Goal: Transaction & Acquisition: Book appointment/travel/reservation

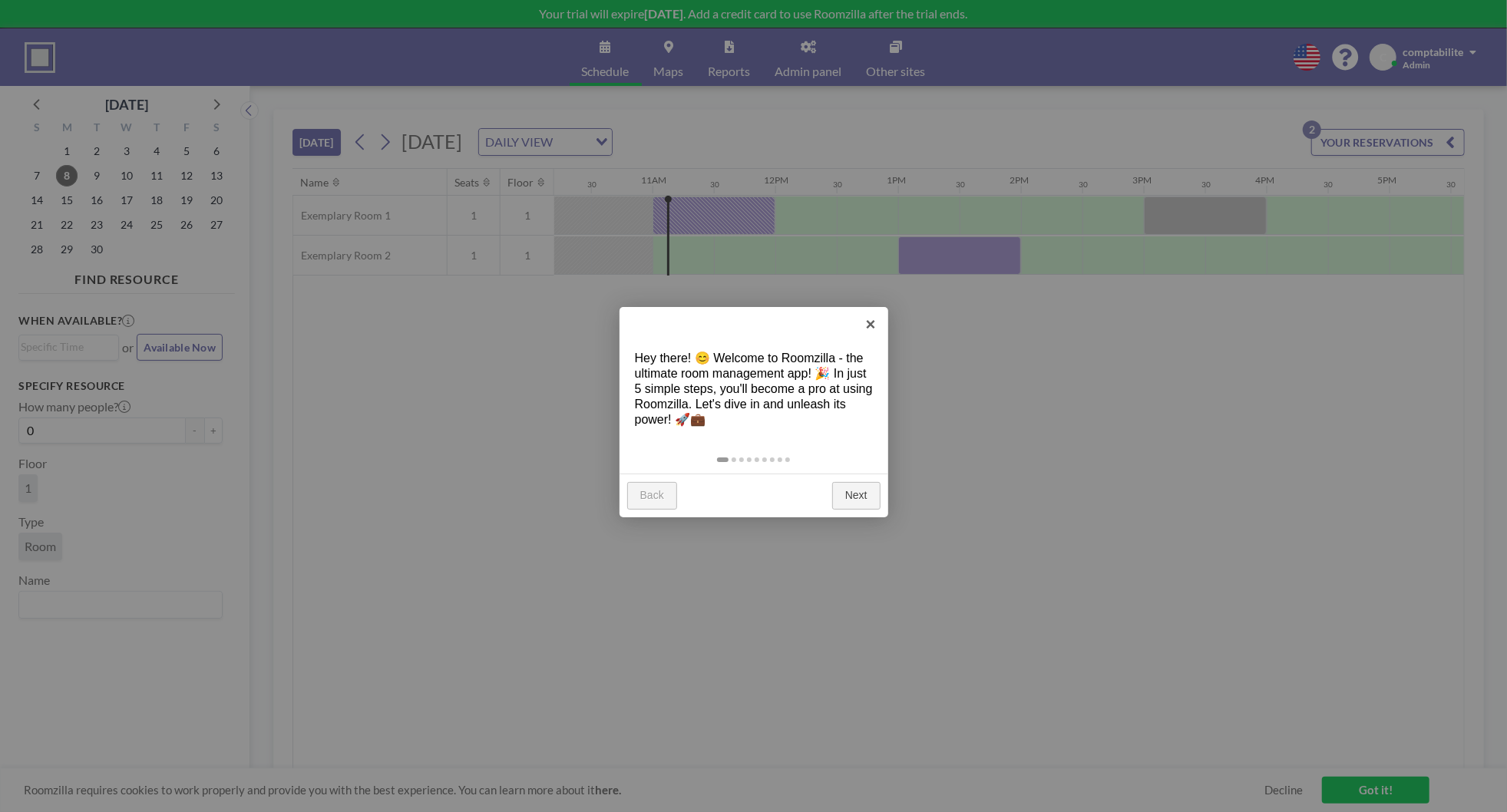
scroll to position [0, 1289]
click at [867, 324] on link "×" at bounding box center [871, 324] width 35 height 35
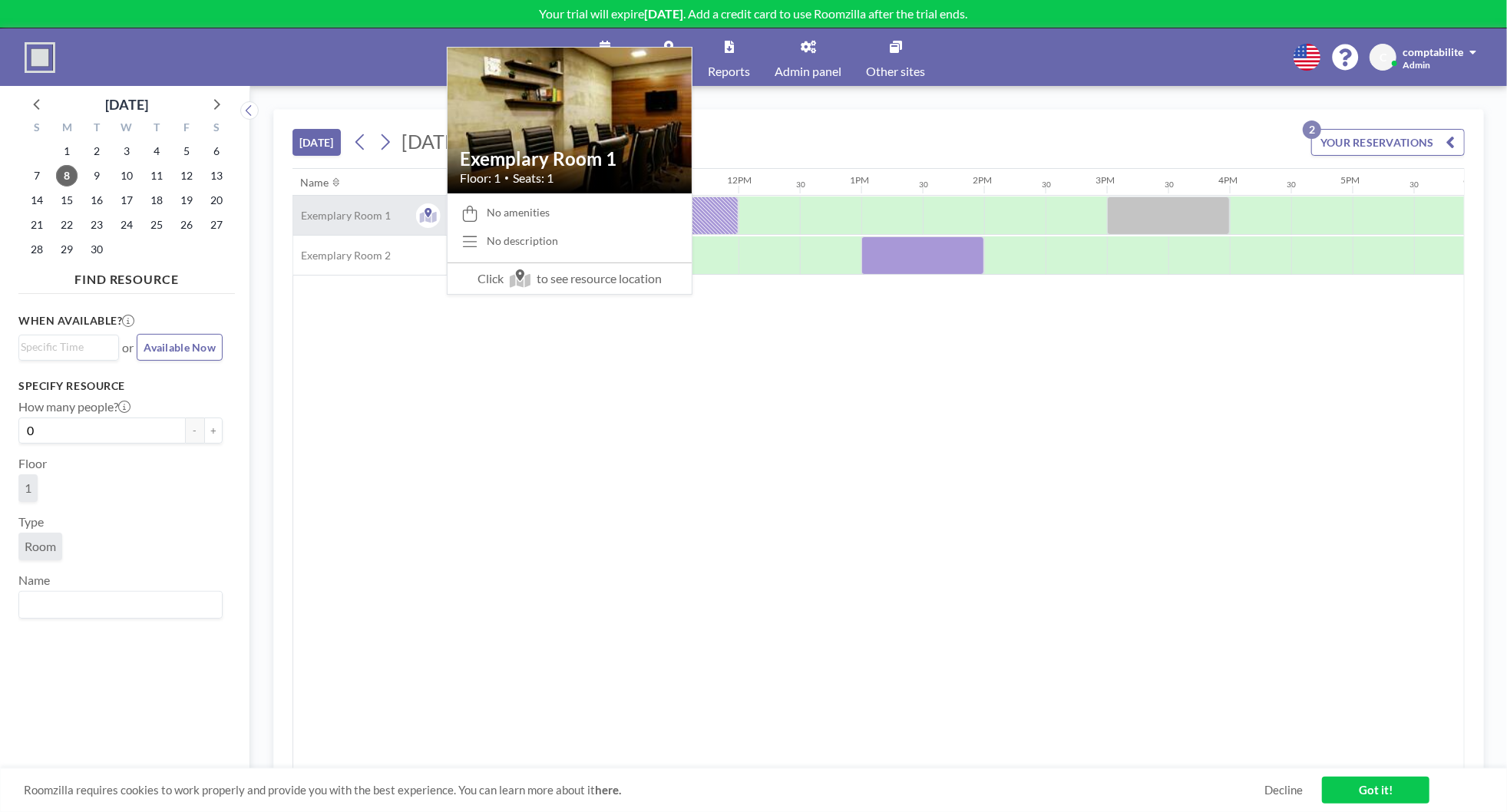
click at [353, 216] on span "Exemplary Room 1" at bounding box center [341, 215] width 97 height 13
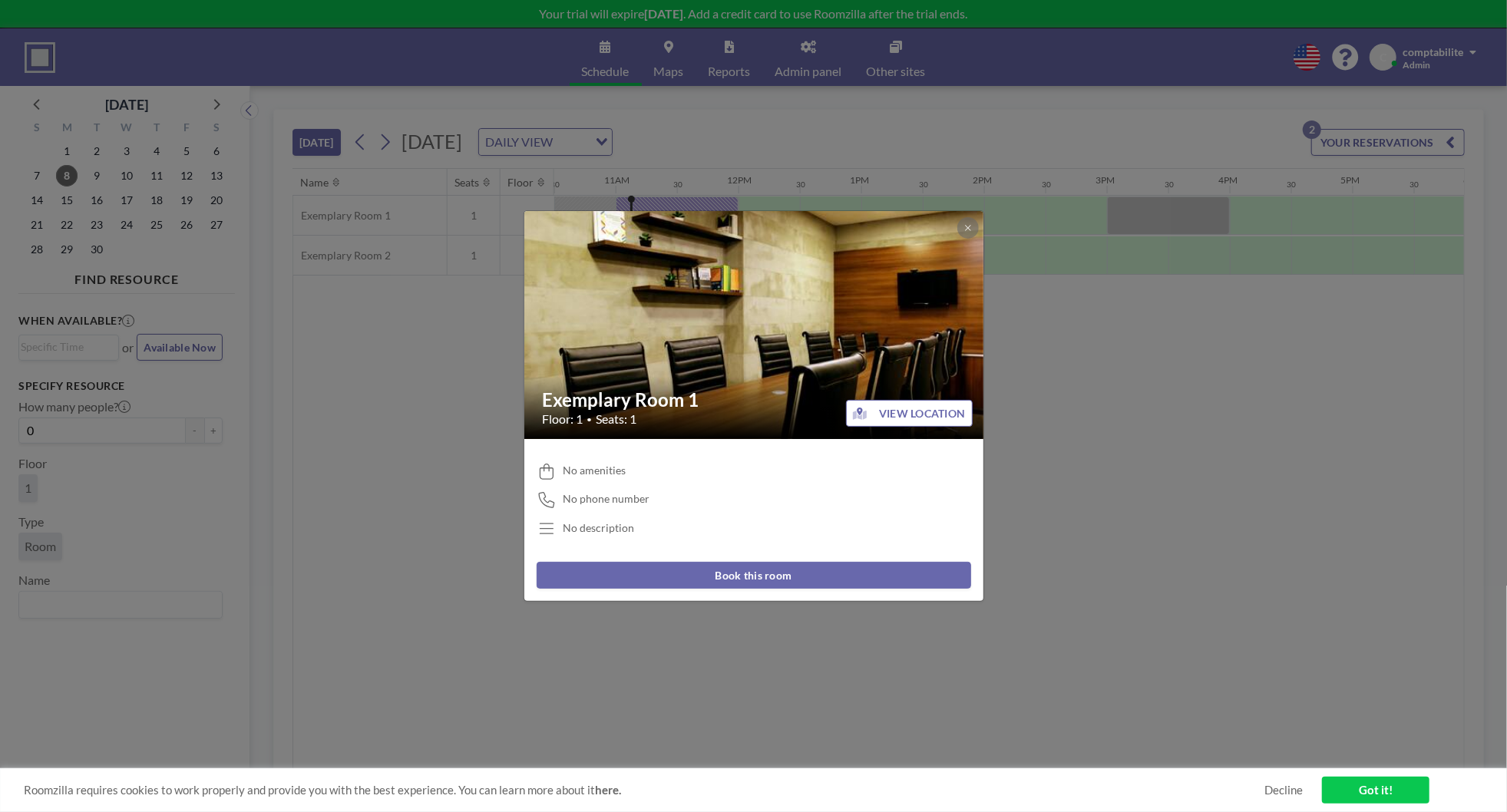
click at [900, 412] on button "VIEW LOCATION" at bounding box center [909, 413] width 127 height 27
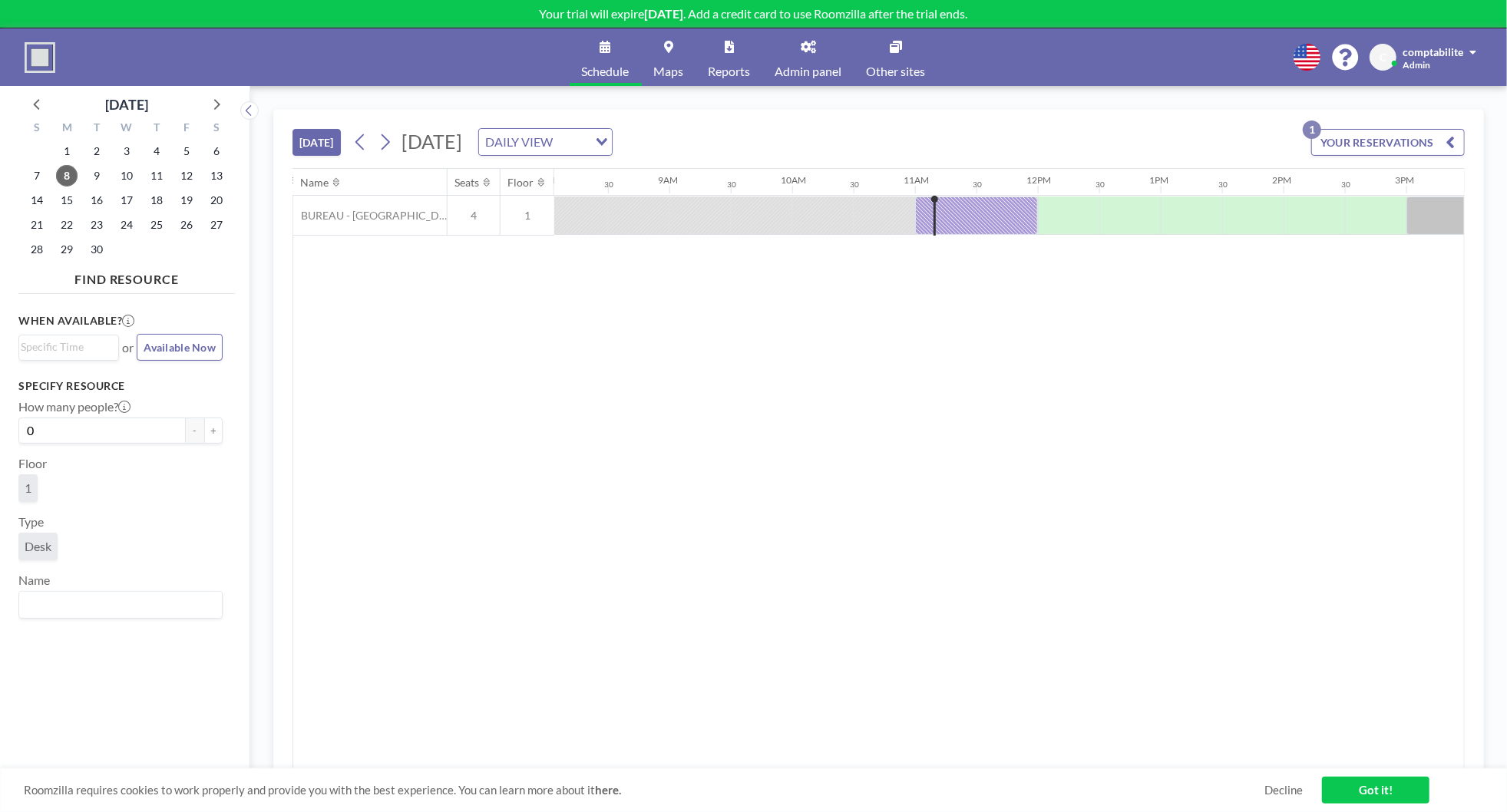
scroll to position [0, 1289]
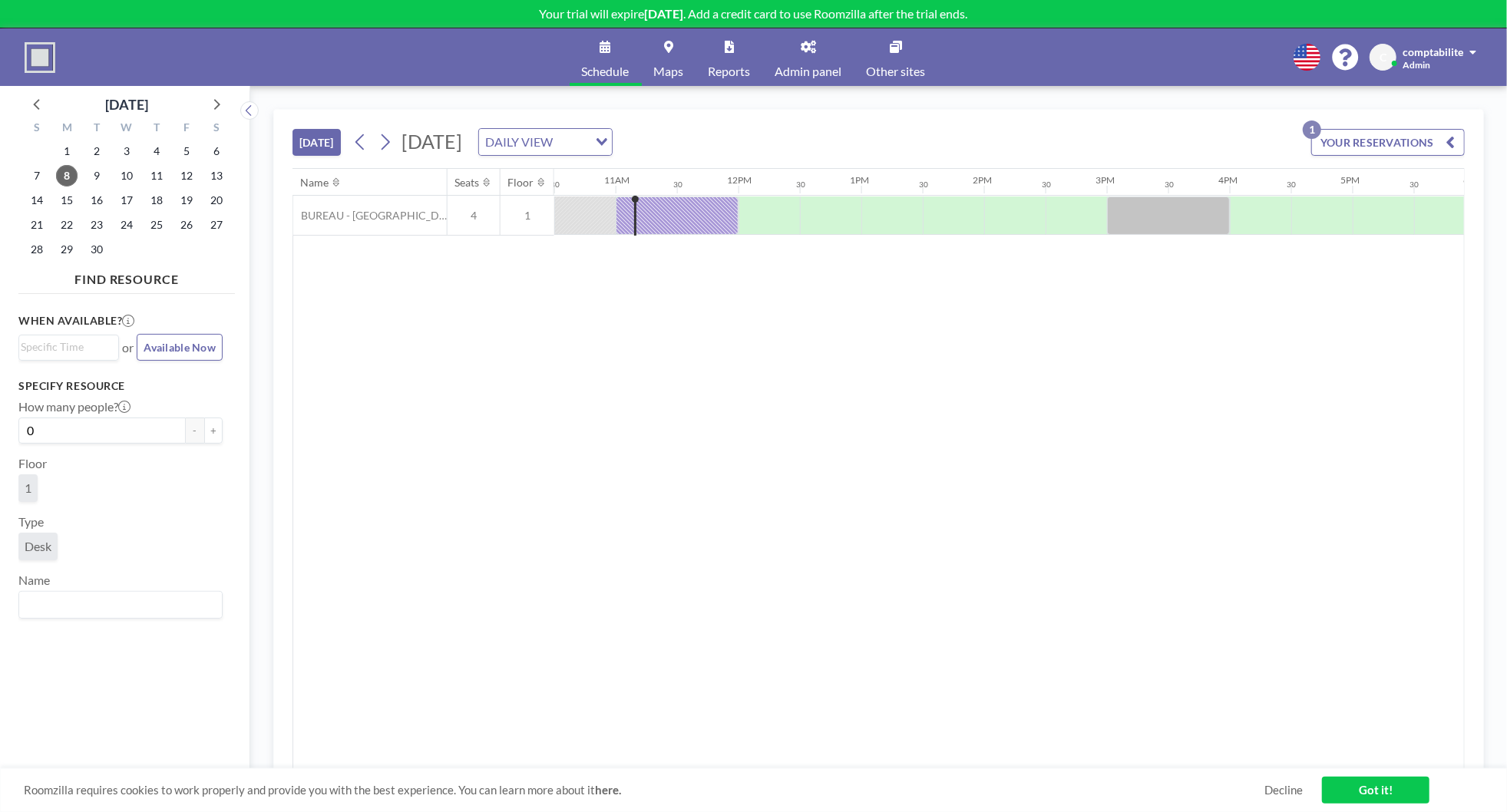
click at [689, 54] on link "Maps" at bounding box center [669, 57] width 55 height 58
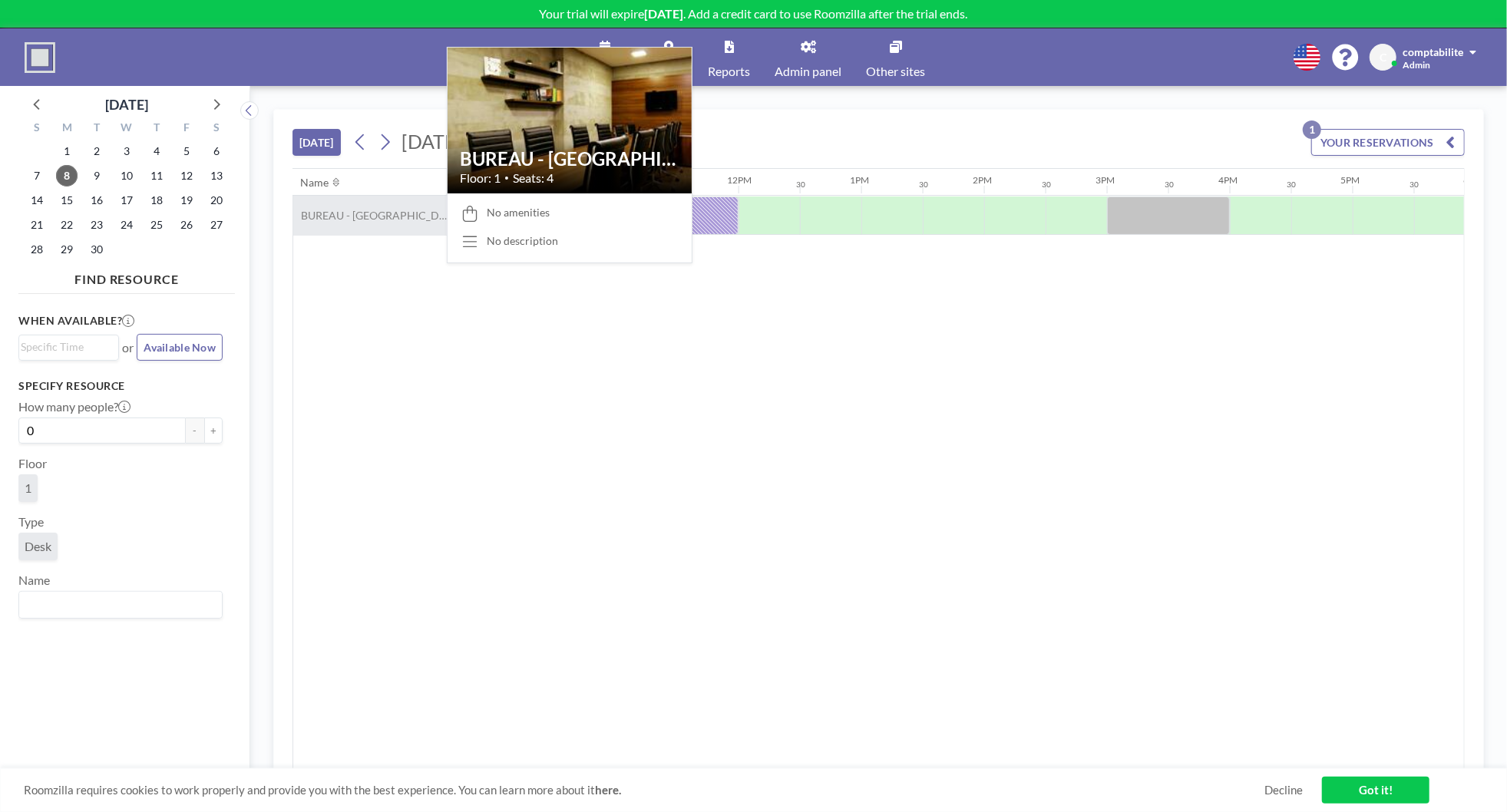
click at [332, 212] on span "BUREAU - [GEOGRAPHIC_DATA]" at bounding box center [370, 215] width 154 height 13
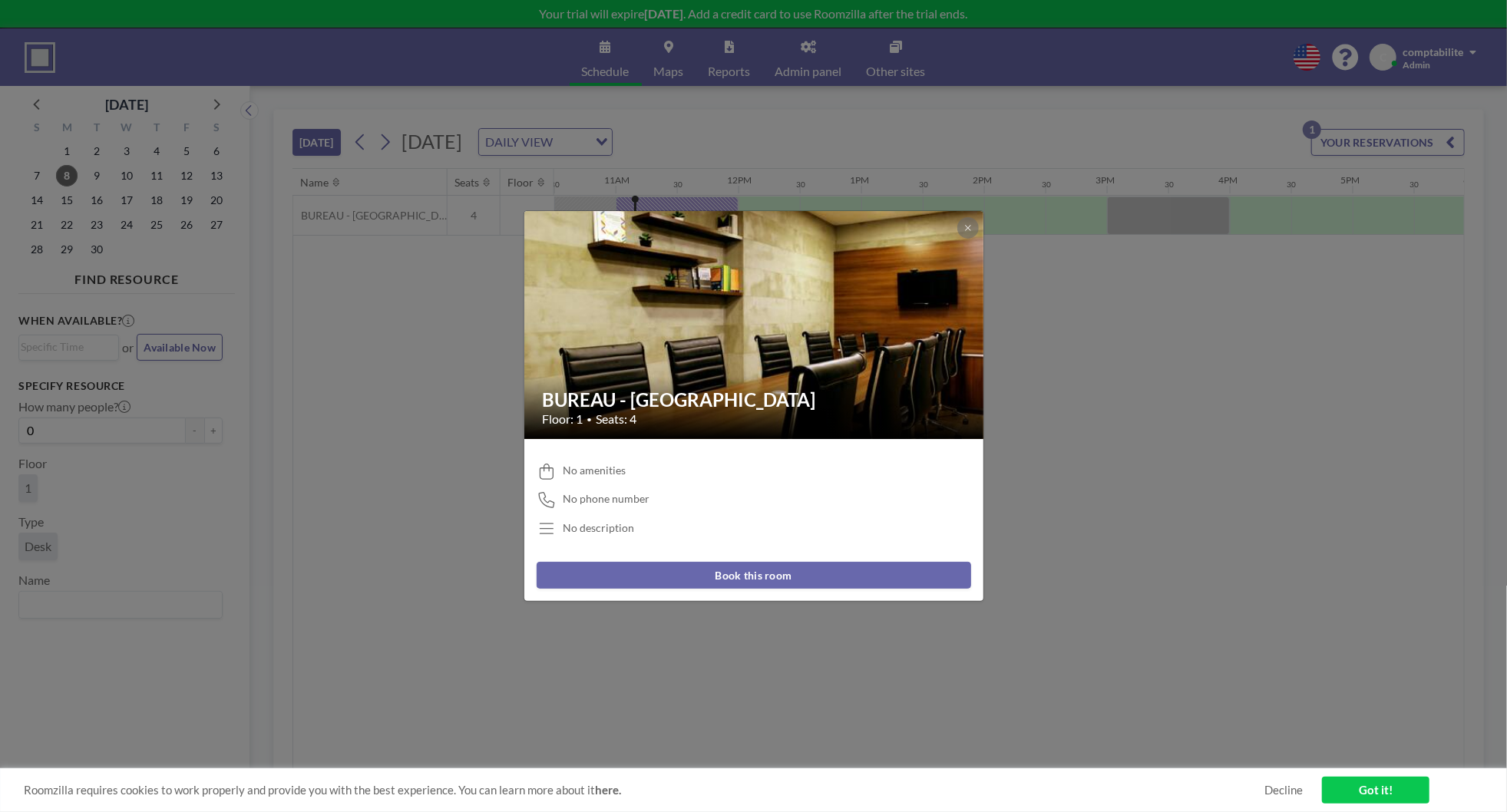
click at [609, 474] on span "No amenities" at bounding box center [594, 470] width 63 height 13
click at [410, 305] on div "BUREAU - RUE PASCAL Floor: 1 • Seats: 4 No amenities No phone number No descrip…" at bounding box center [754, 406] width 1507 height 812
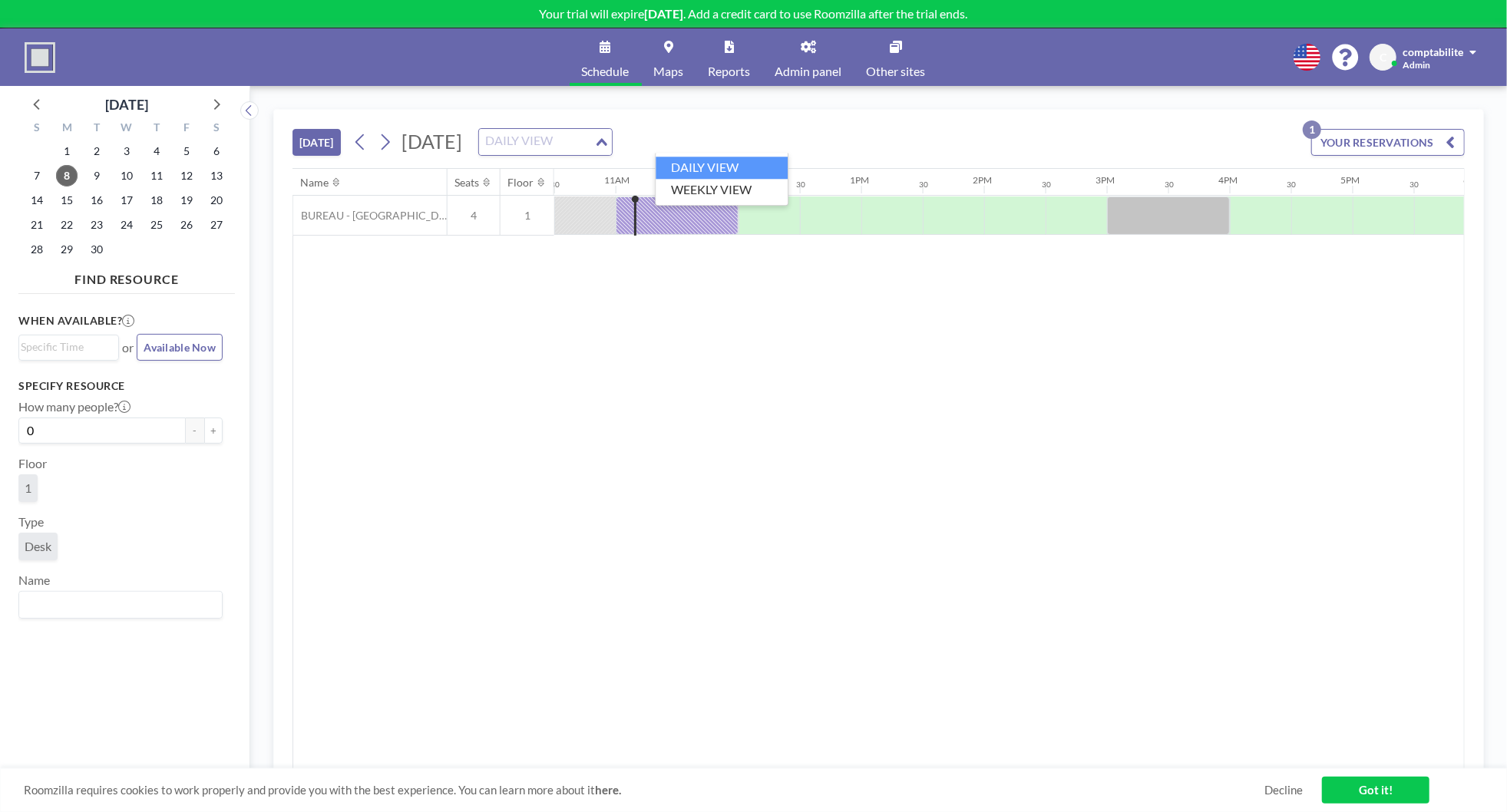
click at [593, 142] on input "Search for option" at bounding box center [537, 142] width 112 height 20
click at [751, 184] on li "WEEKLY VIEW" at bounding box center [721, 190] width 132 height 22
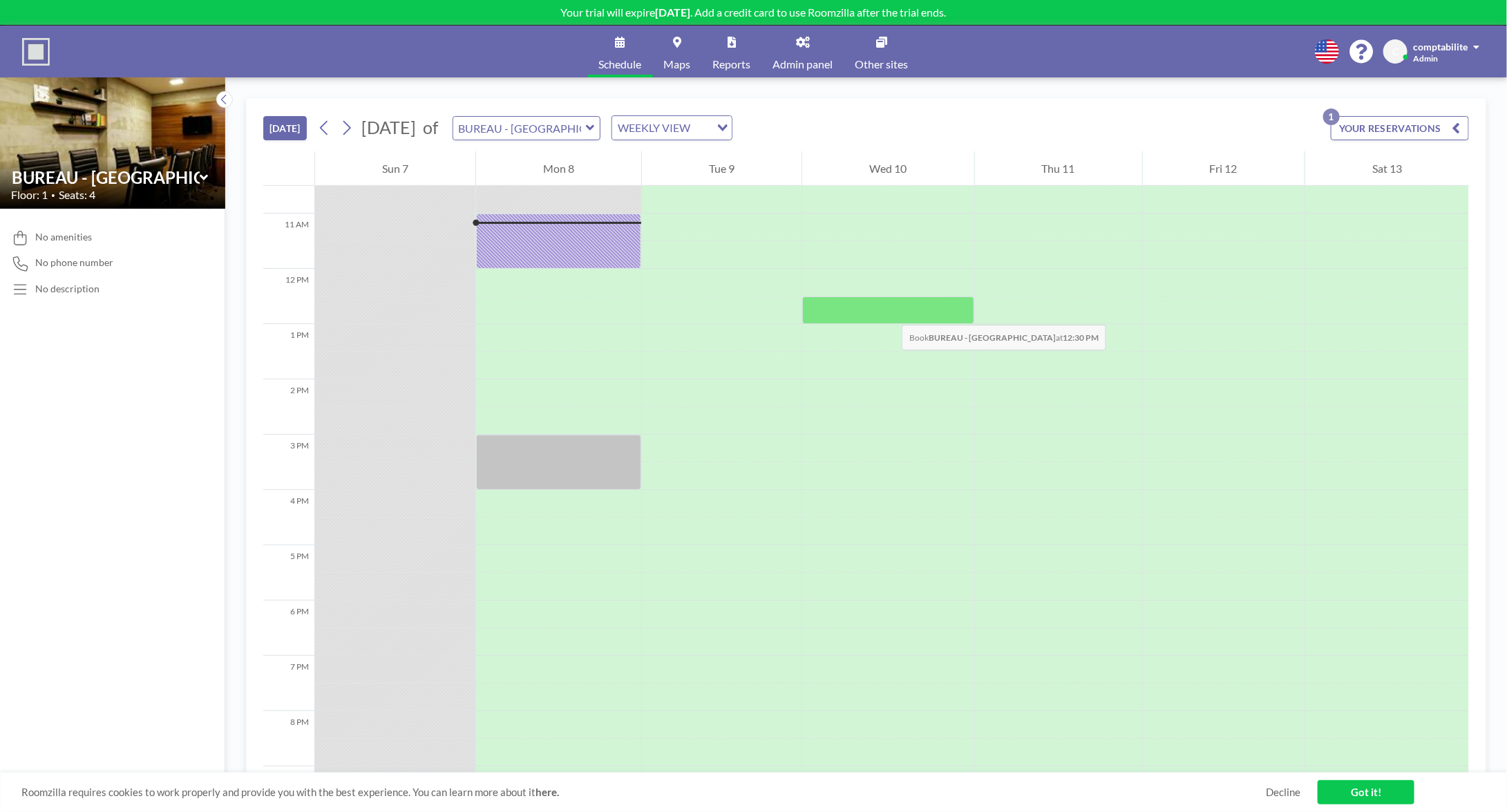
scroll to position [581, 0]
click at [1350, 109] on div "TODAY September 2025 of BUREAU - RUE PASCAL WEEKLY VIEW Loading... YOUR RESERVA…" at bounding box center [866, 125] width 1206 height 53
click at [1350, 123] on button "YOUR RESERVATIONS 1" at bounding box center [1400, 128] width 138 height 24
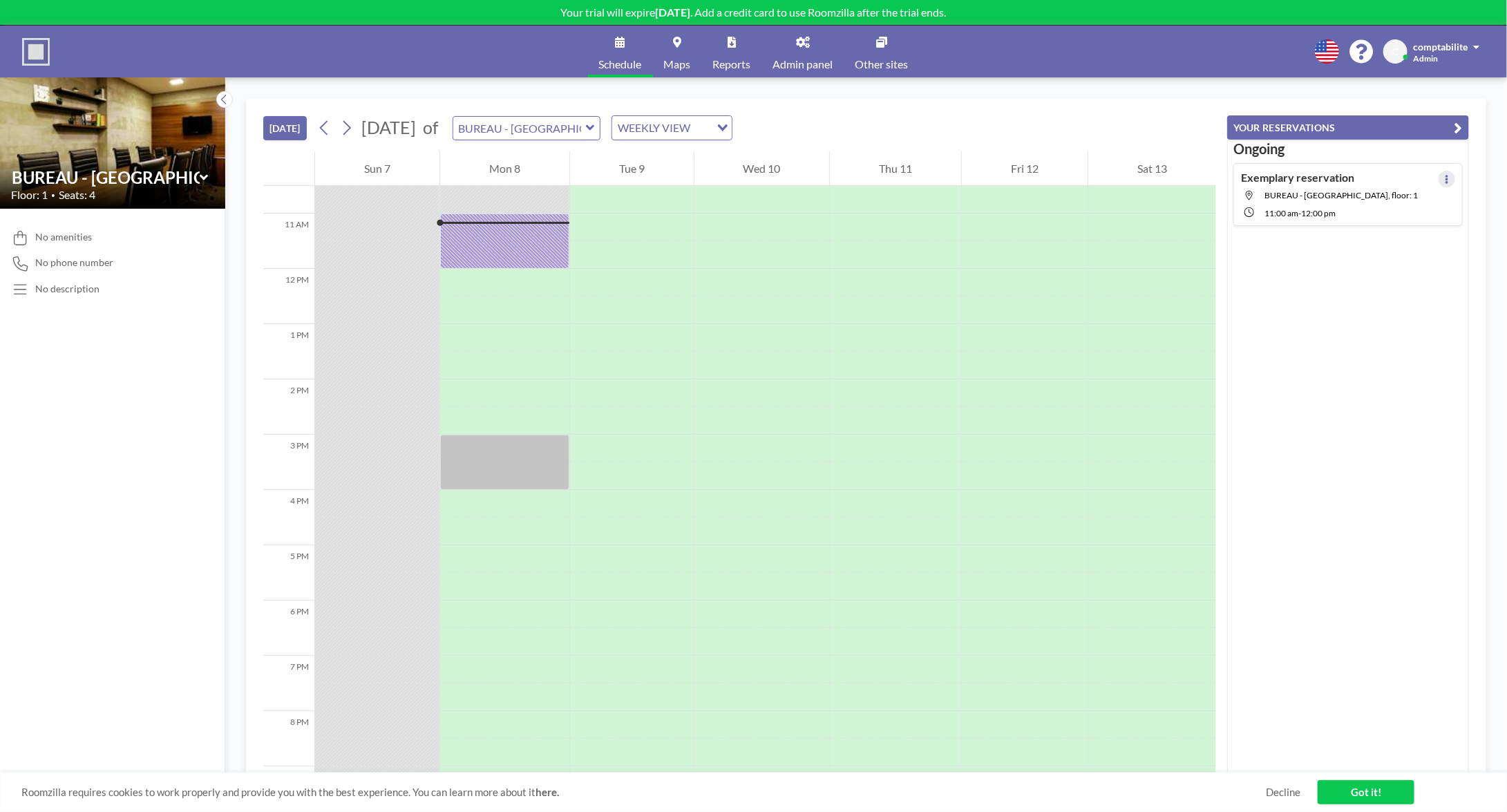
click at [1356, 175] on icon at bounding box center [1447, 179] width 6 height 9
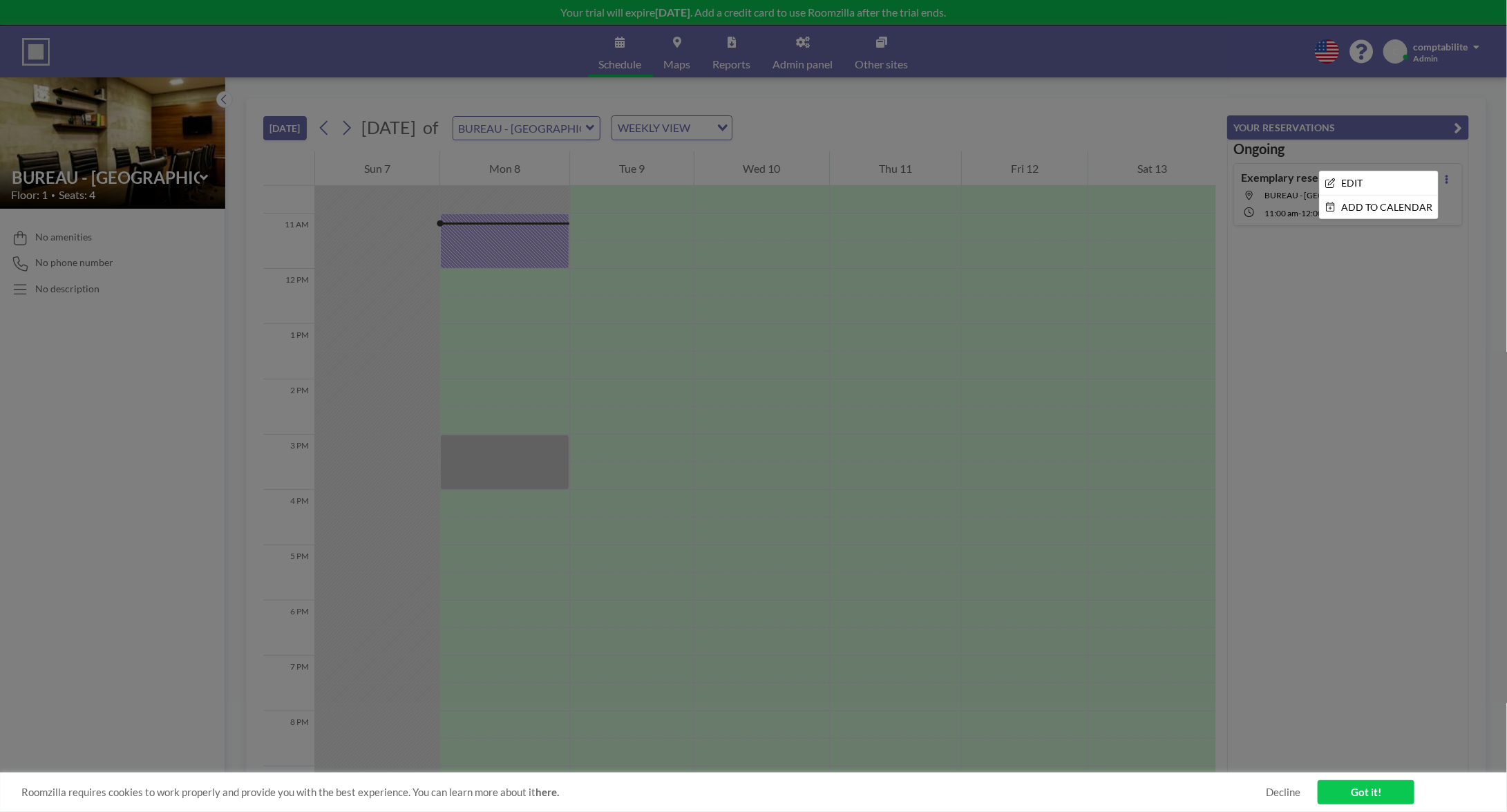
click at [817, 52] on div at bounding box center [753, 406] width 1507 height 812
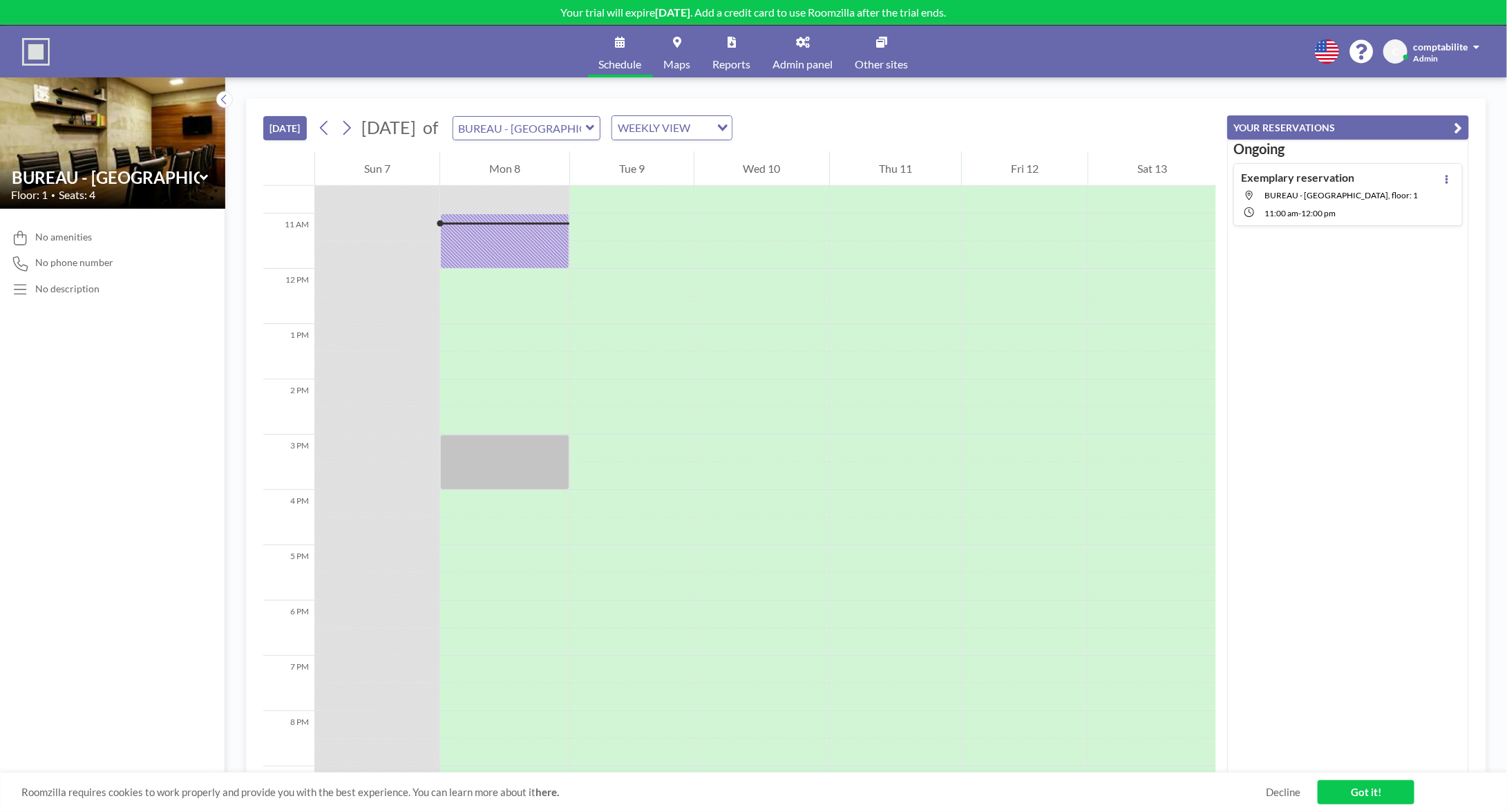
click at [817, 52] on link "Admin panel" at bounding box center [803, 51] width 82 height 52
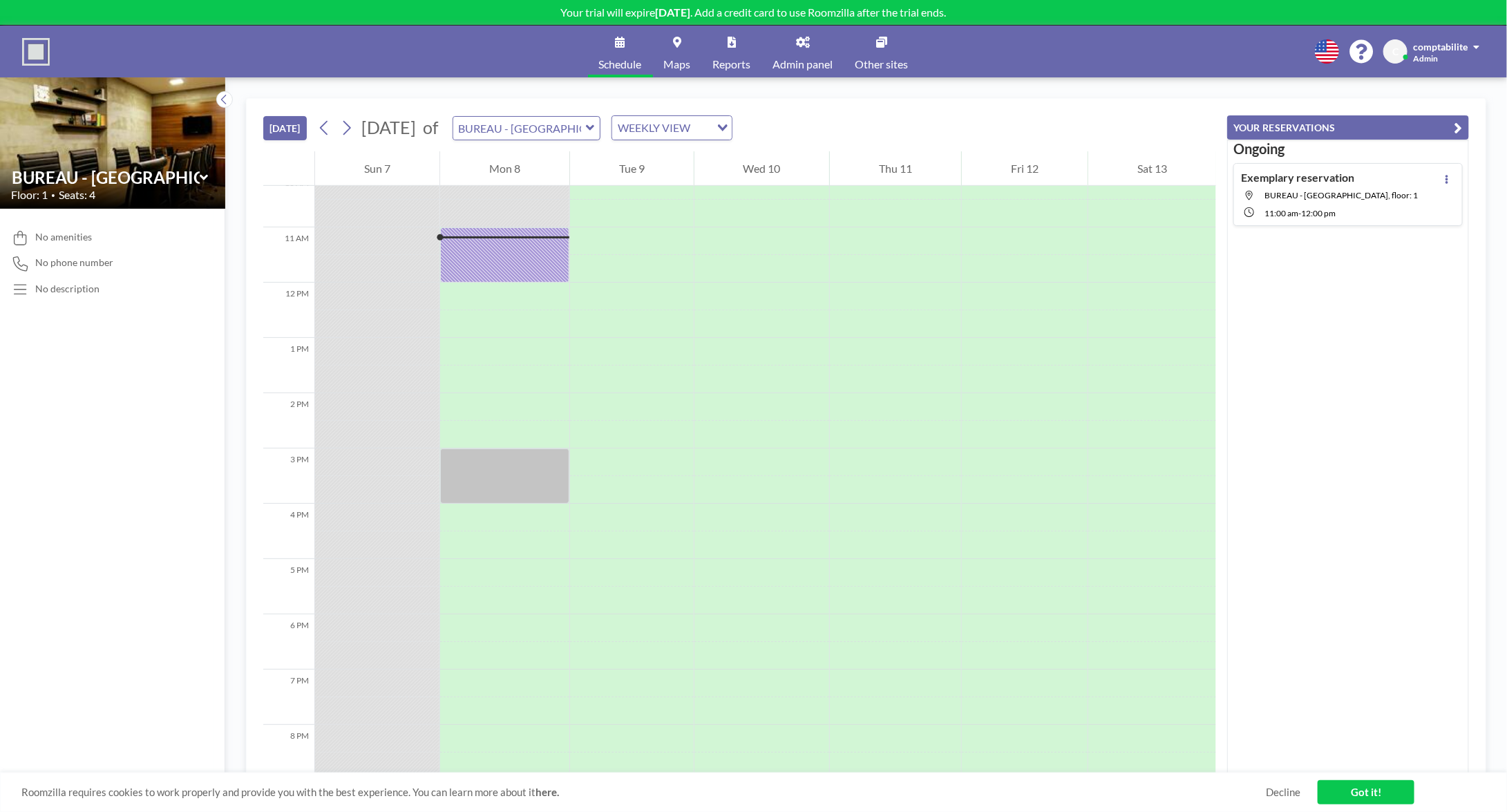
scroll to position [581, 0]
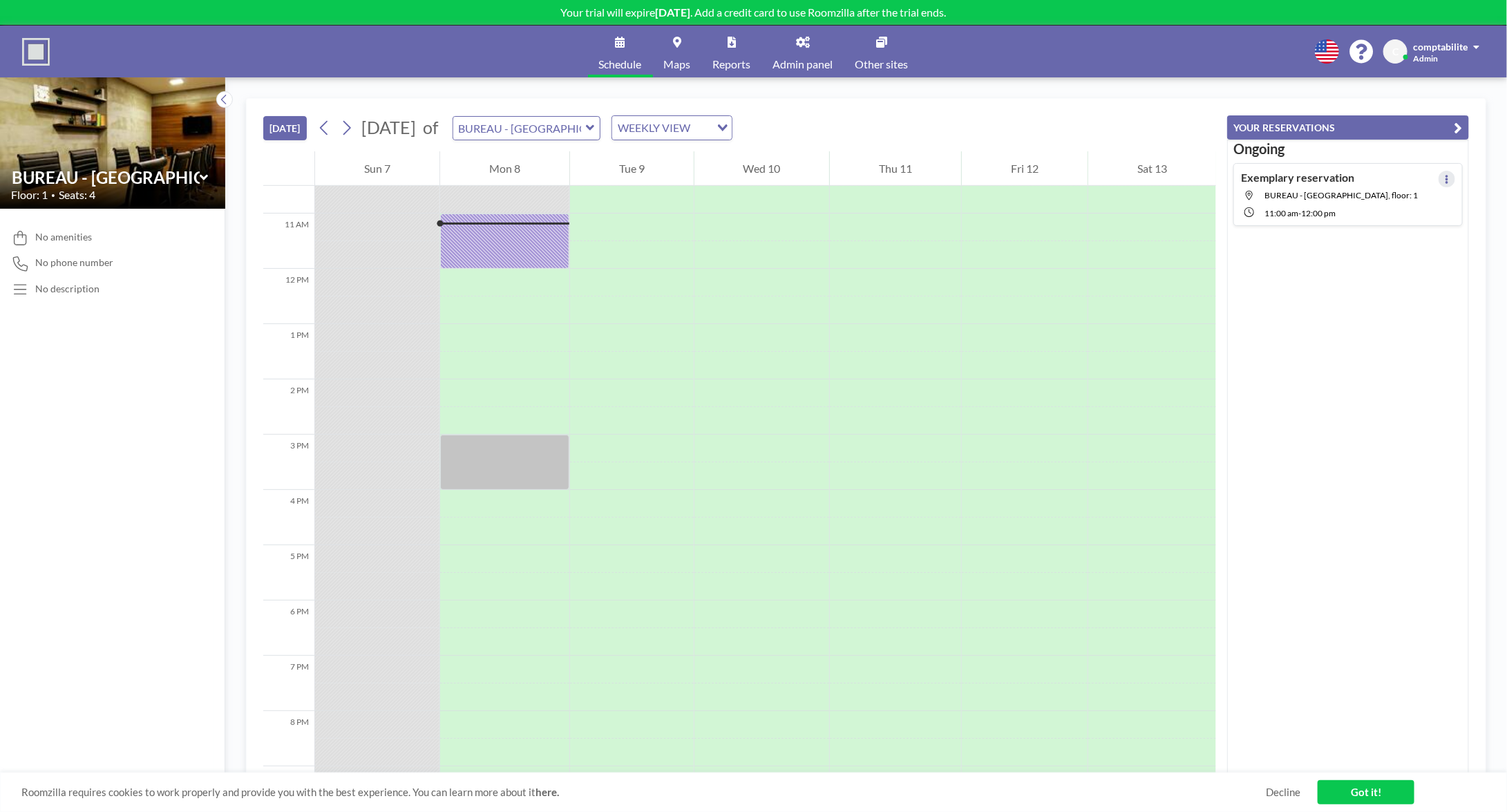
click at [1444, 175] on icon at bounding box center [1447, 179] width 6 height 9
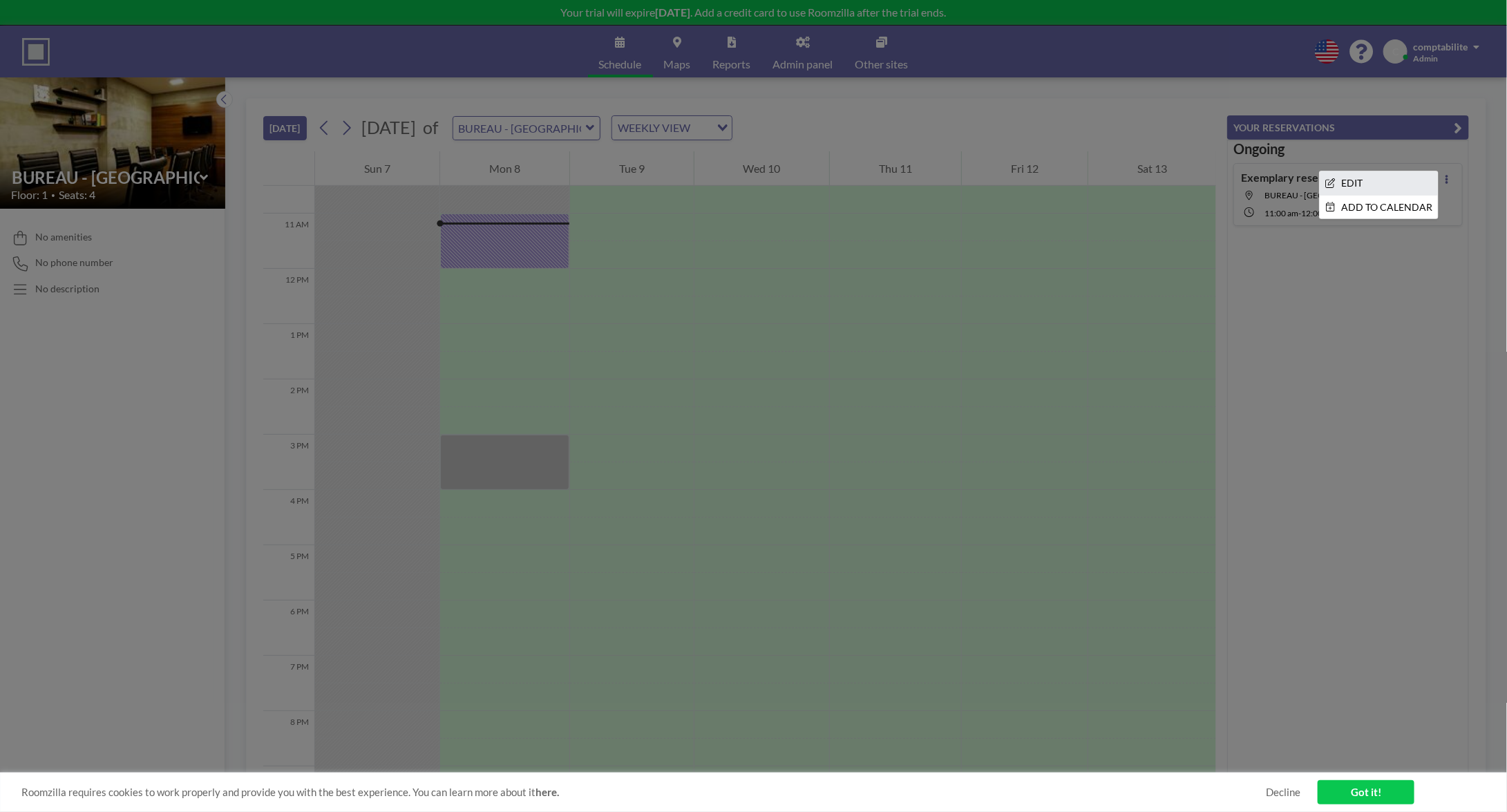
click at [1409, 182] on li "EDIT" at bounding box center [1379, 183] width 118 height 24
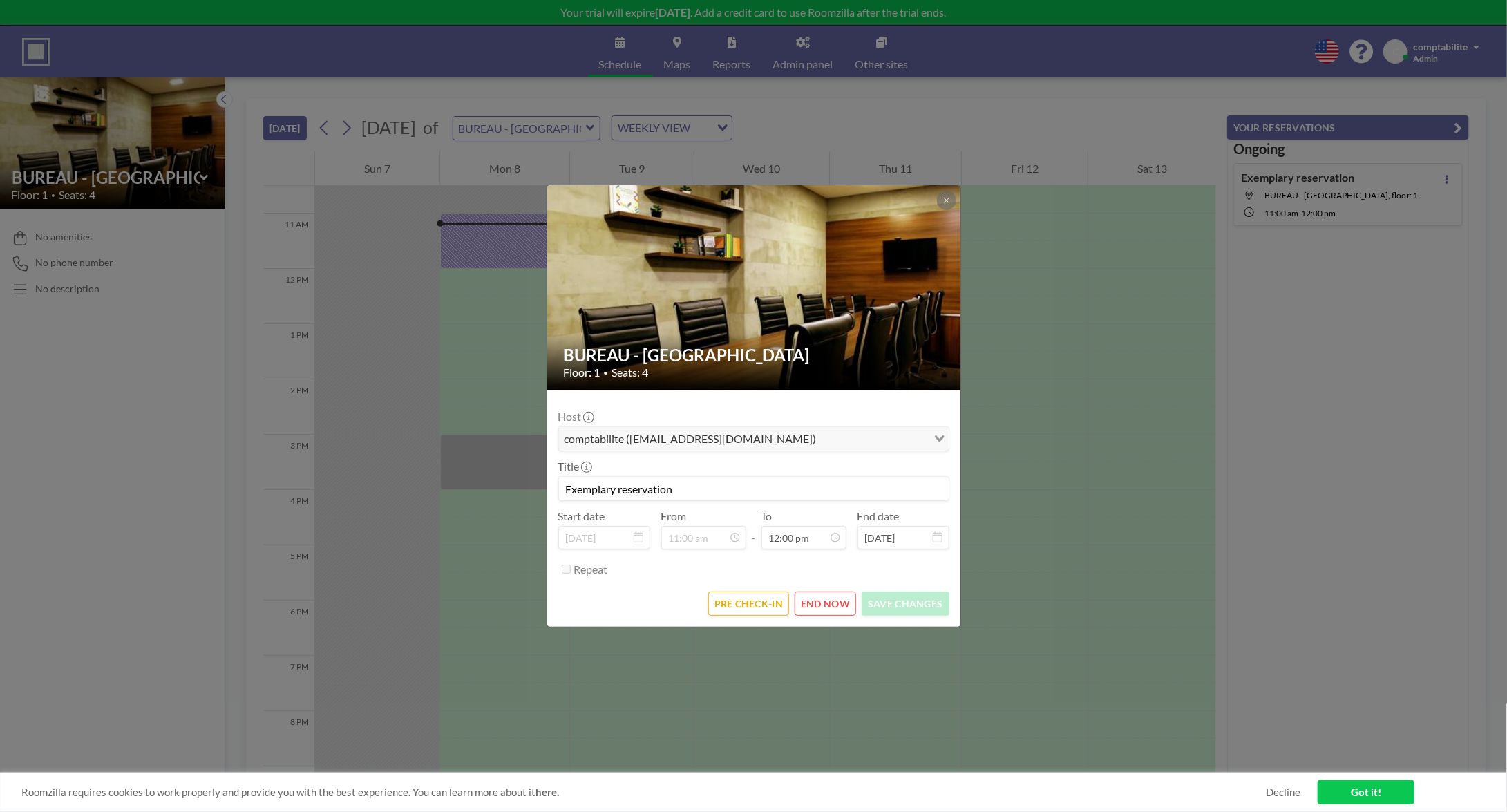
click at [836, 605] on button "END NOW" at bounding box center [825, 603] width 61 height 24
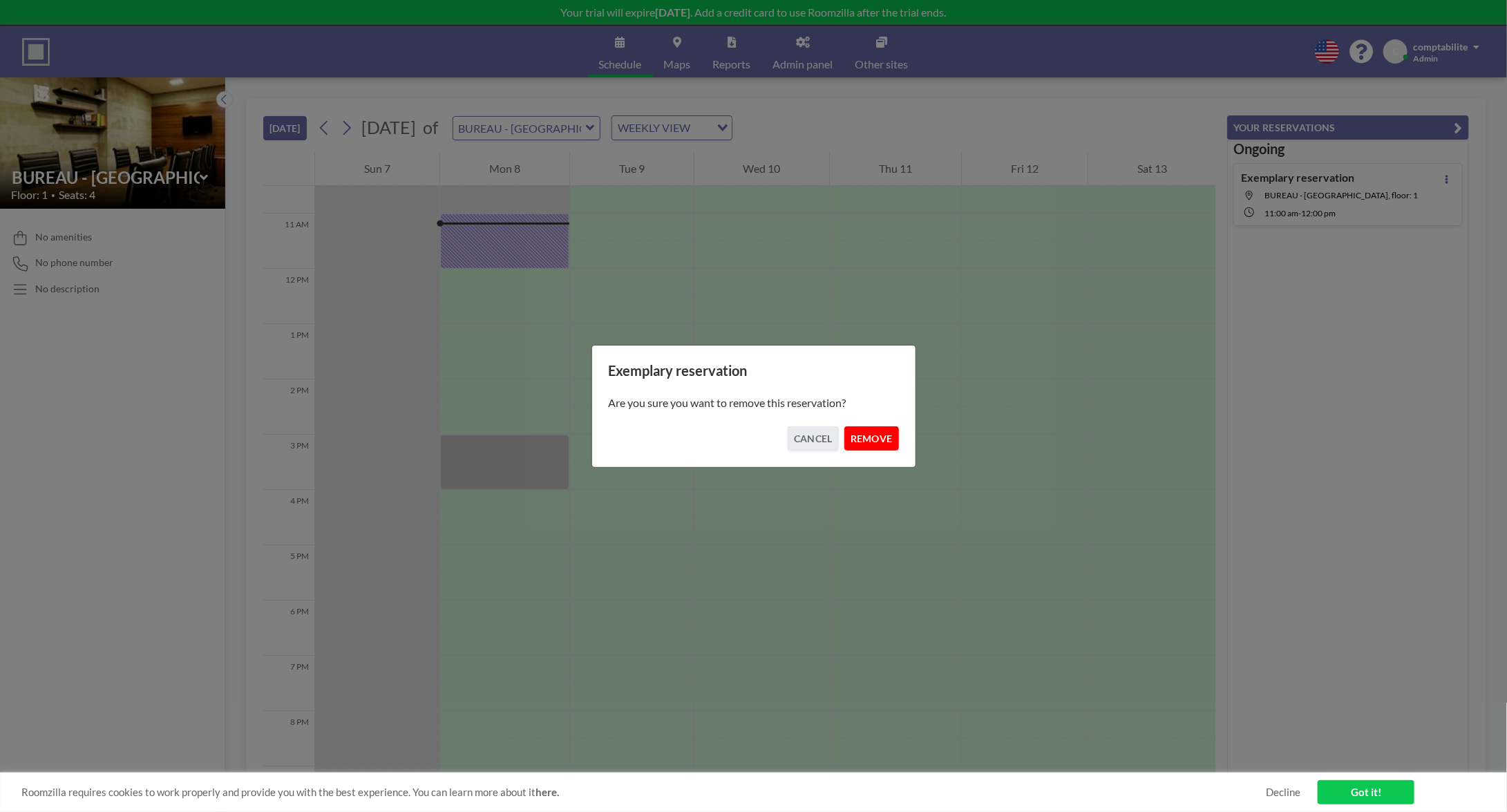
click at [883, 442] on button "REMOVE" at bounding box center [871, 438] width 55 height 24
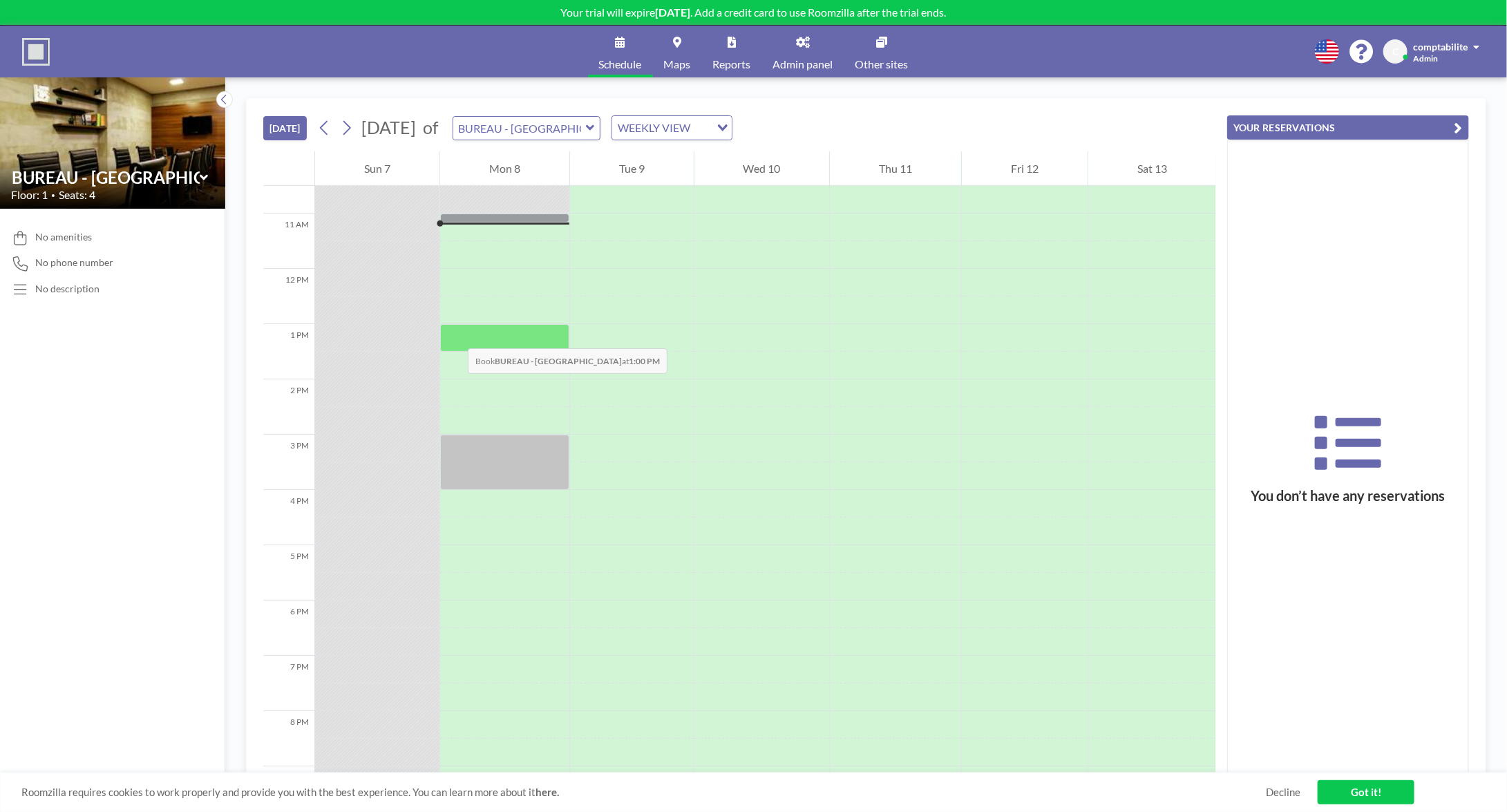
click at [454, 333] on div at bounding box center [504, 338] width 129 height 28
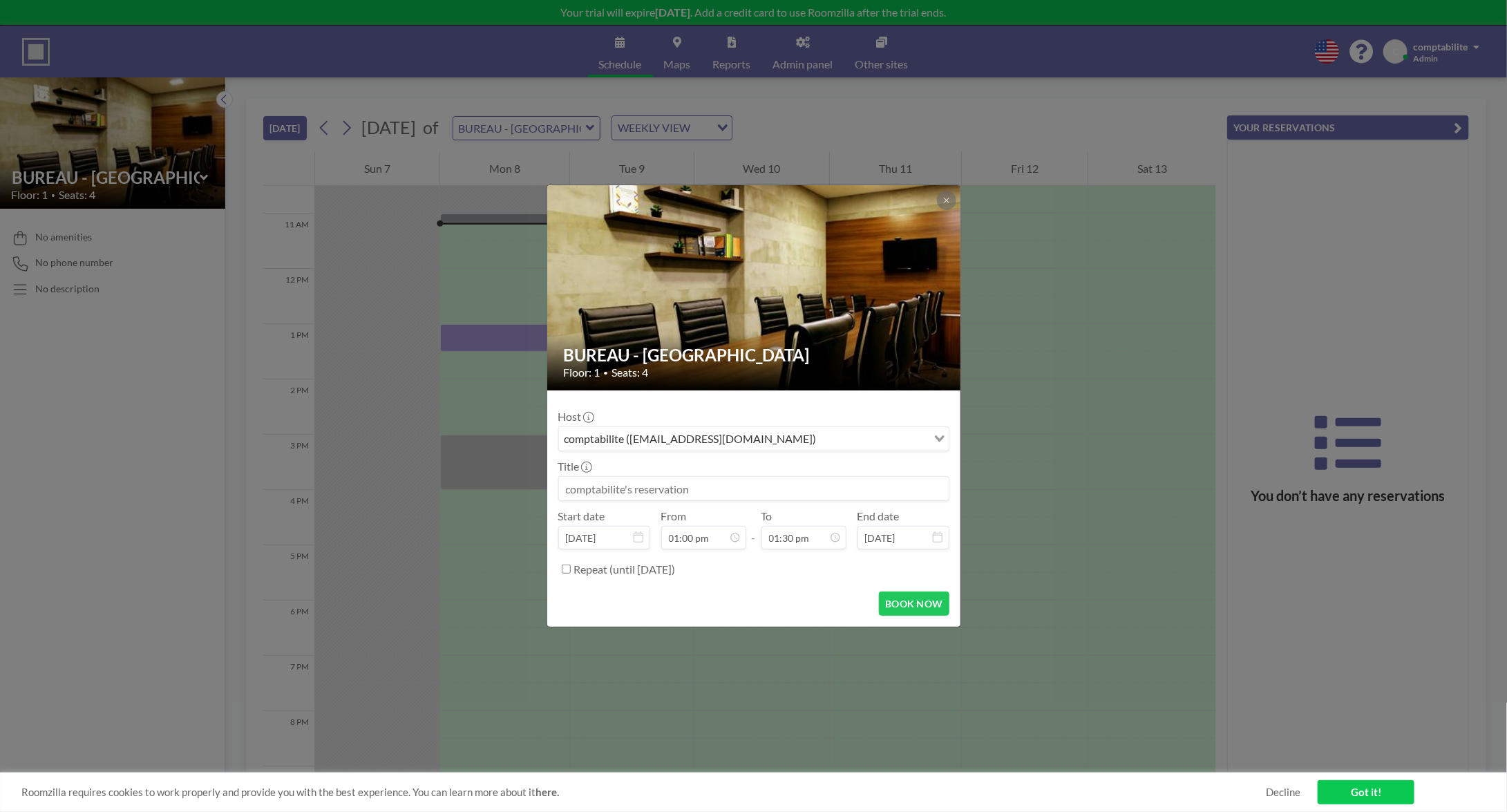
click at [714, 489] on input at bounding box center [754, 488] width 390 height 24
click at [775, 445] on input "Search for option" at bounding box center [746, 438] width 371 height 18
click at [797, 403] on div "Host comptabilite (comptabilite@bcovery.com) Loading... Title Start date Sep 8,…" at bounding box center [754, 490] width 391 height 179
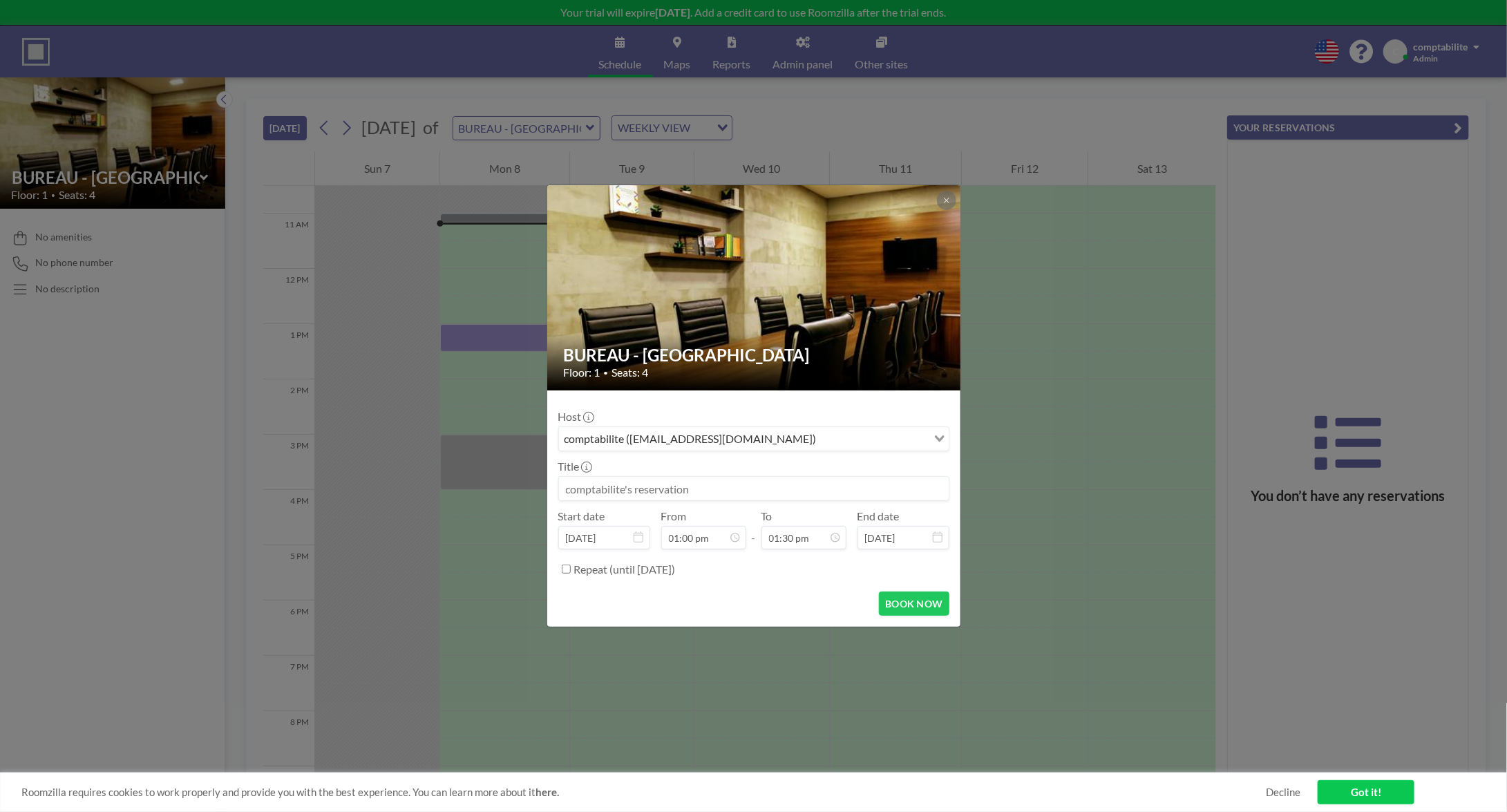
click at [675, 488] on input at bounding box center [754, 488] width 390 height 24
click at [675, 488] on input at bounding box center [754, 488] width 390 height 24
type input "TEST"
click at [922, 602] on button "BOOK NOW" at bounding box center [914, 603] width 70 height 24
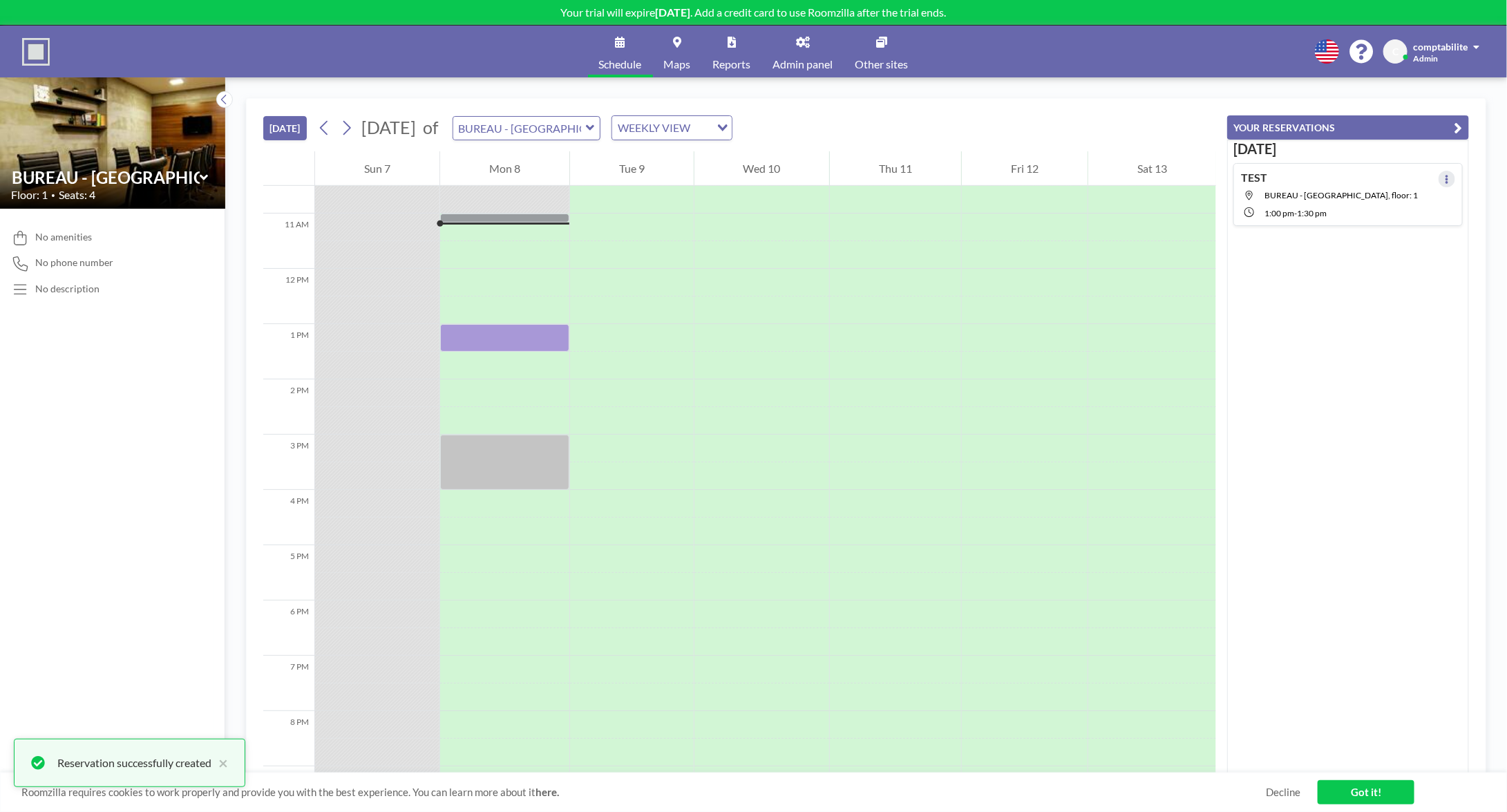
click at [1444, 177] on icon at bounding box center [1447, 179] width 6 height 9
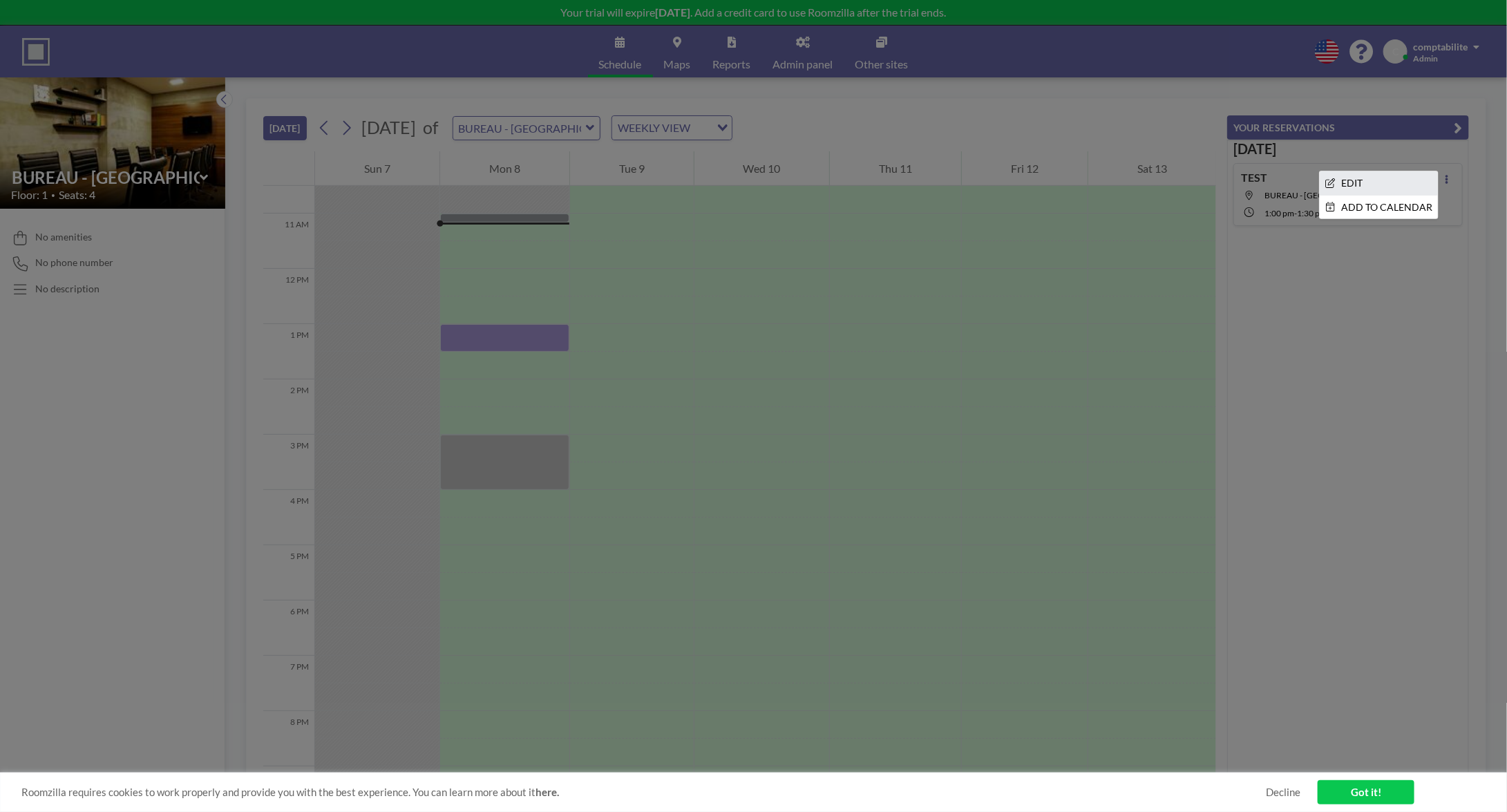
click at [1372, 179] on li "EDIT" at bounding box center [1379, 183] width 118 height 24
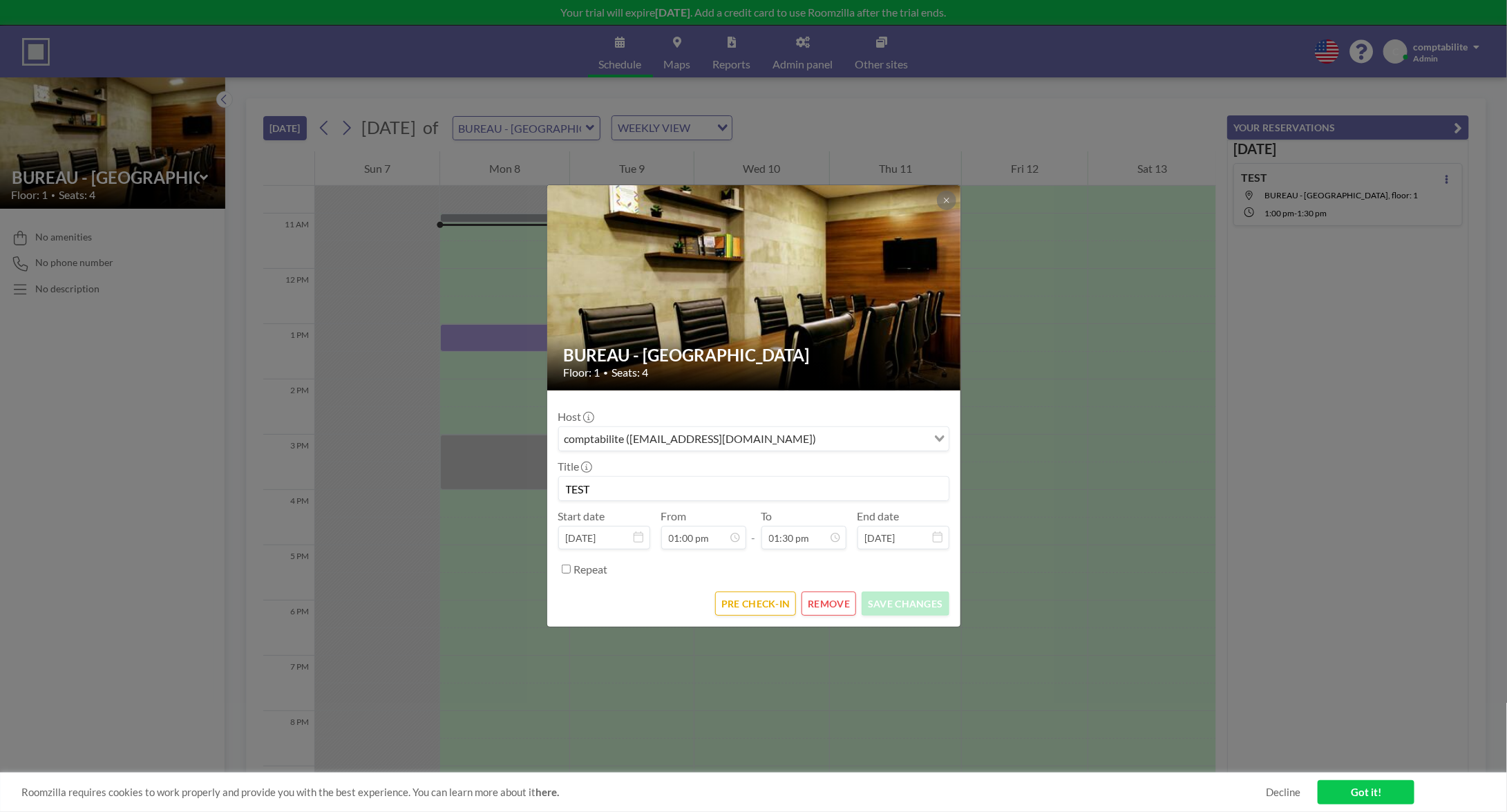
scroll to position [663, 0]
click at [814, 613] on button "REMOVE" at bounding box center [829, 603] width 55 height 24
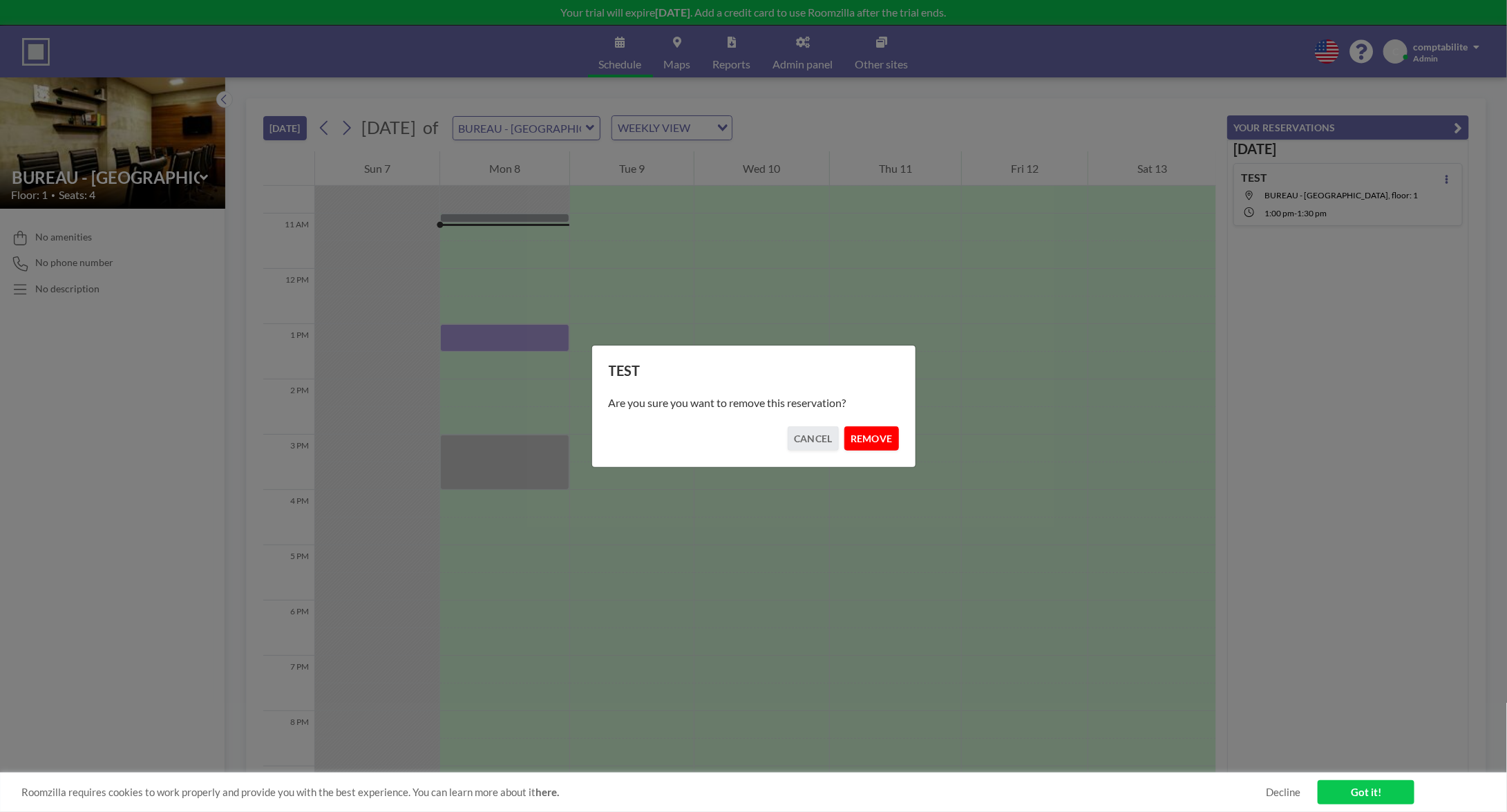
click at [876, 445] on button "REMOVE" at bounding box center [871, 438] width 55 height 24
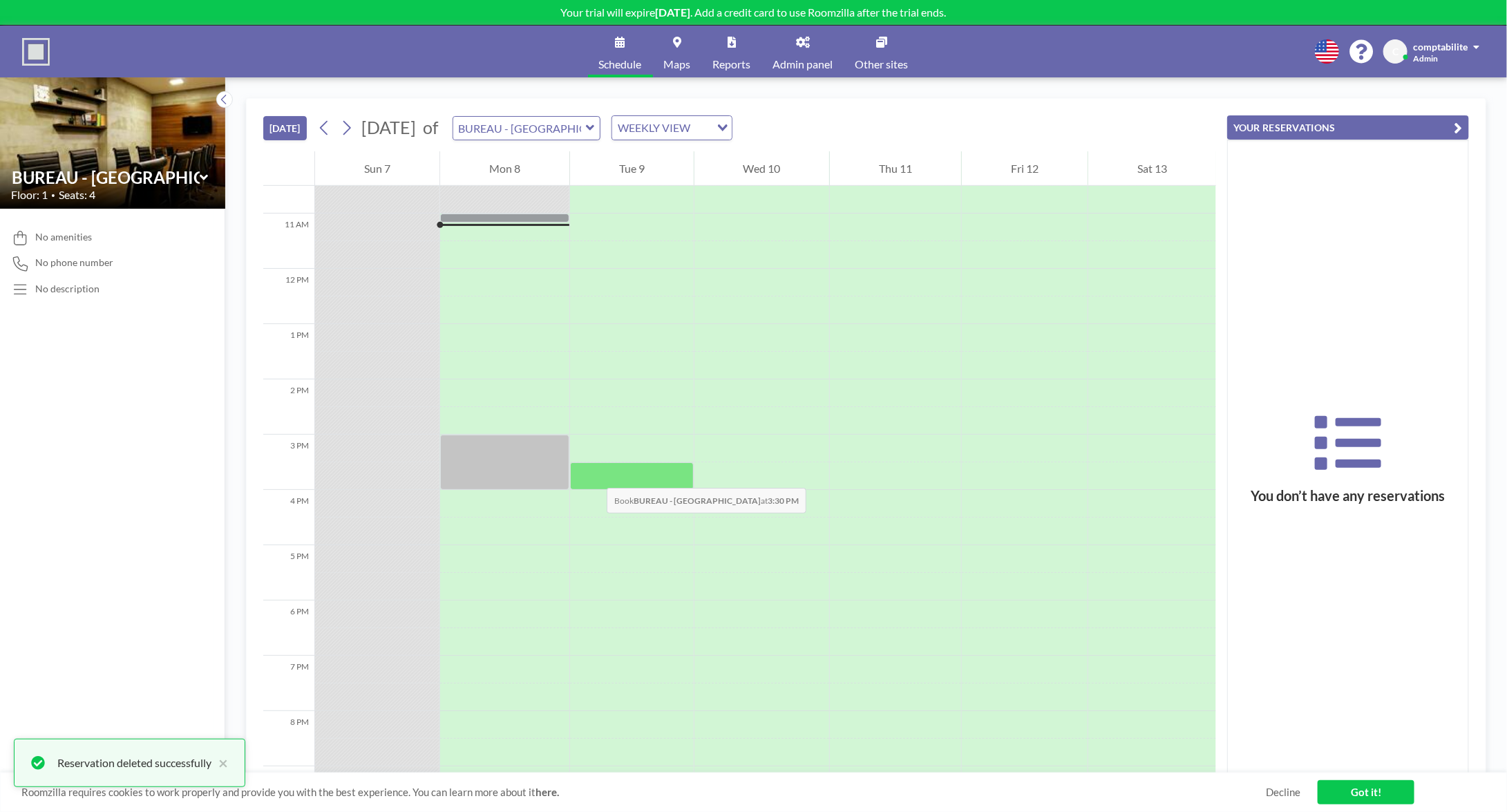
click at [592, 472] on div at bounding box center [632, 476] width 124 height 28
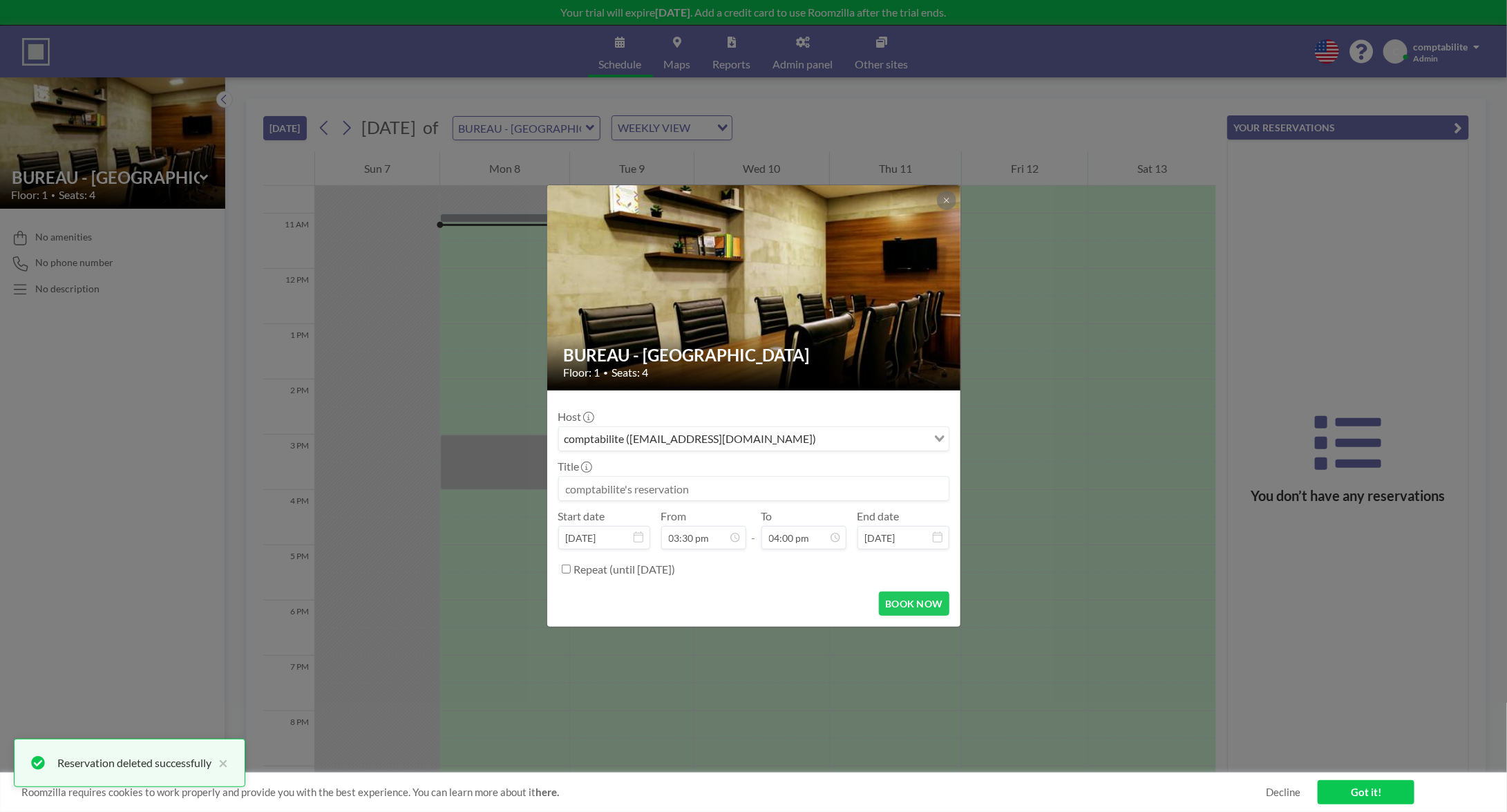
click at [505, 457] on div "BUREAU - RUE PASCAL Floor: 1 • Seats: 4 Host comptabilite (comptabilite@bcovery…" at bounding box center [753, 406] width 1507 height 812
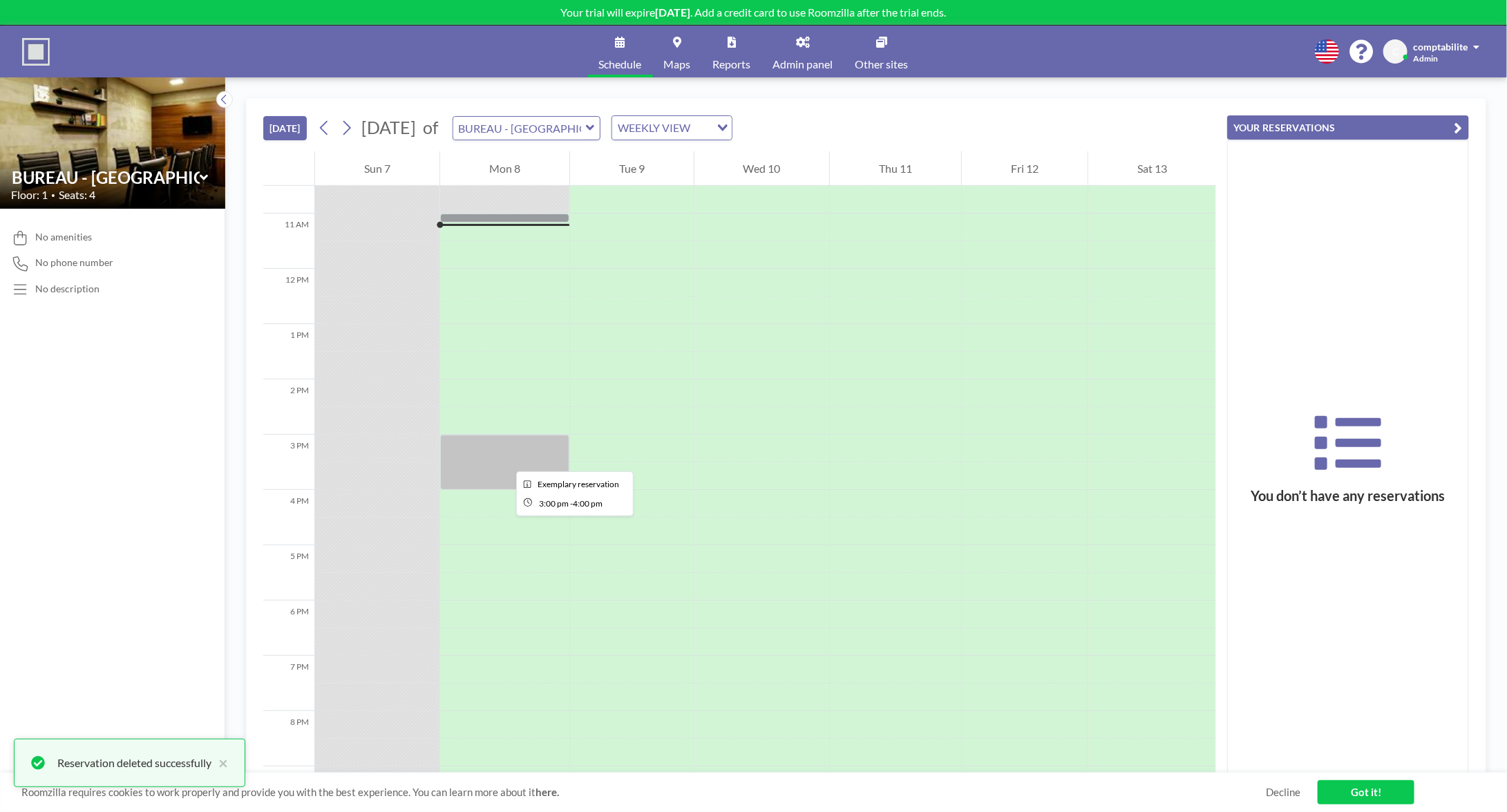
click at [505, 459] on div at bounding box center [504, 462] width 129 height 56
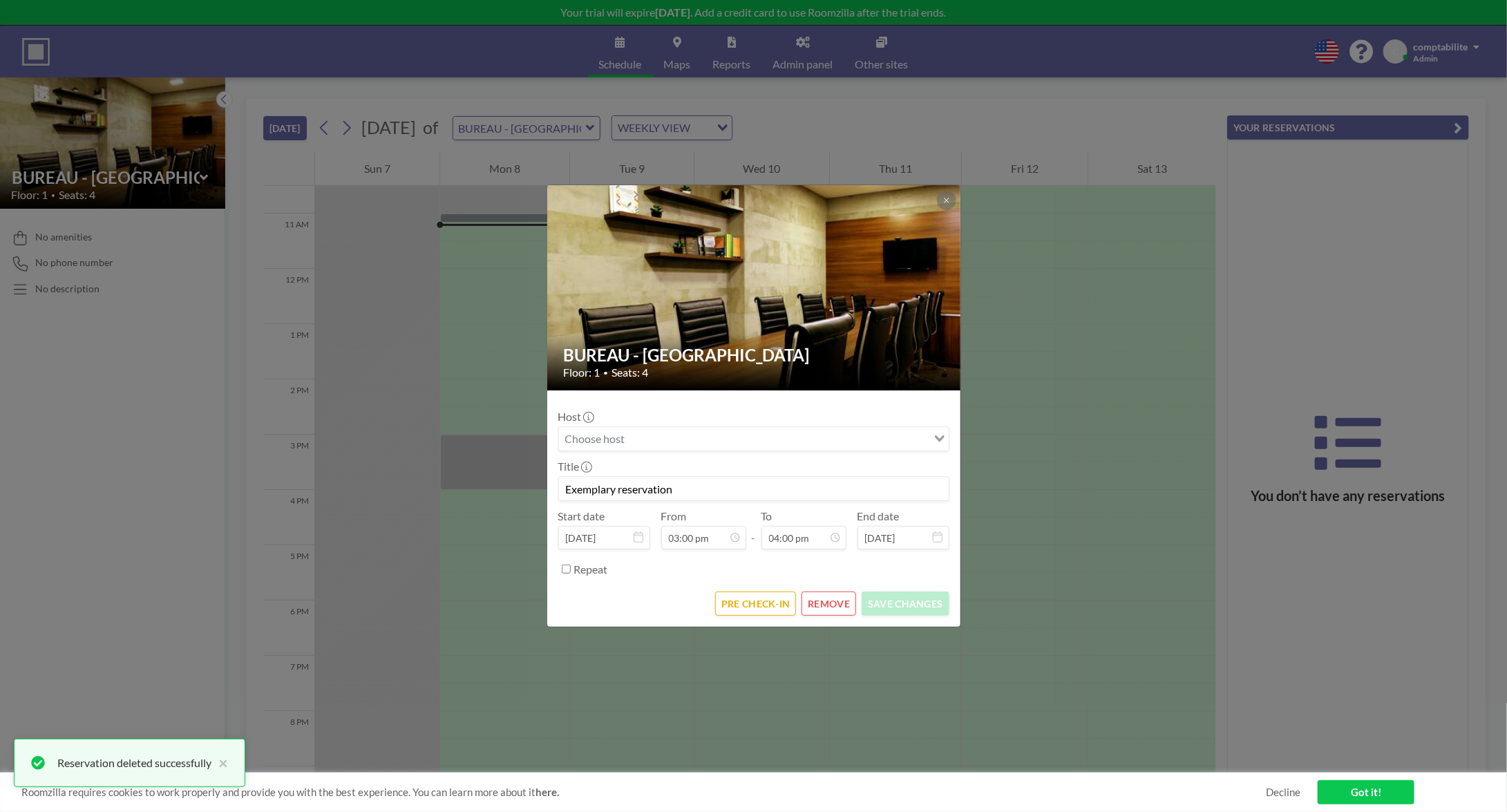
scroll to position [172, 0]
click at [827, 605] on button "REMOVE" at bounding box center [829, 603] width 55 height 24
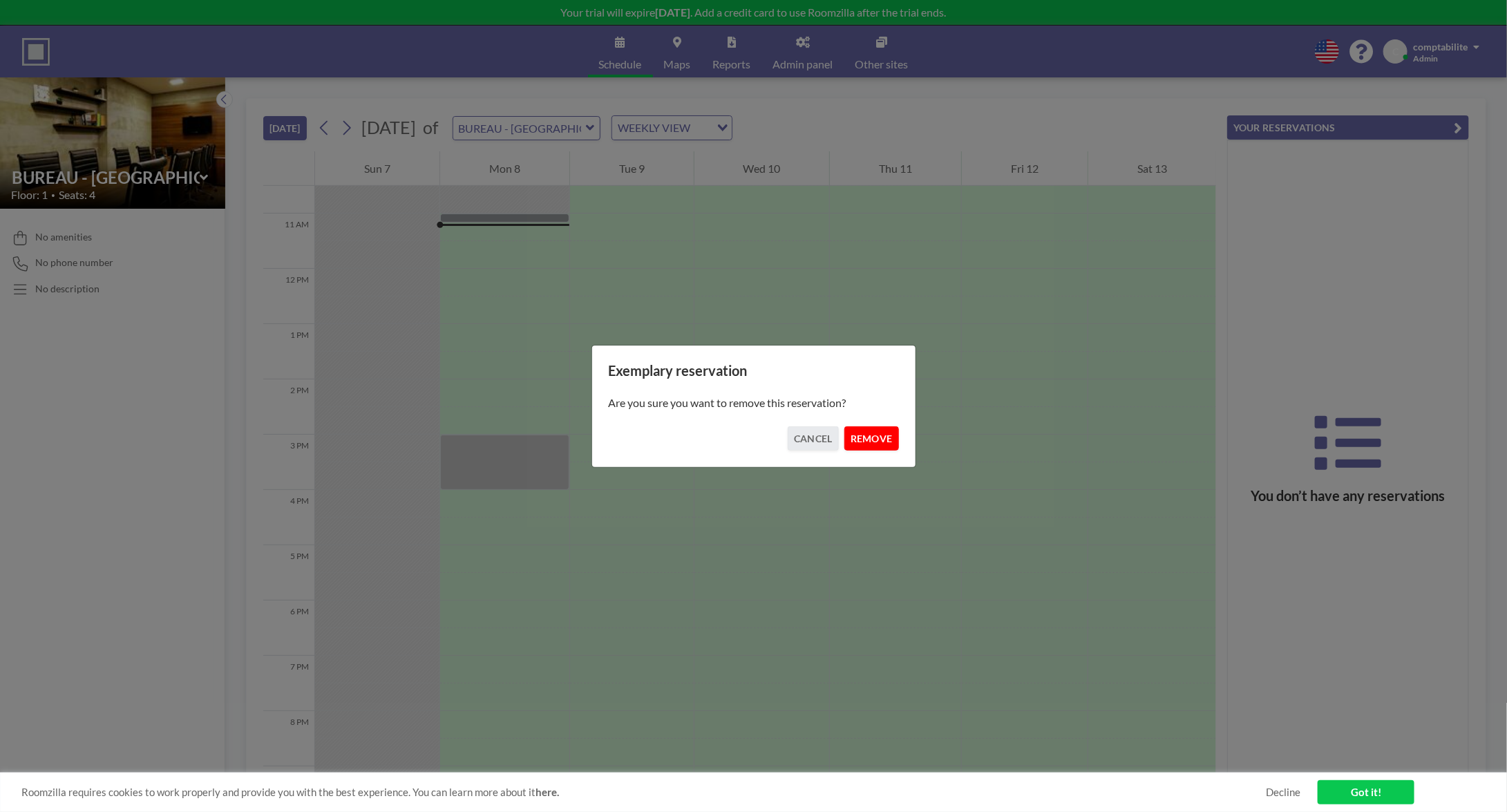
click at [864, 434] on button "REMOVE" at bounding box center [871, 438] width 55 height 24
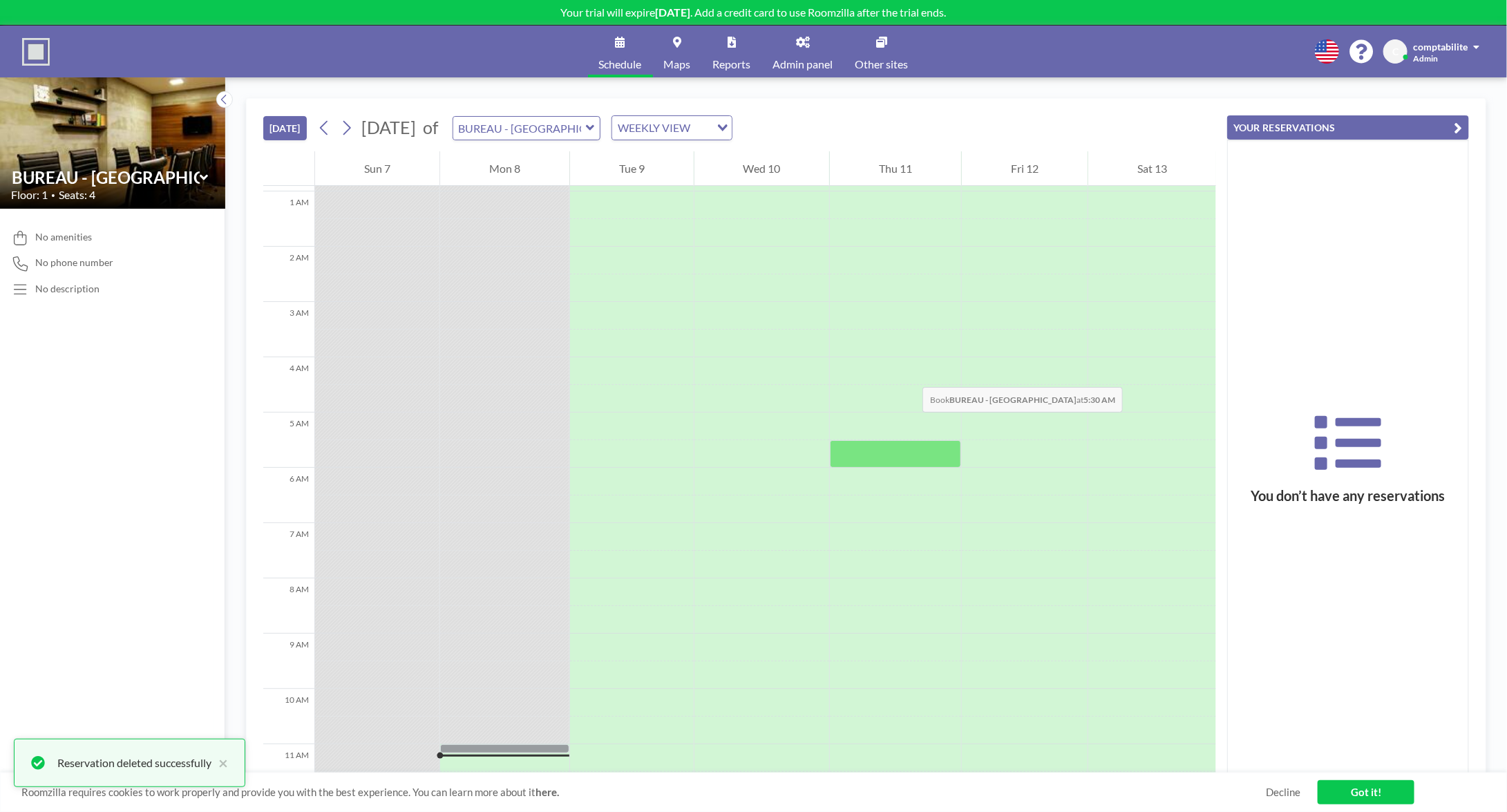
scroll to position [0, 0]
click at [747, 109] on div "TODAY September 2025 of BUREAU - RUE PASCAL WEEKLY VIEW Loading..." at bounding box center [740, 125] width 953 height 53
click at [710, 127] on div "WEEKLY VIEW" at bounding box center [661, 126] width 98 height 21
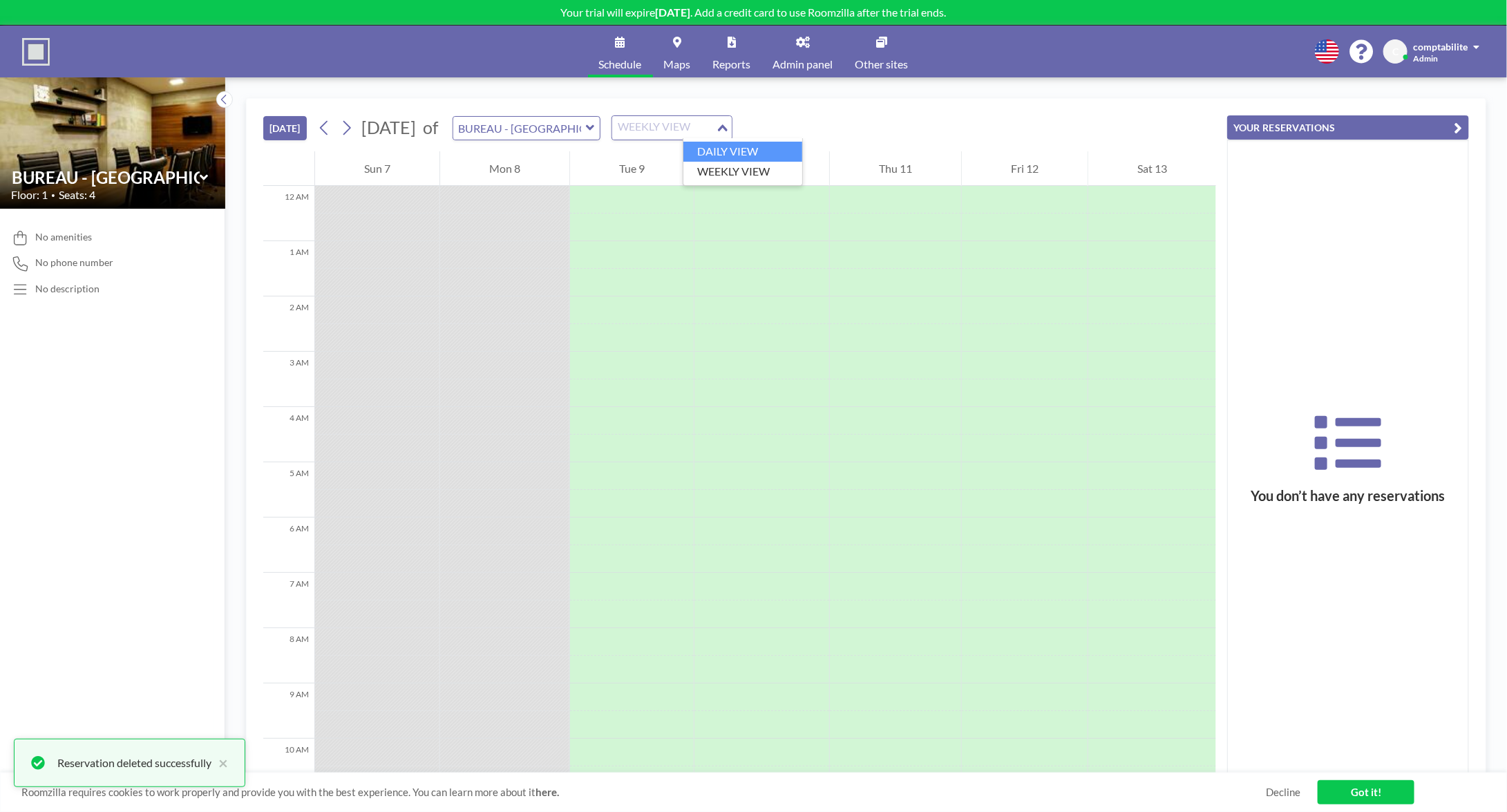
click at [744, 152] on li "DAILY VIEW" at bounding box center [742, 152] width 118 height 20
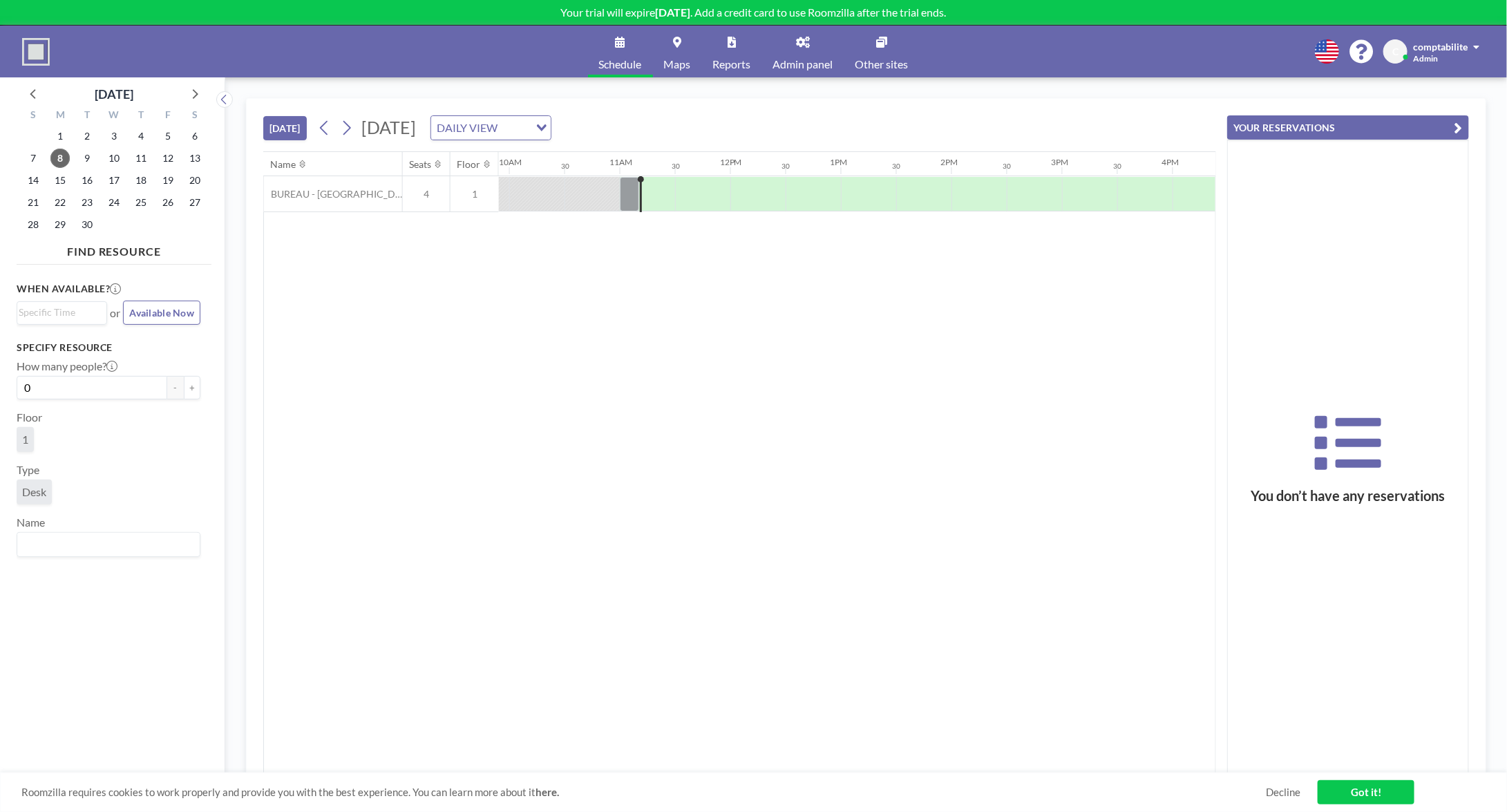
scroll to position [0, 1161]
click at [534, 132] on input "Search for option" at bounding box center [483, 127] width 101 height 18
click at [668, 171] on li "WEEKLY VIEW" at bounding box center [649, 172] width 119 height 20
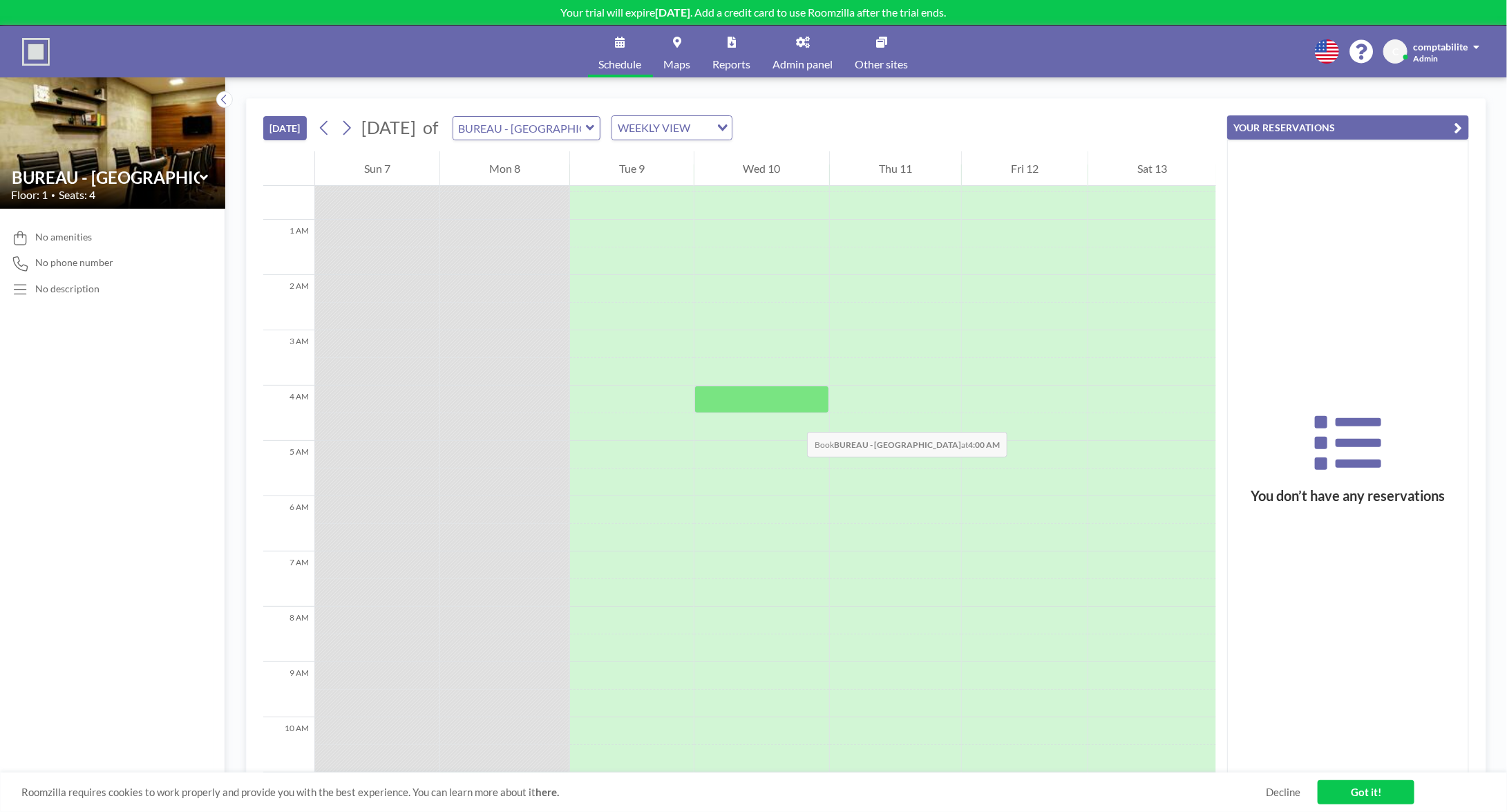
scroll to position [0, 0]
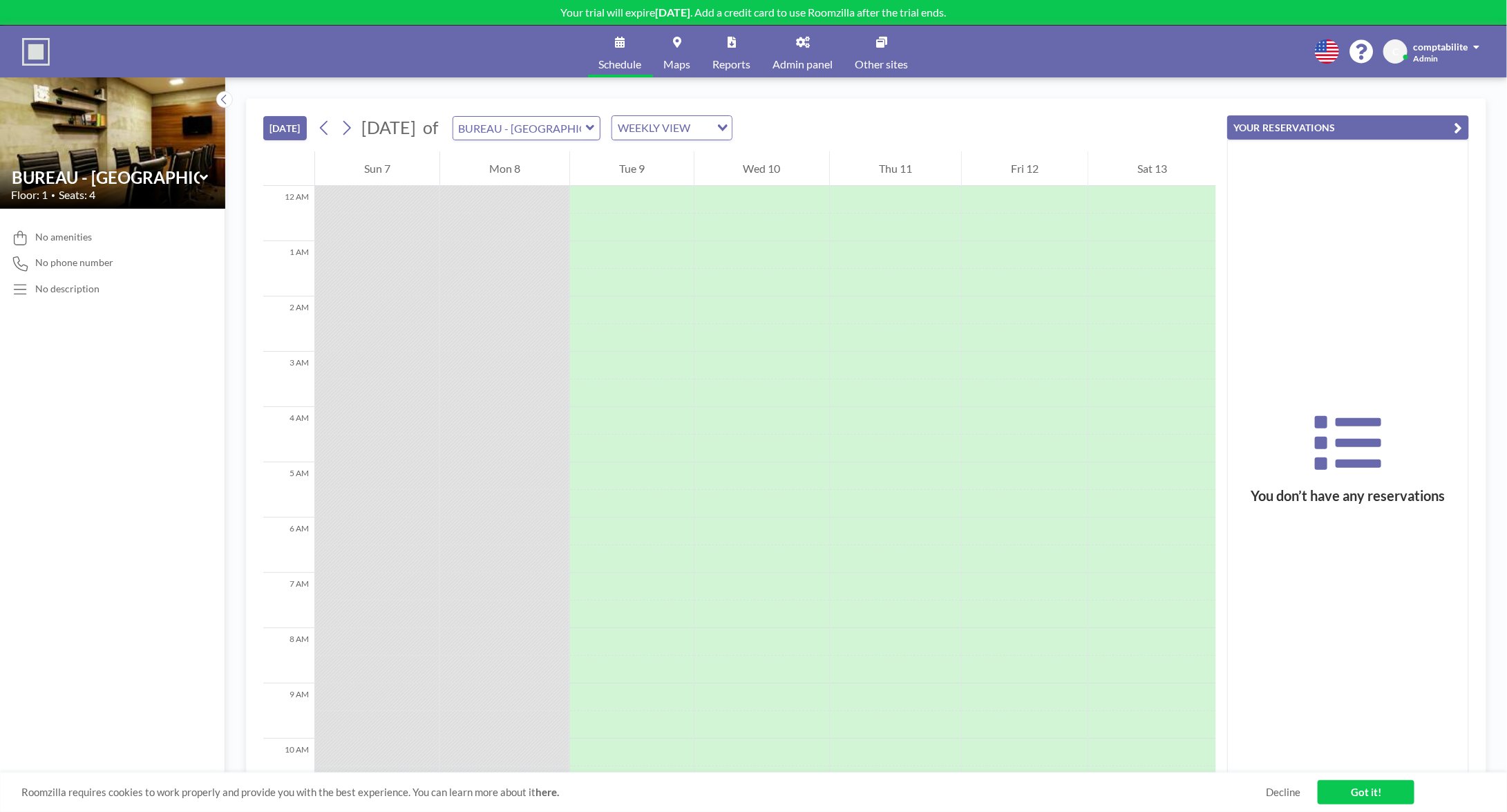
click at [816, 54] on link "Admin panel" at bounding box center [803, 51] width 82 height 52
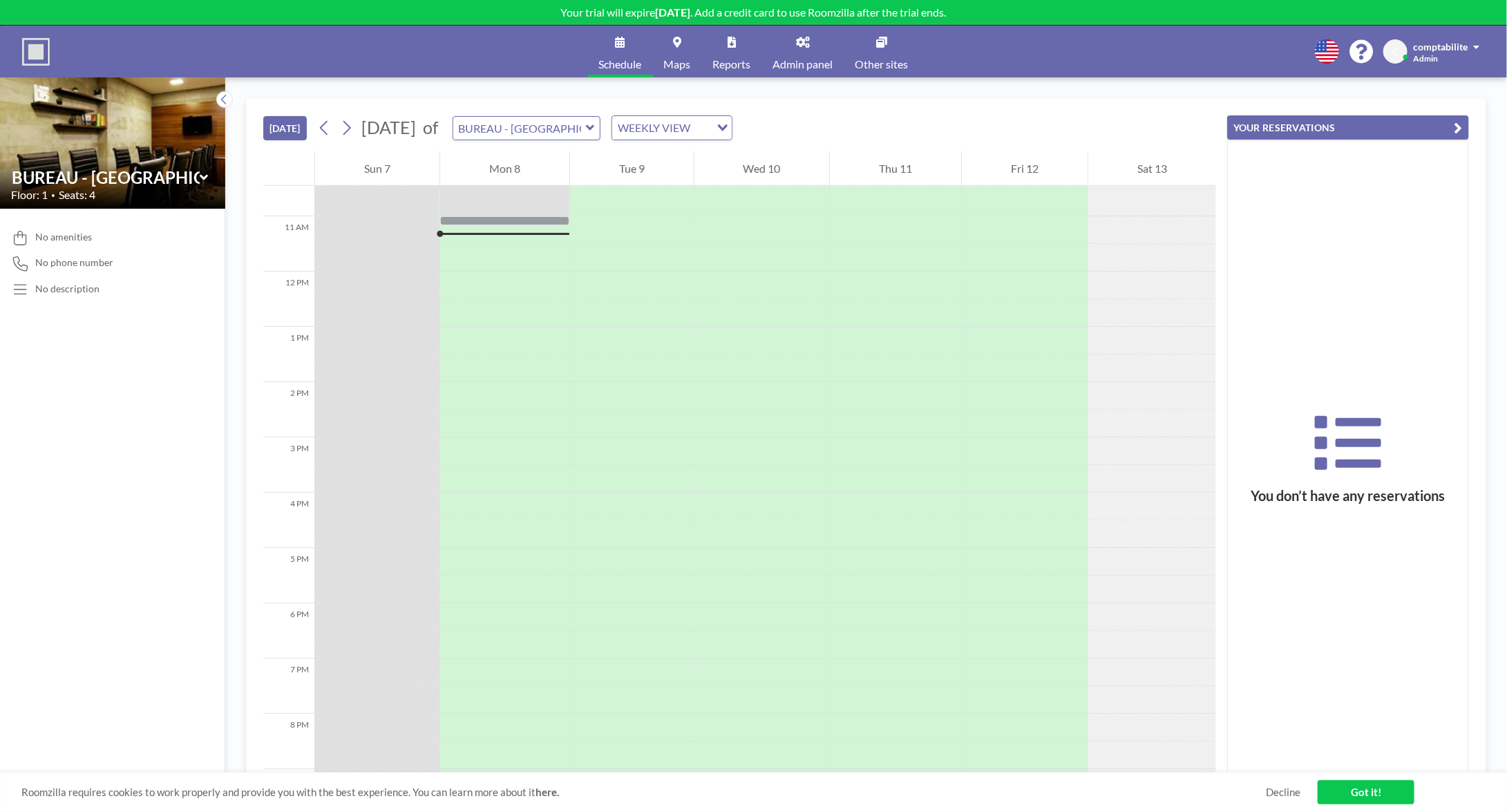
scroll to position [581, 0]
click at [77, 292] on div "No description" at bounding box center [67, 288] width 64 height 12
click at [8, 298] on div "No amenities No phone number No description" at bounding box center [113, 510] width 225 height 603
click at [15, 291] on icon at bounding box center [21, 290] width 19 height 14
click at [803, 46] on icon at bounding box center [802, 42] width 14 height 11
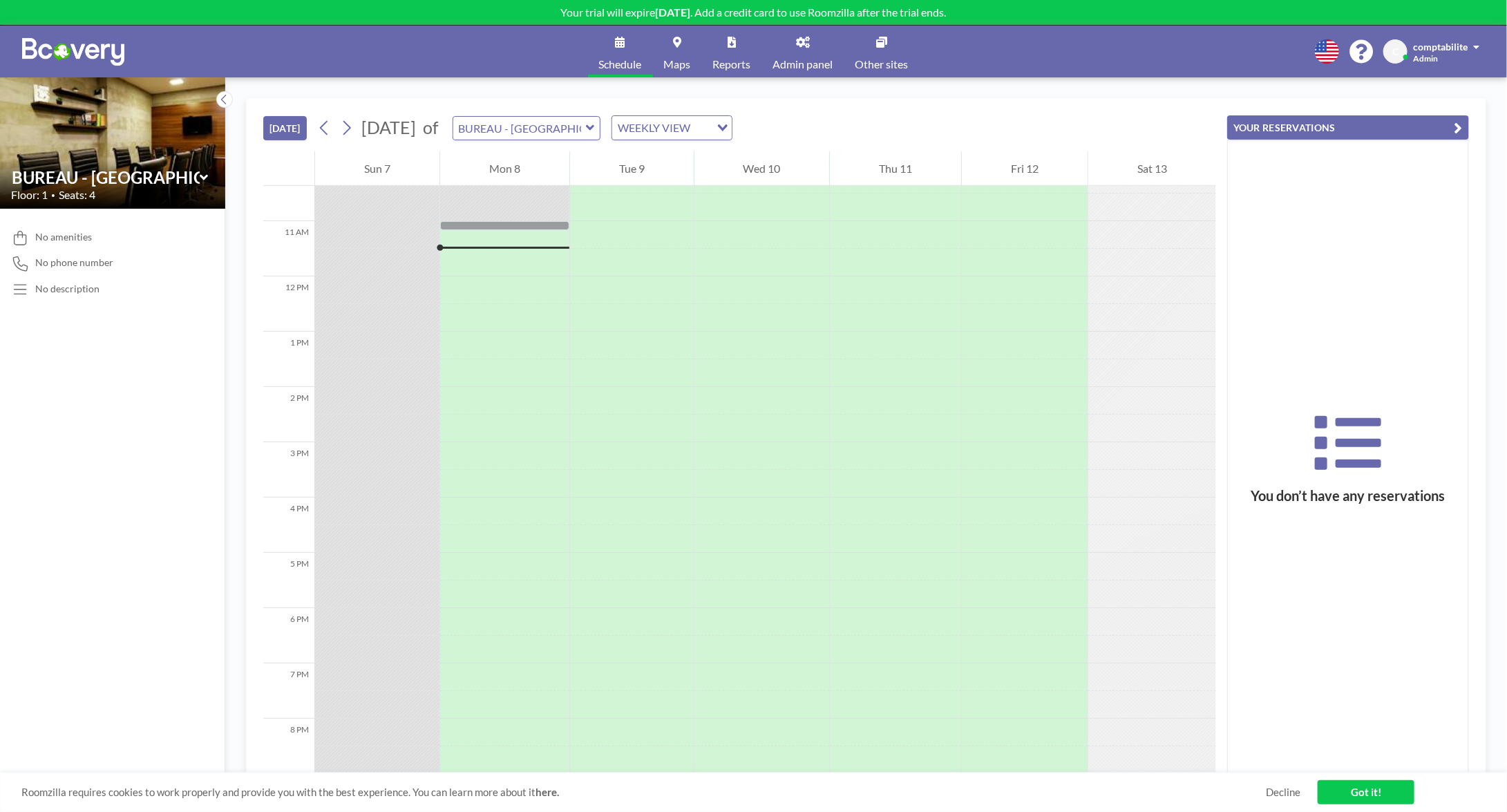
scroll to position [581, 0]
click at [1433, 41] on span "comptabilite" at bounding box center [1440, 46] width 55 height 11
click at [1430, 102] on link "Log out" at bounding box center [1438, 94] width 123 height 28
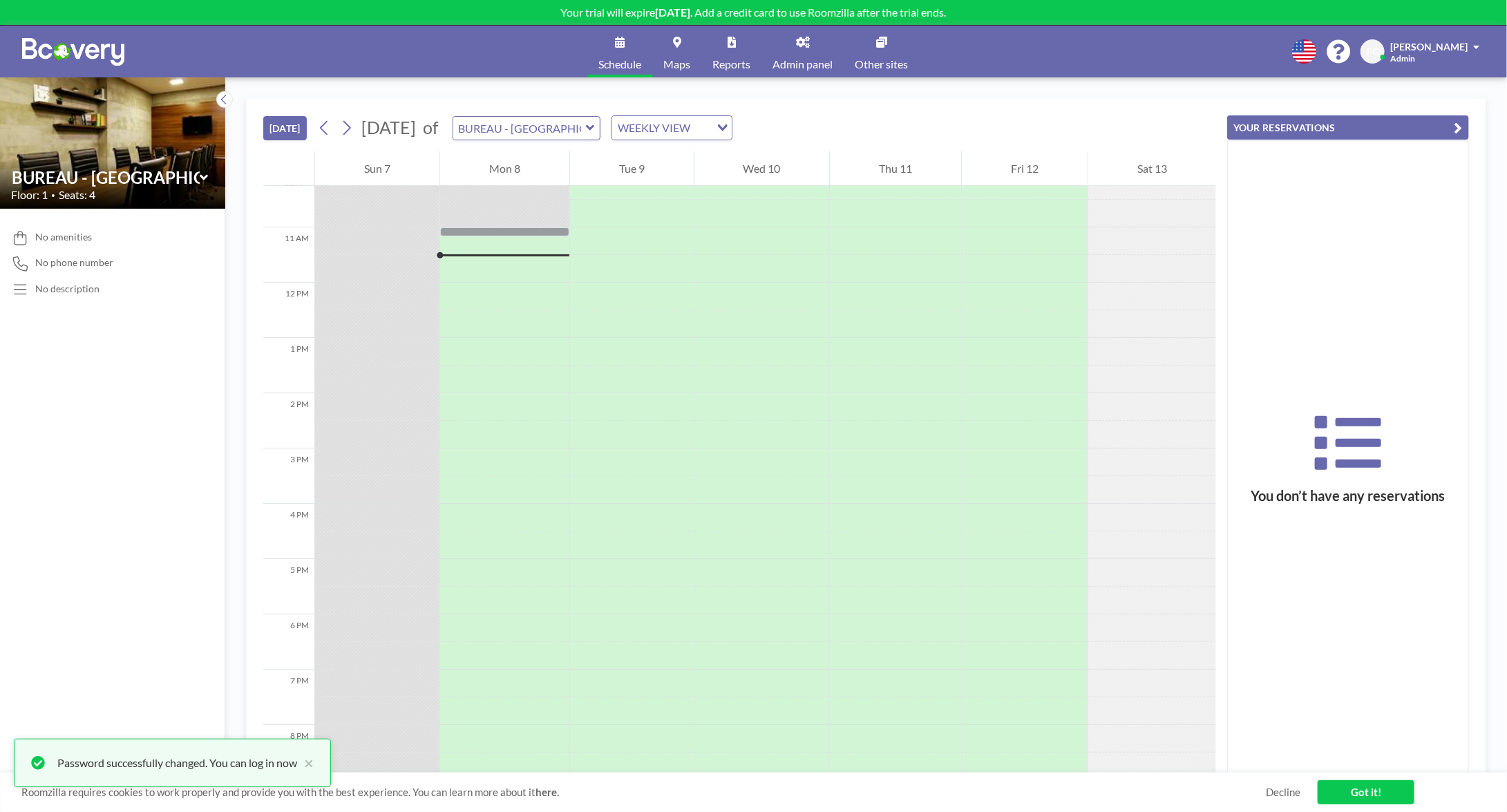
scroll to position [581, 0]
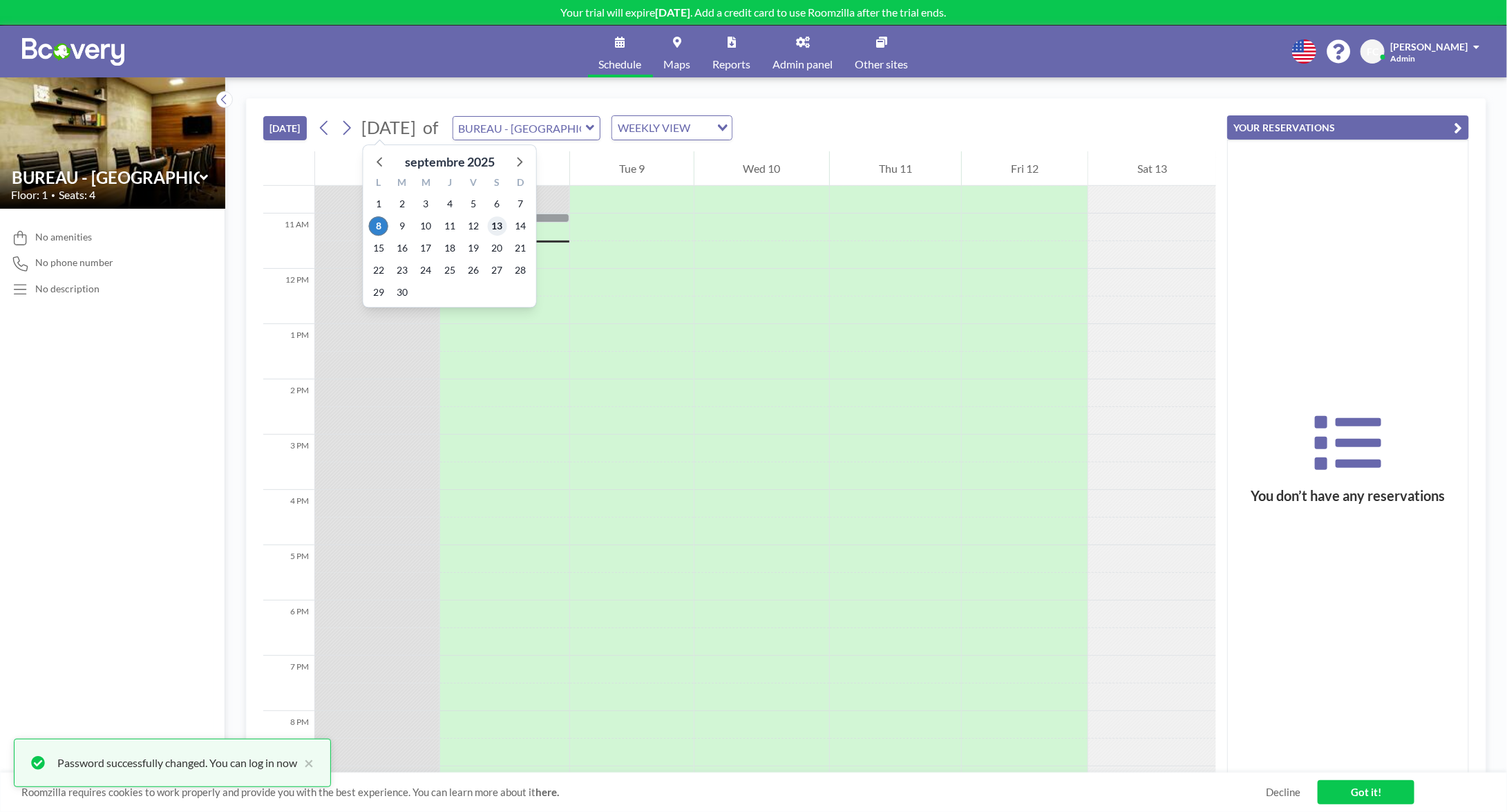
click at [502, 224] on span "13" at bounding box center [497, 226] width 19 height 19
click at [353, 125] on icon at bounding box center [346, 127] width 13 height 21
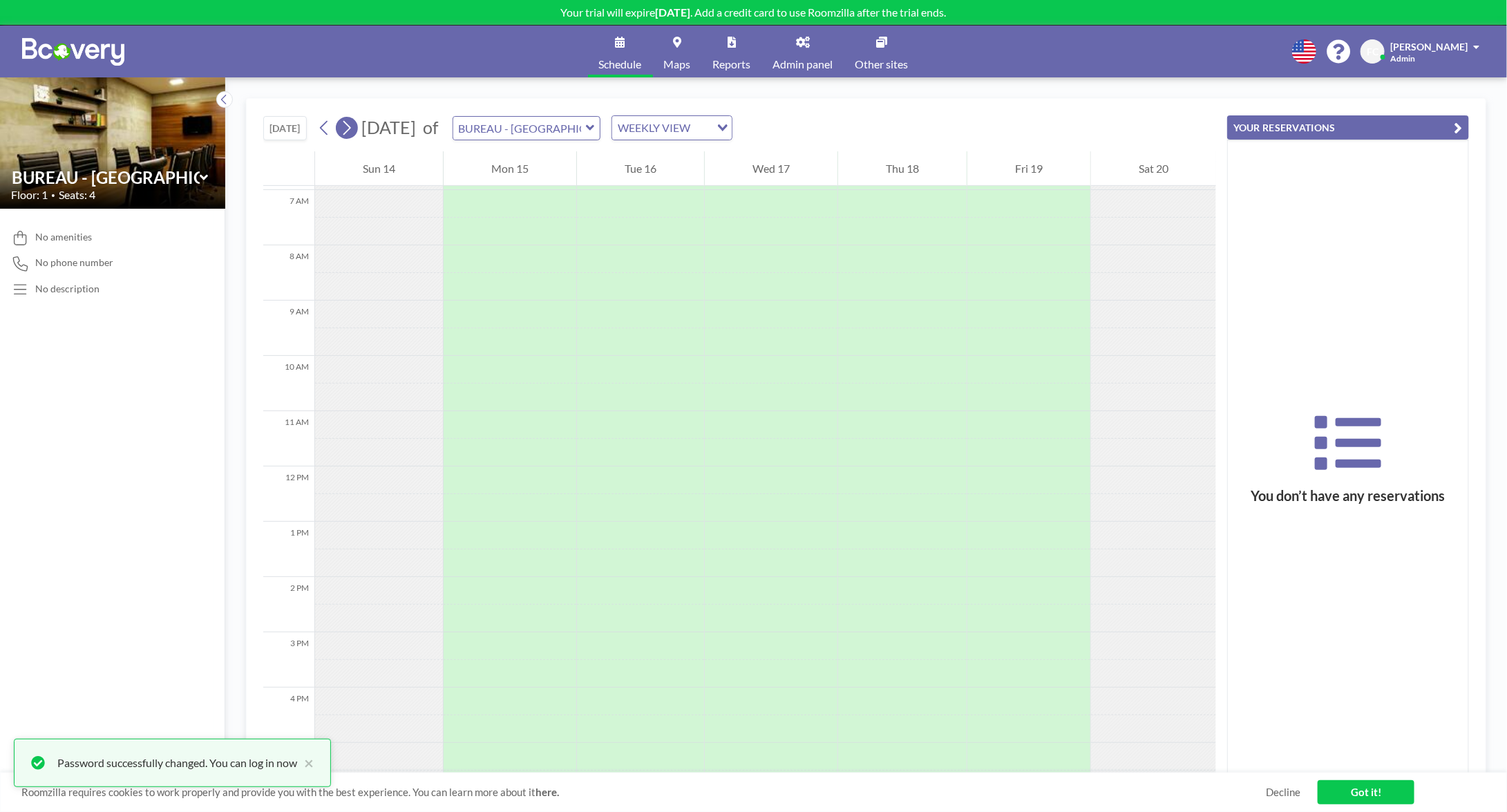
scroll to position [415, 0]
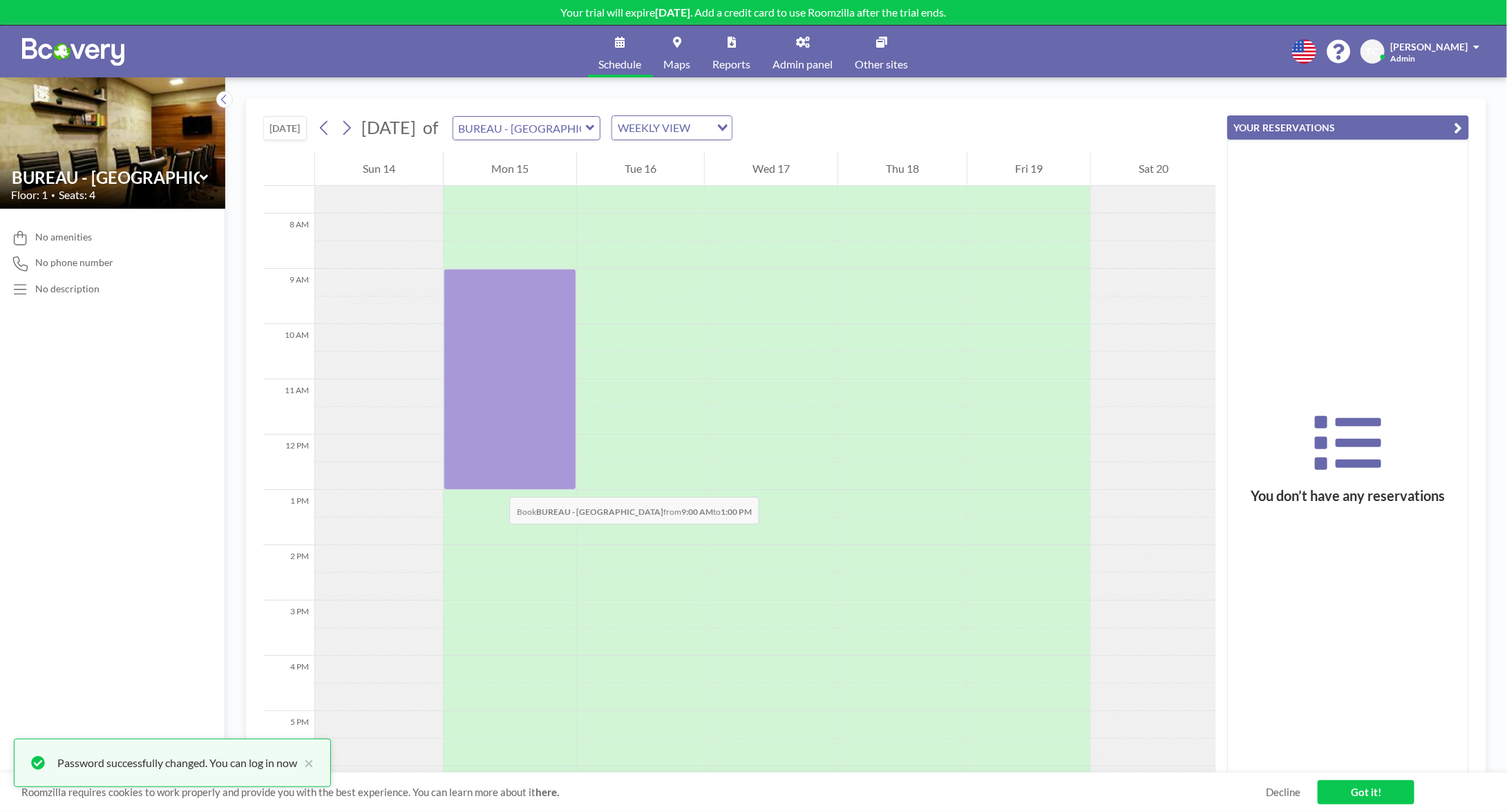
drag, startPoint x: 482, startPoint y: 273, endPoint x: 495, endPoint y: 483, distance: 210.4
click at [495, 483] on div at bounding box center [510, 379] width 133 height 221
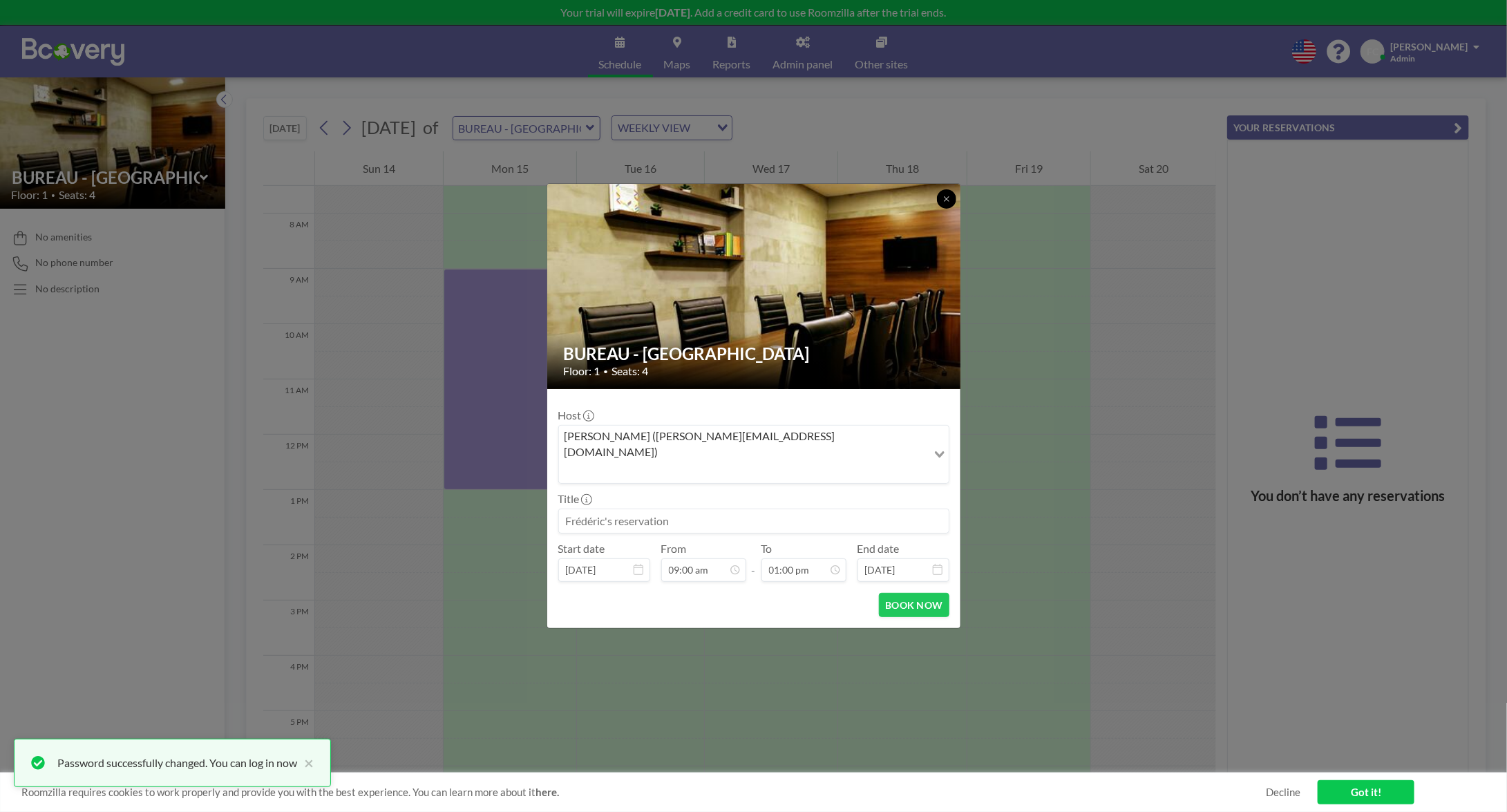
click at [943, 209] on button at bounding box center [946, 199] width 19 height 19
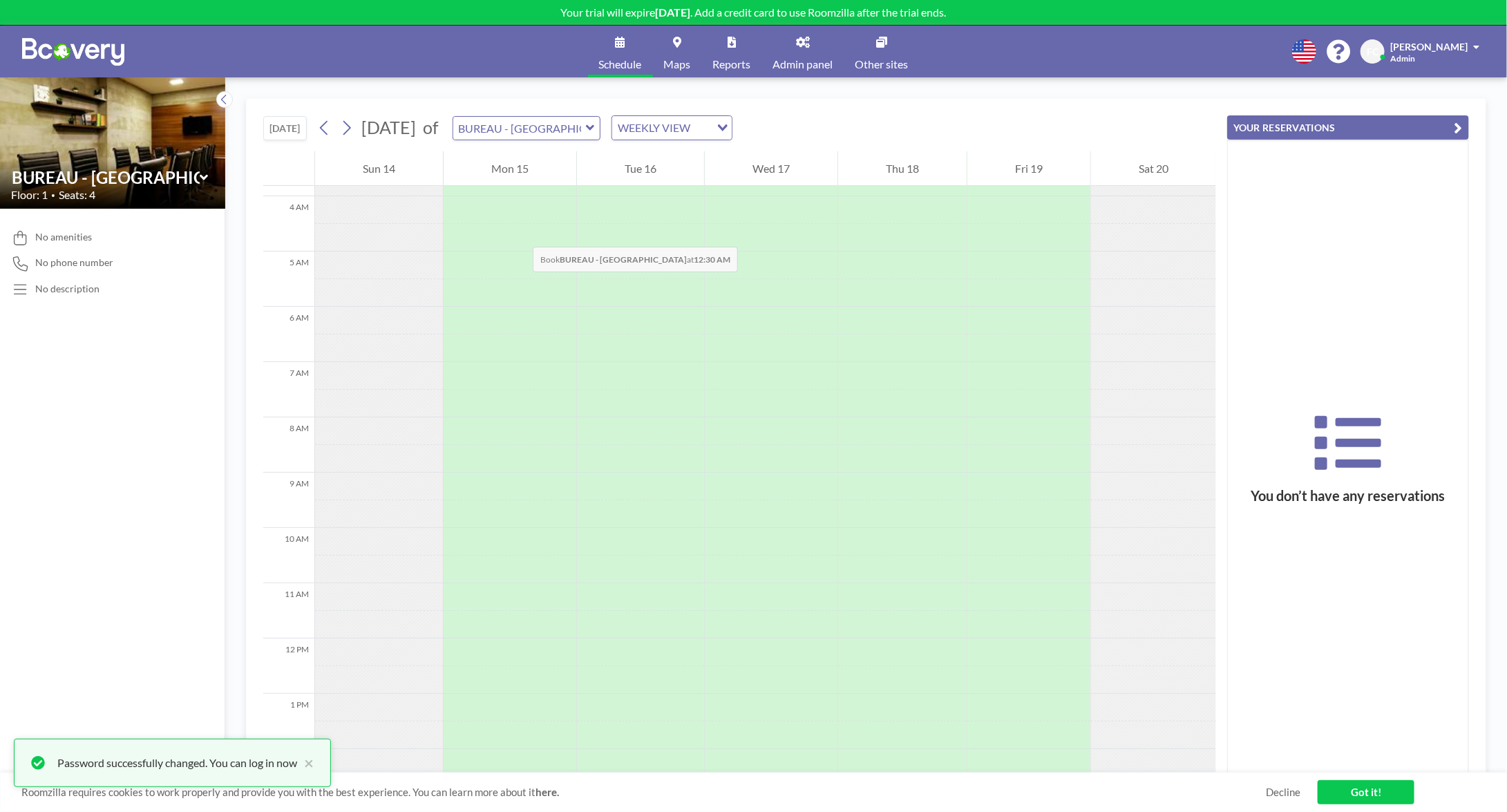
scroll to position [0, 0]
click at [81, 294] on div "No description" at bounding box center [113, 290] width 203 height 14
click at [15, 291] on icon at bounding box center [21, 290] width 19 height 14
click at [69, 286] on div "No description" at bounding box center [67, 288] width 64 height 12
click at [1332, 478] on icon at bounding box center [1348, 448] width 241 height 78
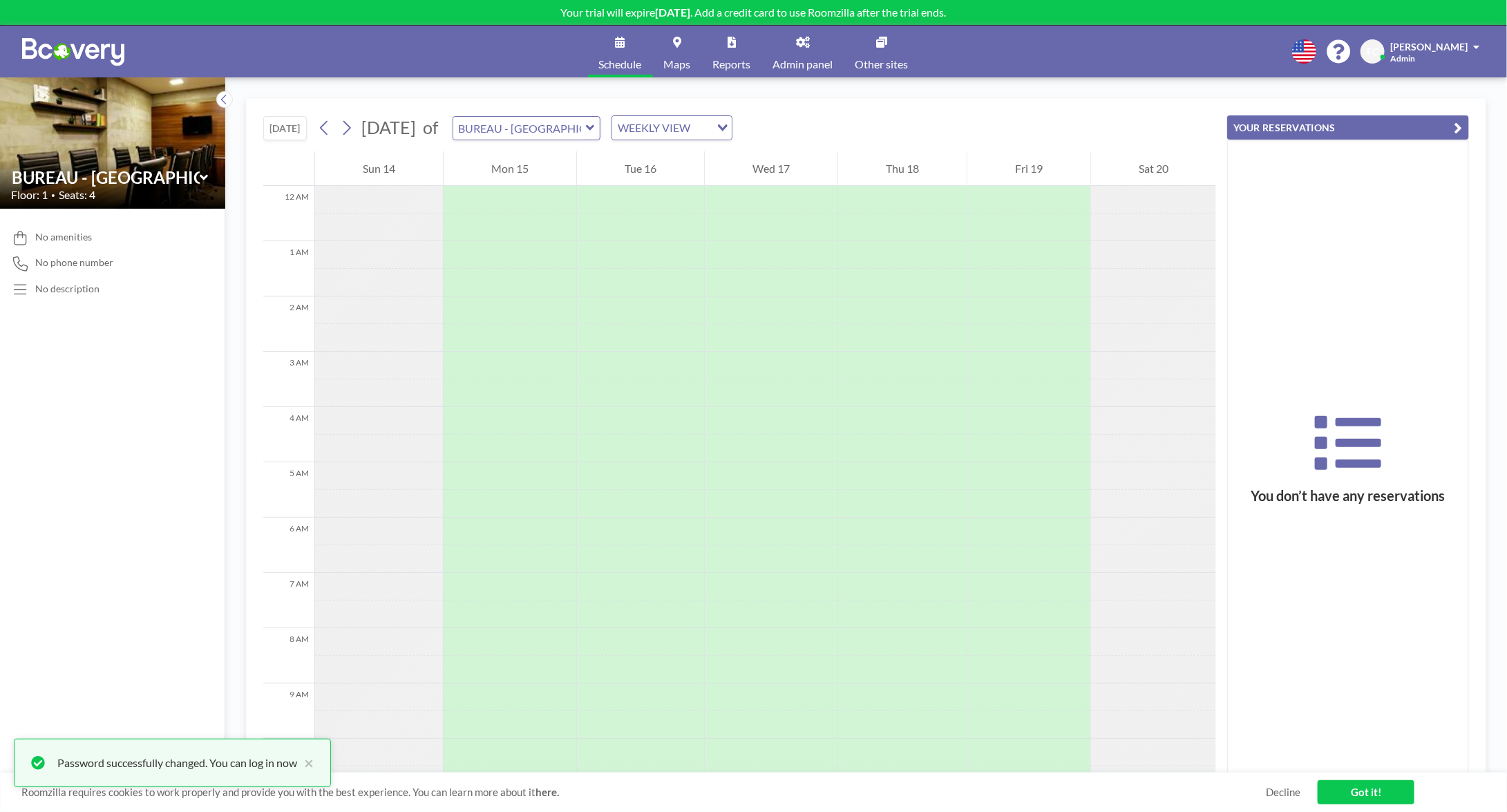
click at [1349, 784] on link "Got it!" at bounding box center [1367, 792] width 97 height 24
click at [1411, 46] on span "[PERSON_NAME]" at bounding box center [1429, 46] width 78 height 11
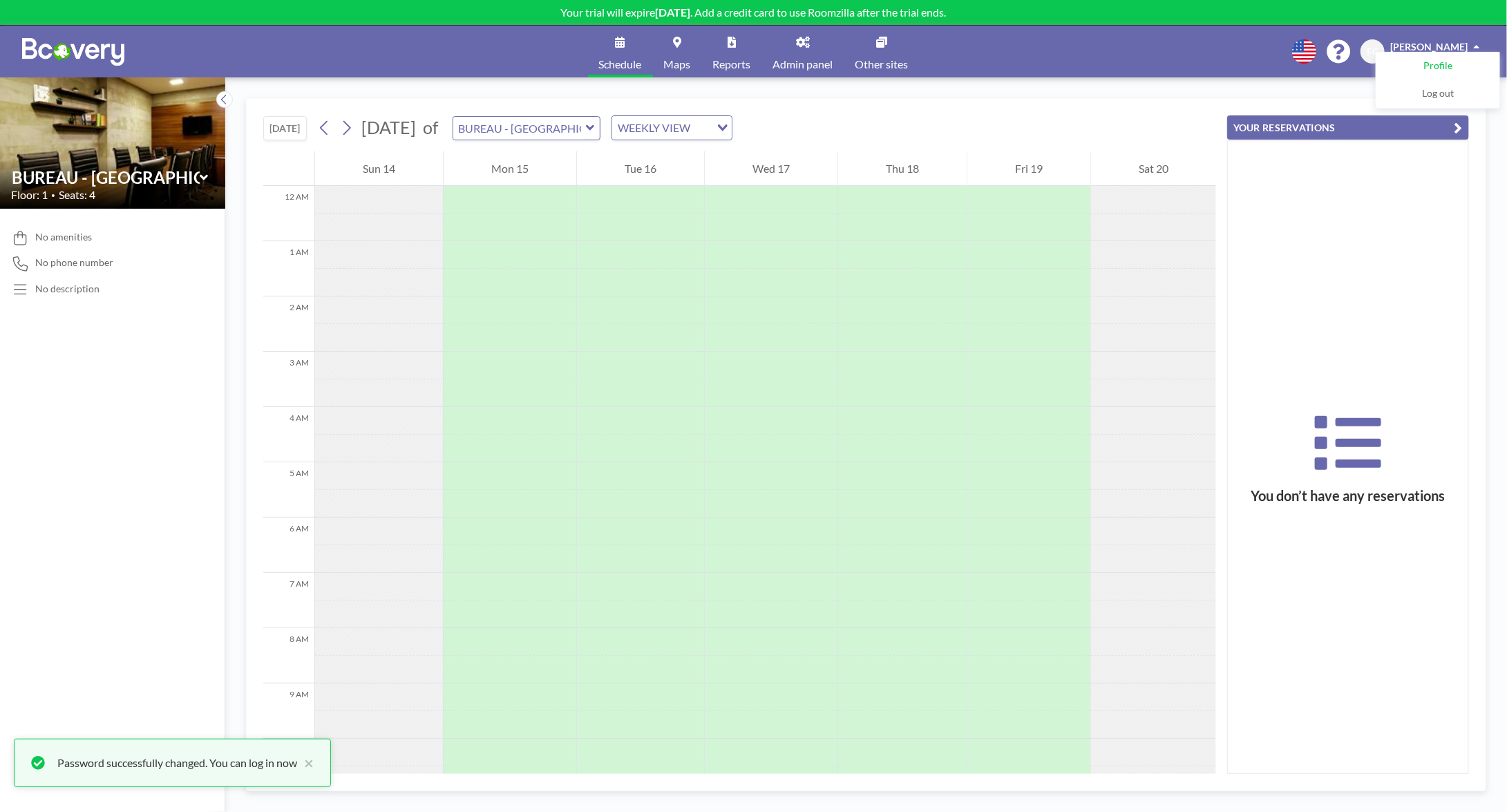
click at [1448, 61] on span "Profile" at bounding box center [1438, 66] width 29 height 14
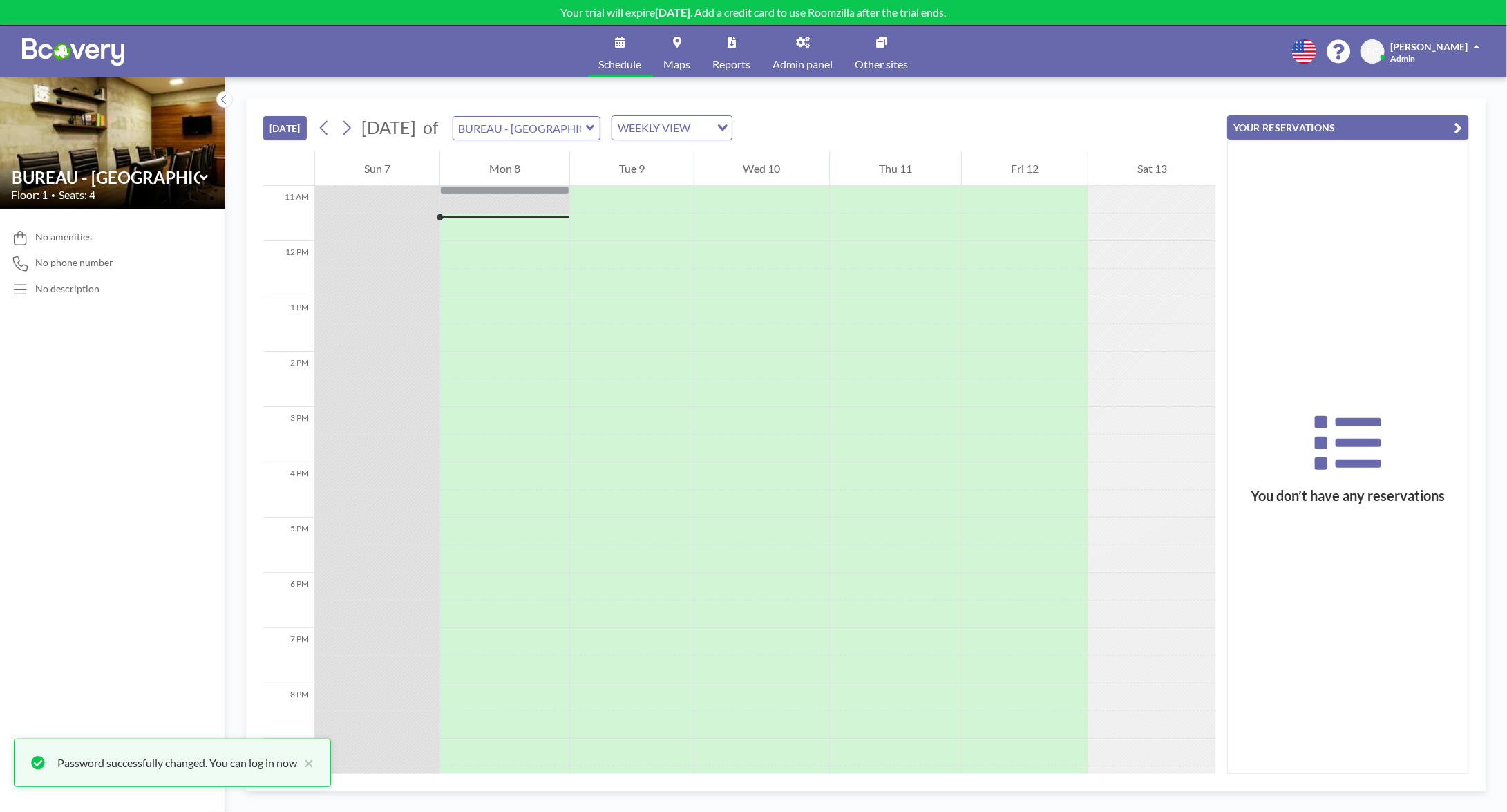
scroll to position [744, 0]
click at [53, 240] on span "No amenities" at bounding box center [63, 236] width 57 height 12
click at [797, 46] on icon at bounding box center [802, 42] width 14 height 11
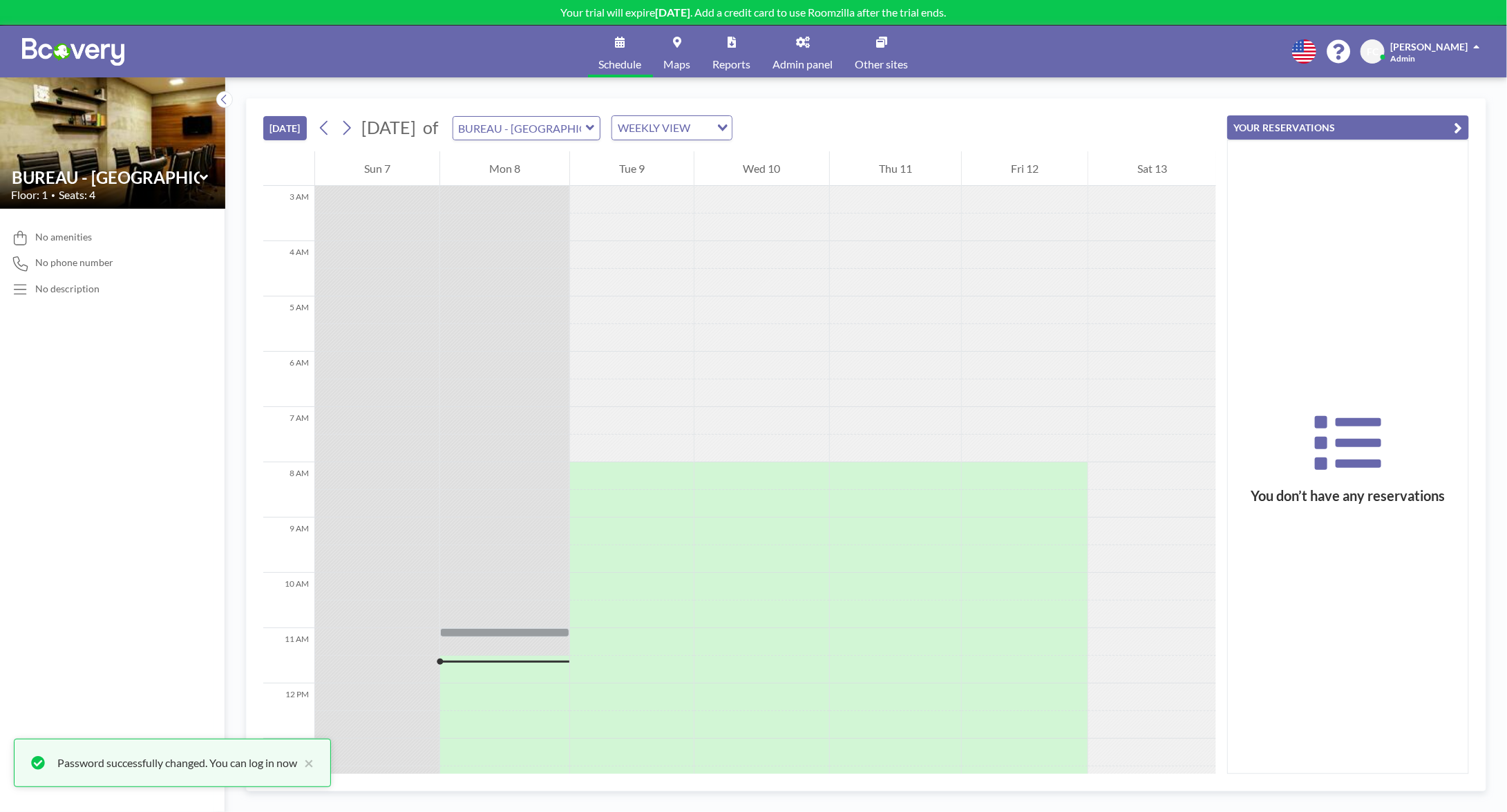
scroll to position [53, 0]
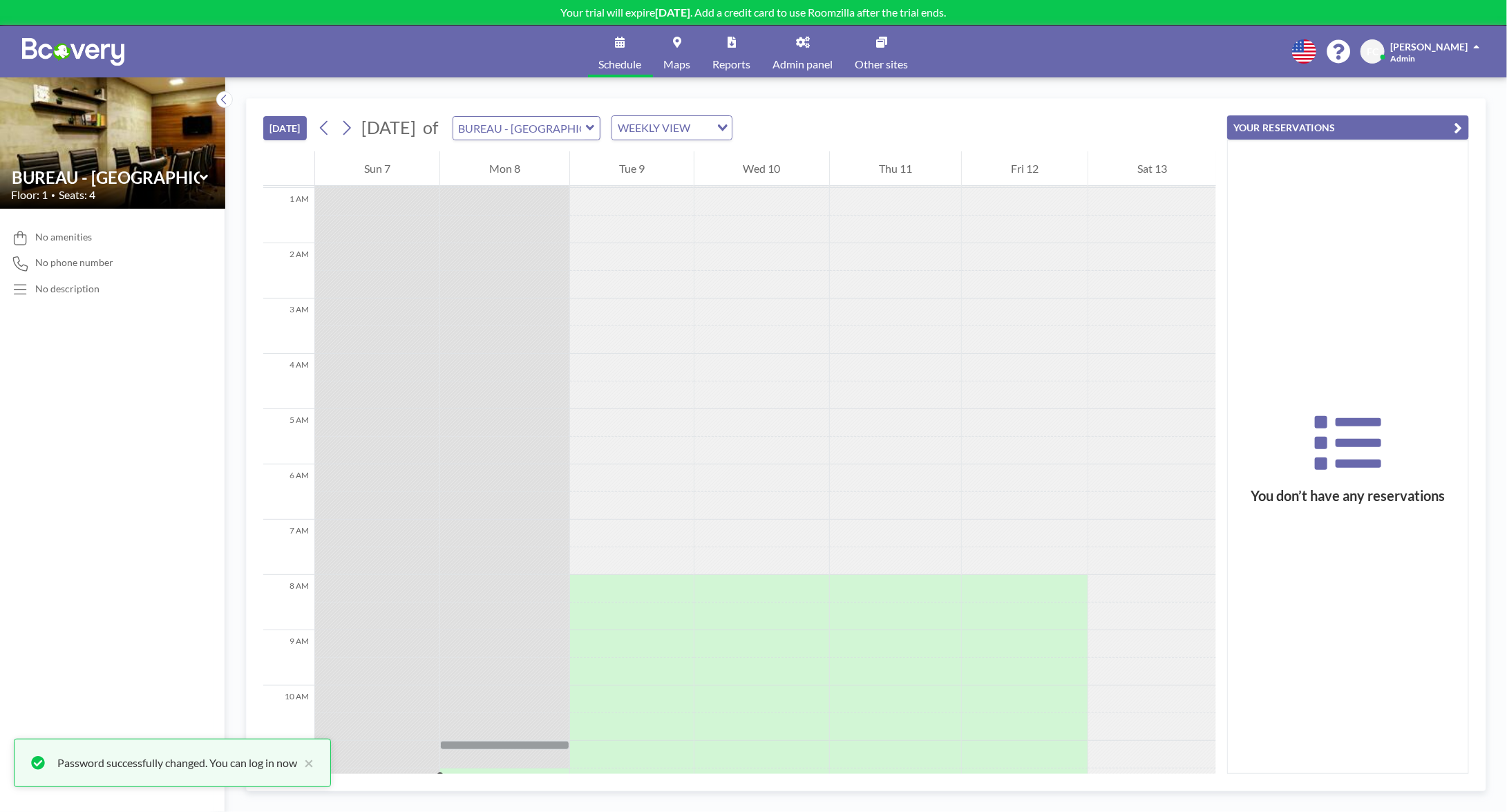
click at [792, 41] on link "Admin panel" at bounding box center [803, 51] width 82 height 52
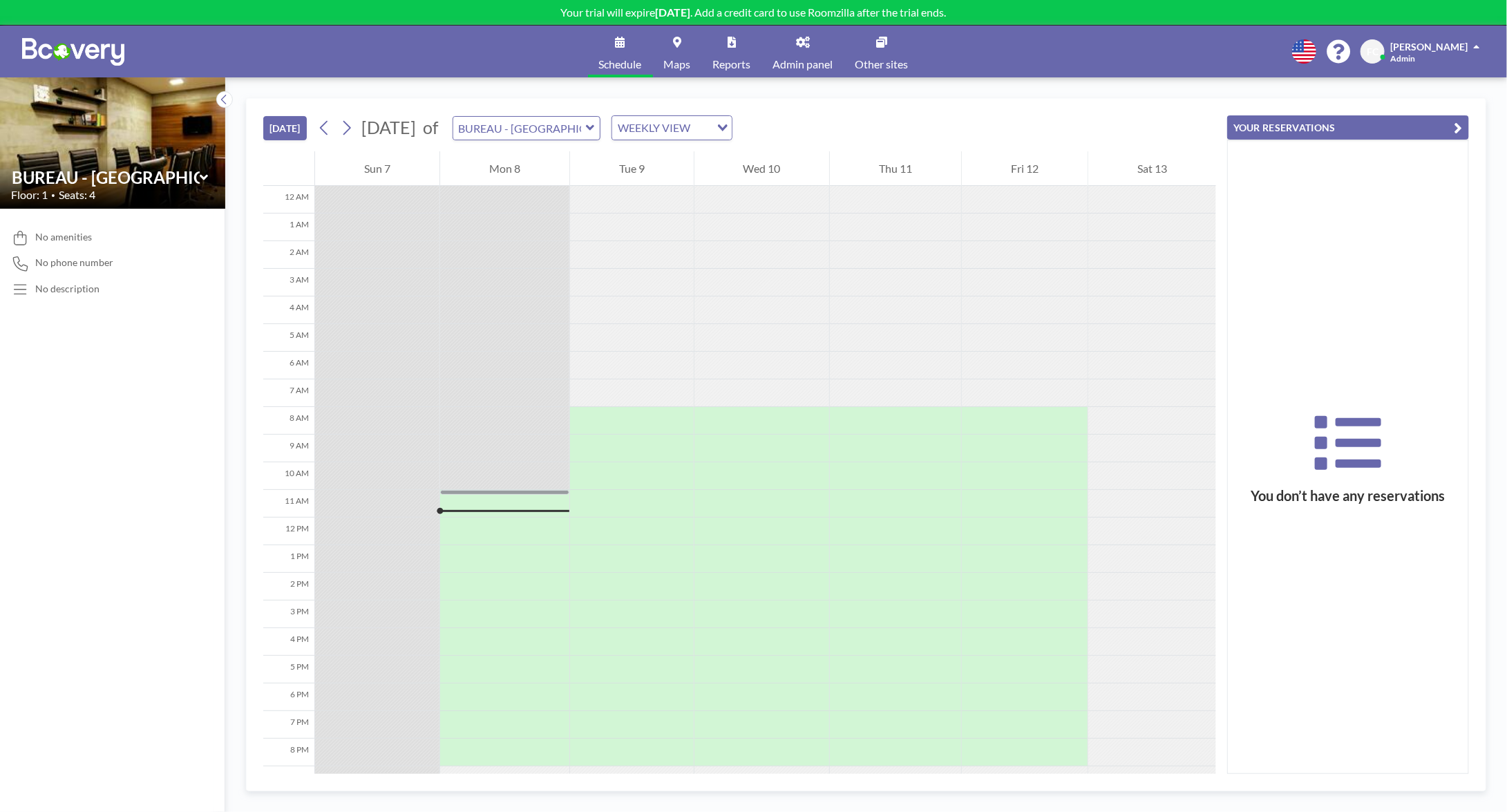
scroll to position [80, 0]
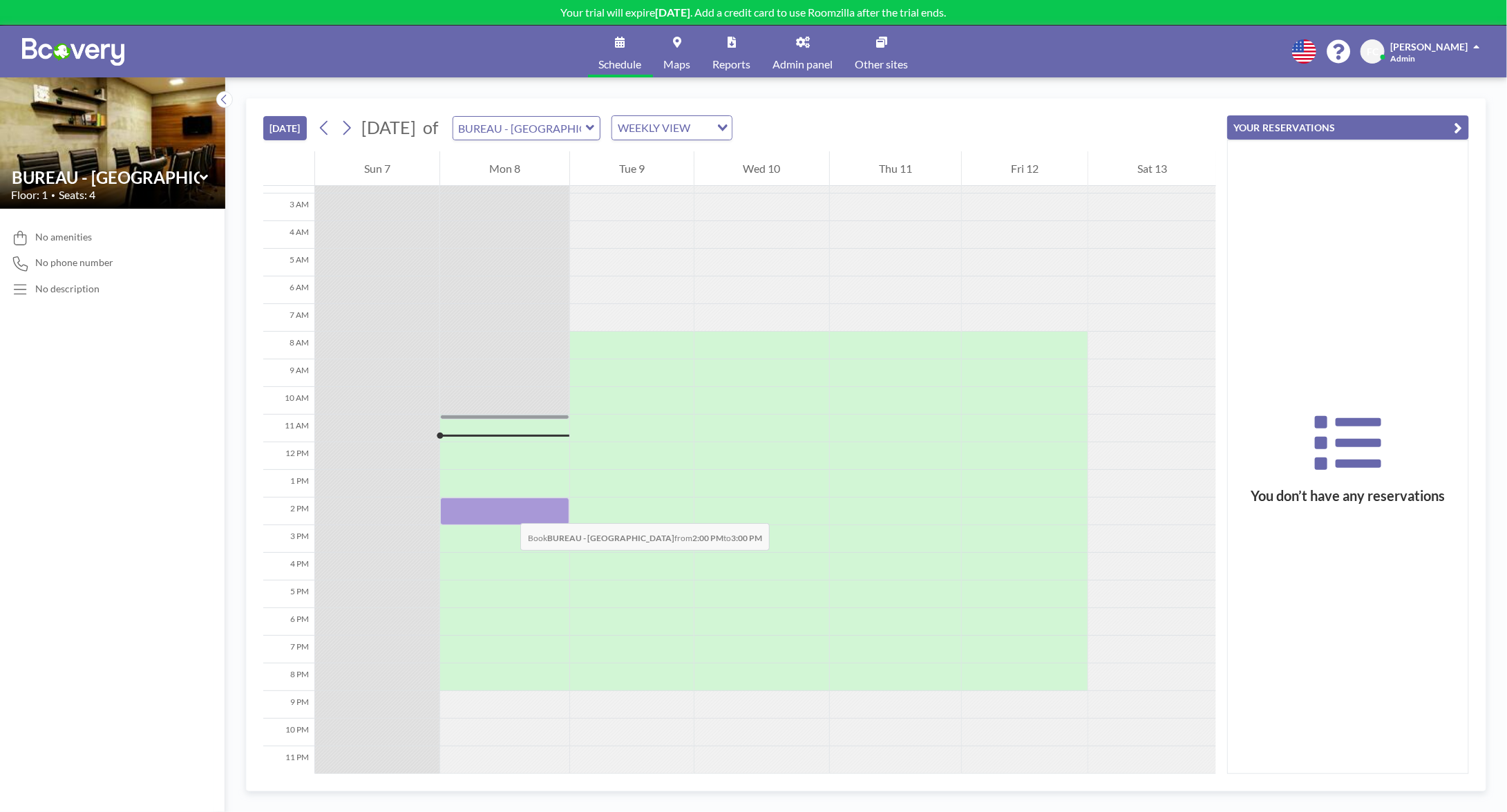
click at [507, 509] on div at bounding box center [504, 511] width 129 height 28
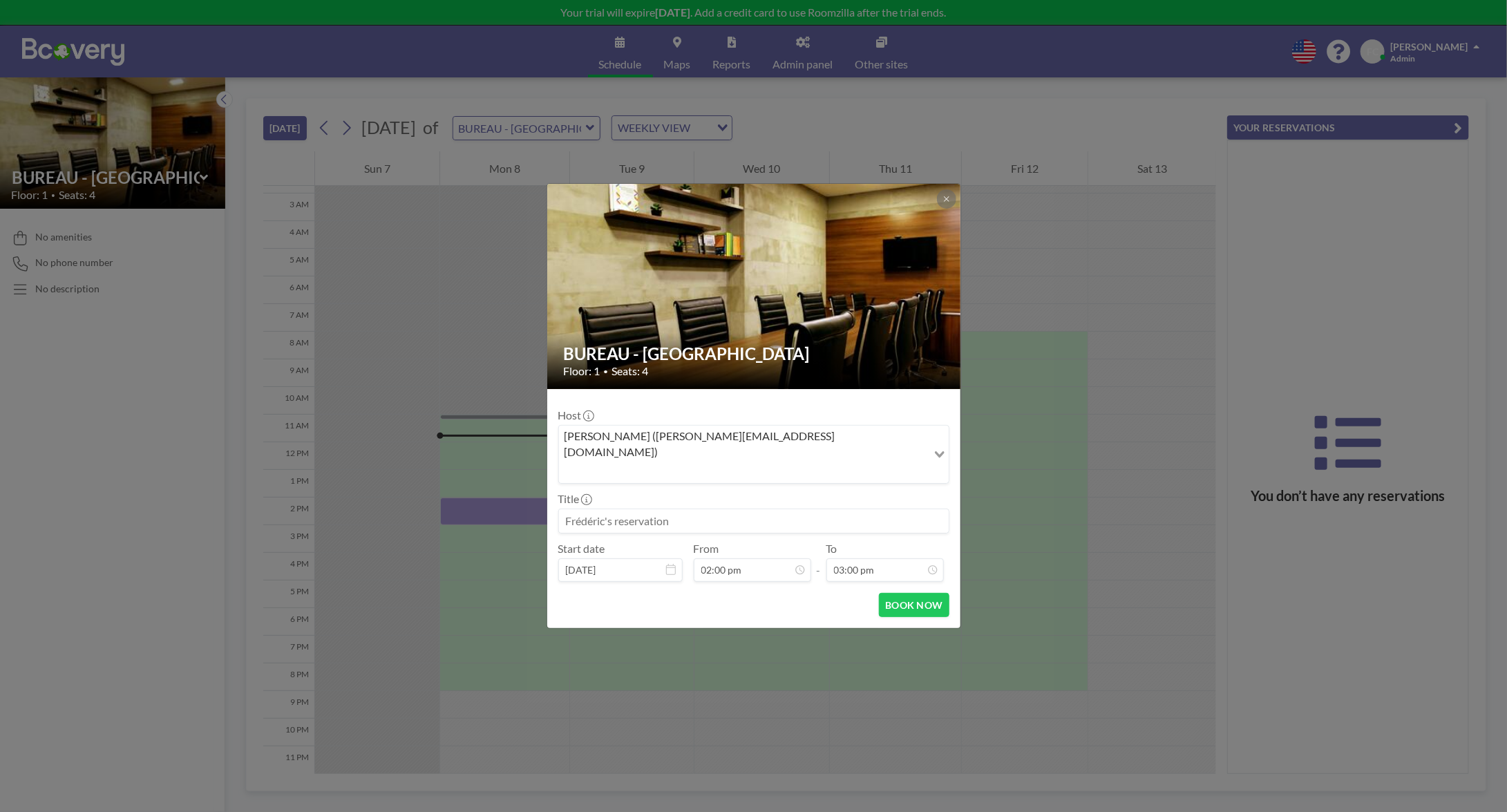
click at [648, 509] on input at bounding box center [754, 521] width 390 height 24
type input "test"
click at [914, 593] on button "BOOK NOW" at bounding box center [914, 605] width 70 height 24
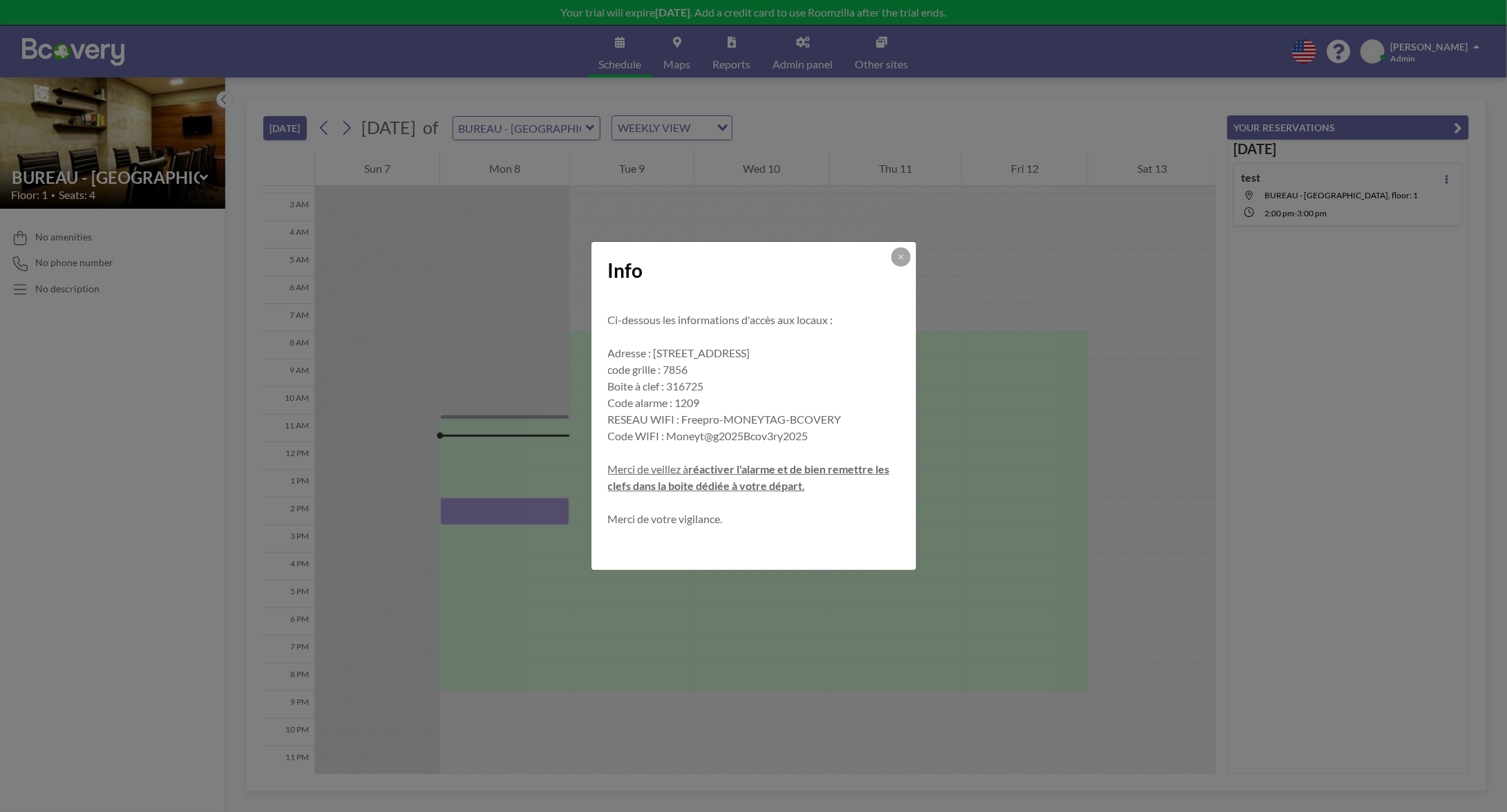
scroll to position [21, 0]
click at [486, 504] on div "Info Bonjour, Ci-dessous les informations d'accès aux locaux : Adresse : 40 rue…" at bounding box center [753, 406] width 1507 height 812
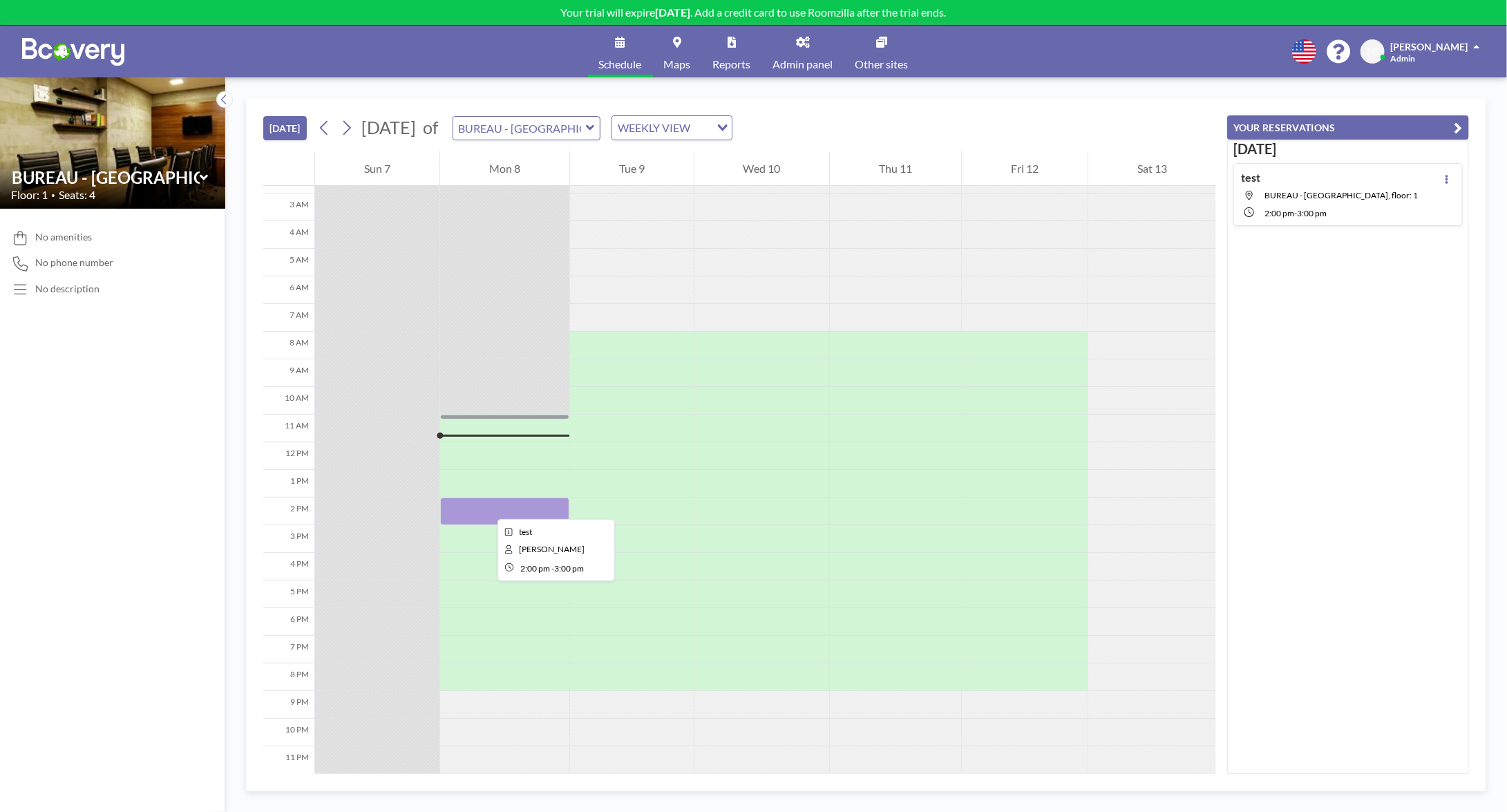
click at [487, 506] on div at bounding box center [504, 511] width 129 height 28
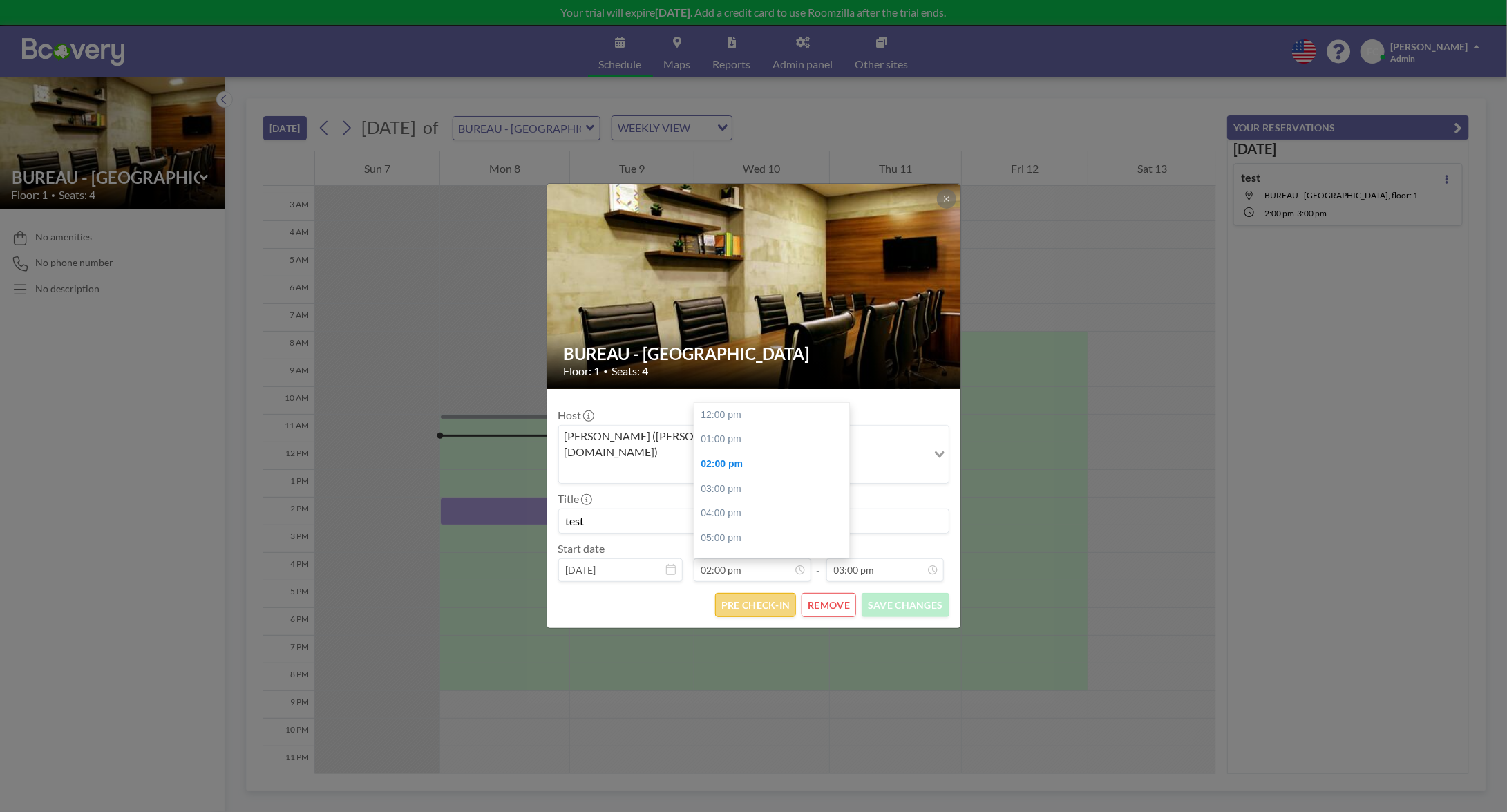
scroll to position [49, 0]
click at [768, 593] on button "PRE CHECK-IN" at bounding box center [755, 605] width 81 height 24
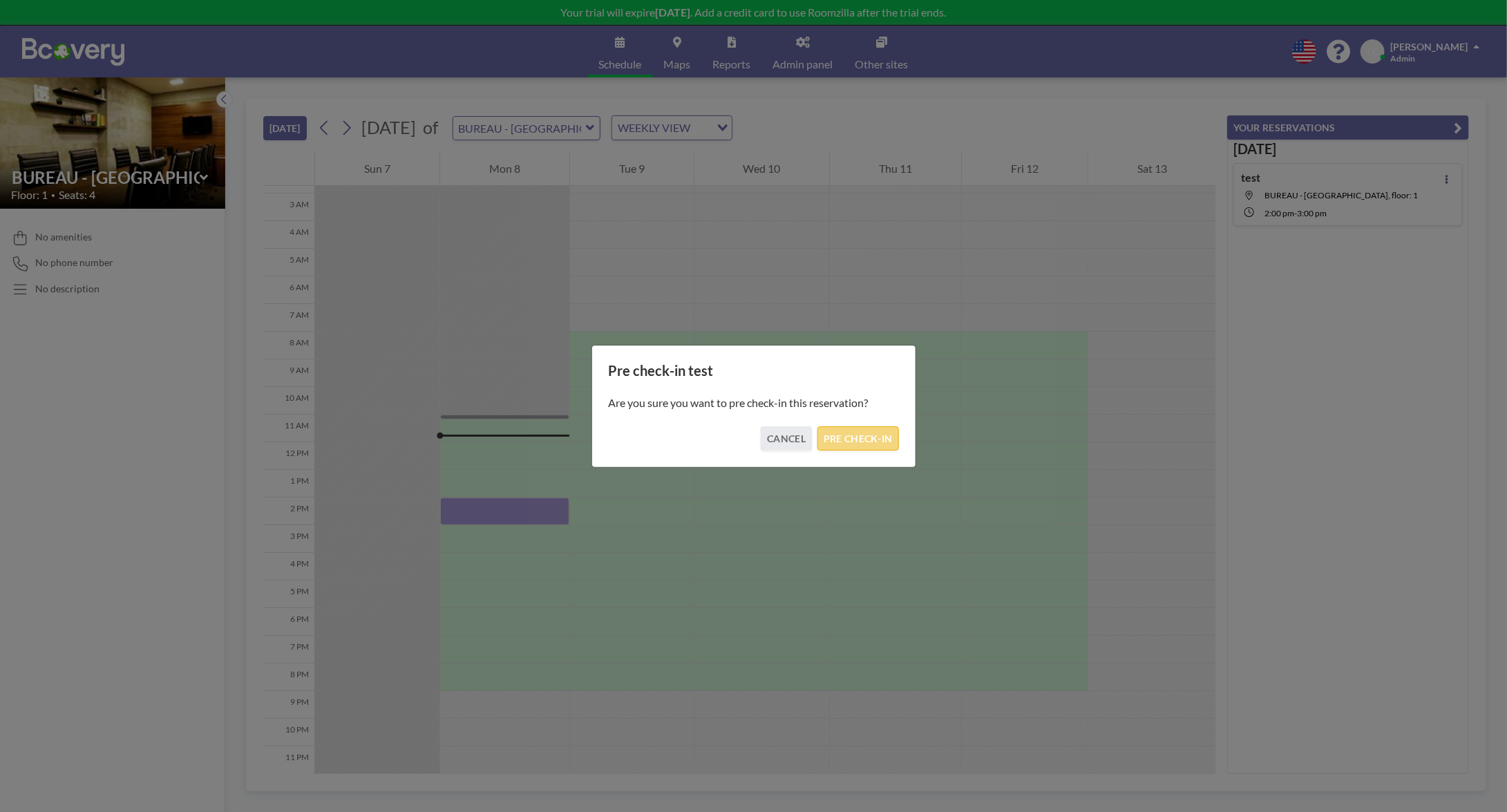
click at [875, 429] on button "PRE CHECK-IN" at bounding box center [857, 438] width 81 height 24
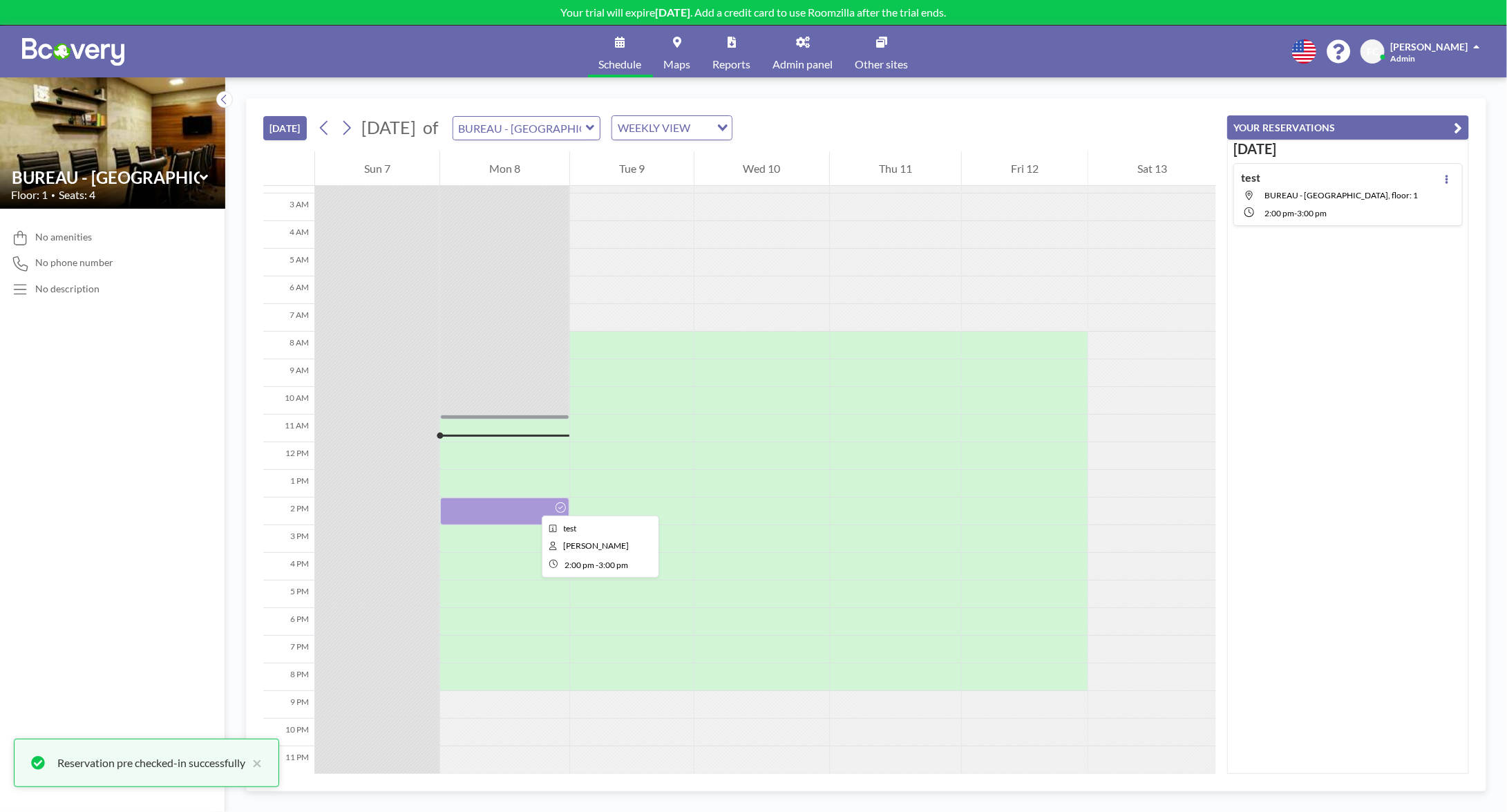
click at [531, 502] on div at bounding box center [504, 511] width 129 height 28
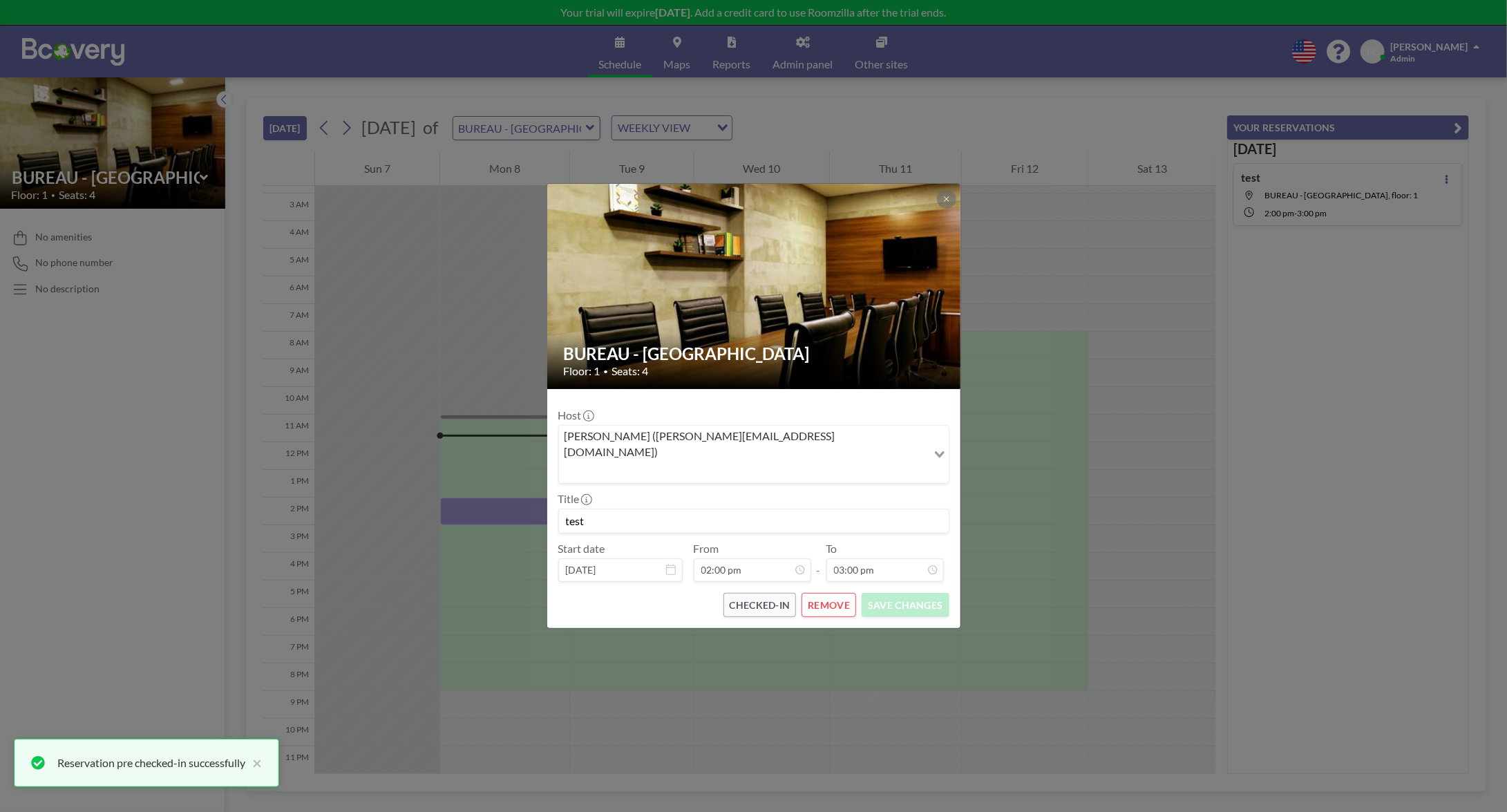
click at [1352, 526] on div "BUREAU - RUE PASCAL Floor: 1 • Seats: 4 Host Frédéric Cabrisseau (frederic.cabr…" at bounding box center [753, 406] width 1507 height 812
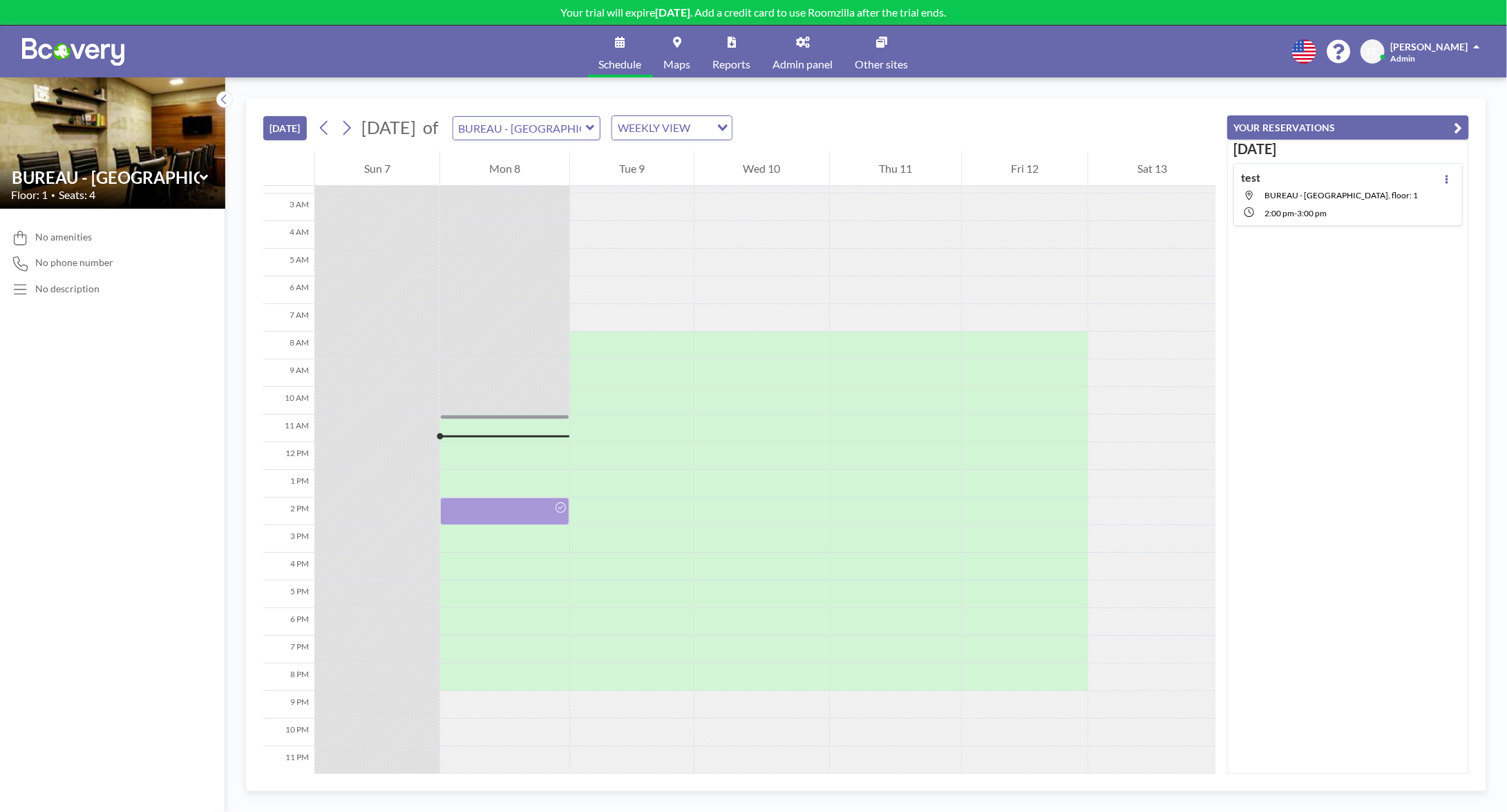
click at [1396, 180] on div "test BUREAU - RUE PASCAL, floor: 1 2:00 PM - 3:00 PM" at bounding box center [1348, 194] width 229 height 63
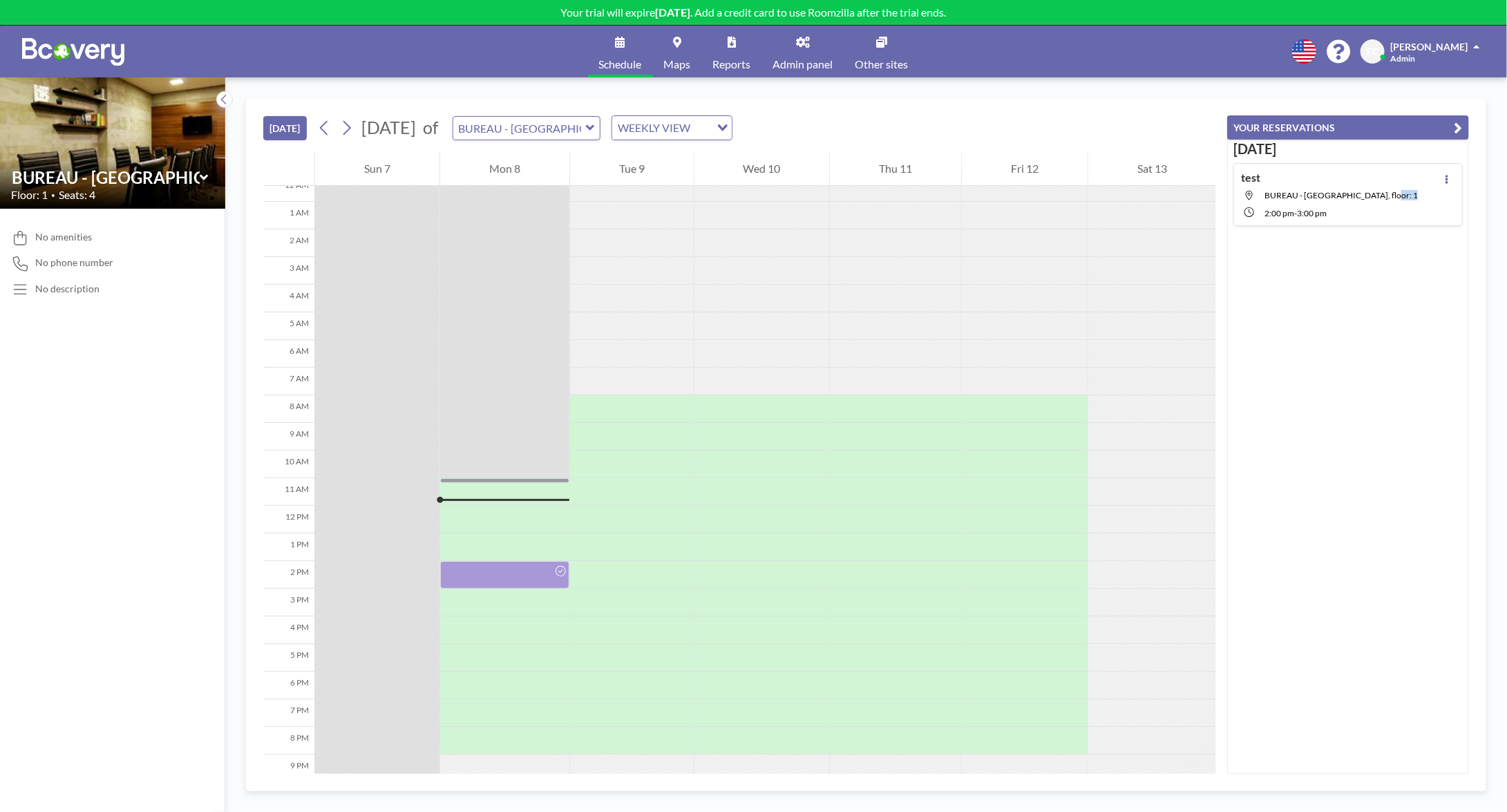
click at [1396, 180] on div "test BUREAU - RUE PASCAL, floor: 1 2:00 PM - 3:00 PM" at bounding box center [1348, 194] width 229 height 63
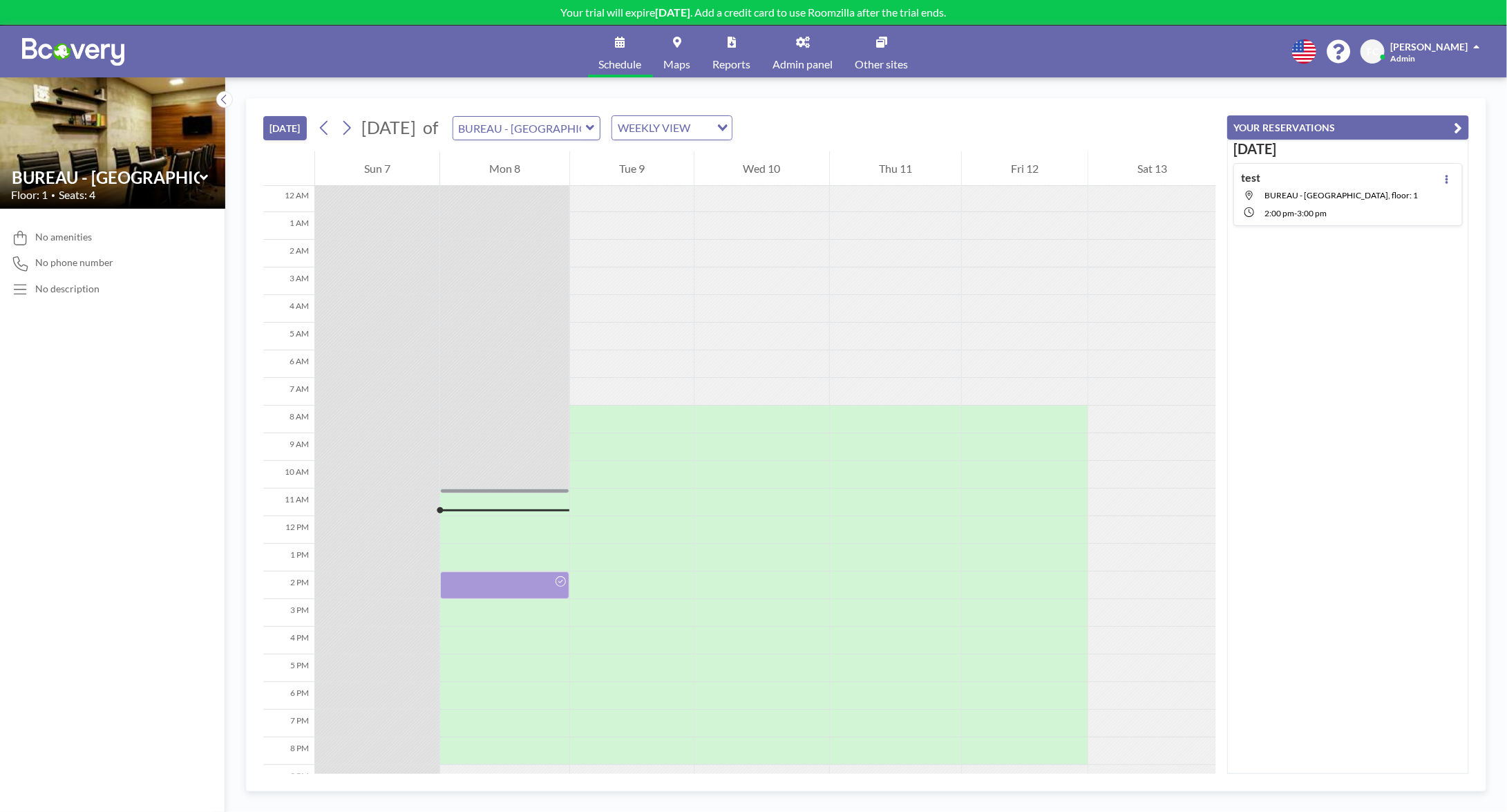
click at [1439, 172] on div at bounding box center [1446, 194] width 16 height 48
click at [1439, 172] on button at bounding box center [1446, 179] width 16 height 16
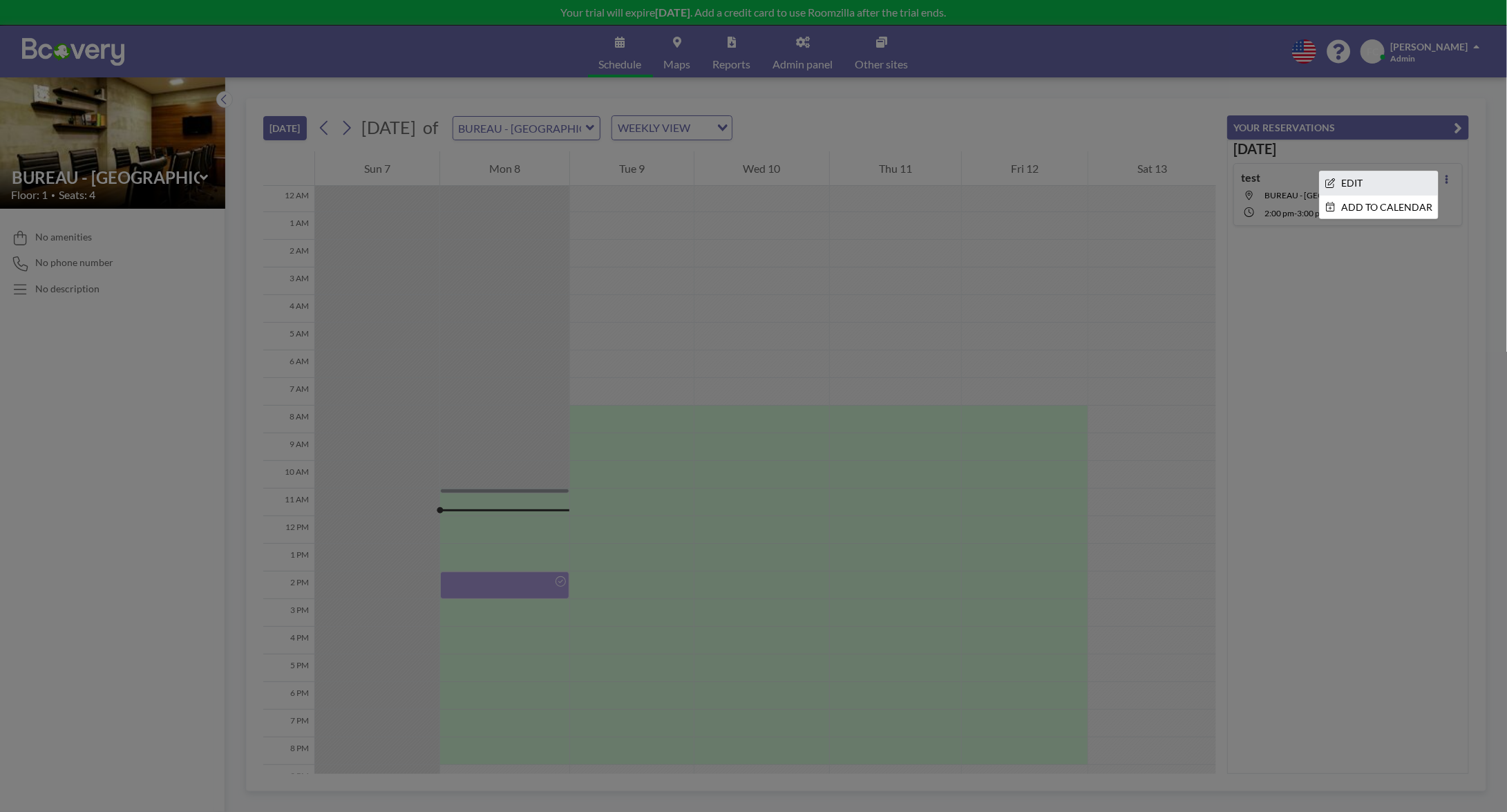
click at [1407, 182] on li "EDIT" at bounding box center [1379, 183] width 118 height 24
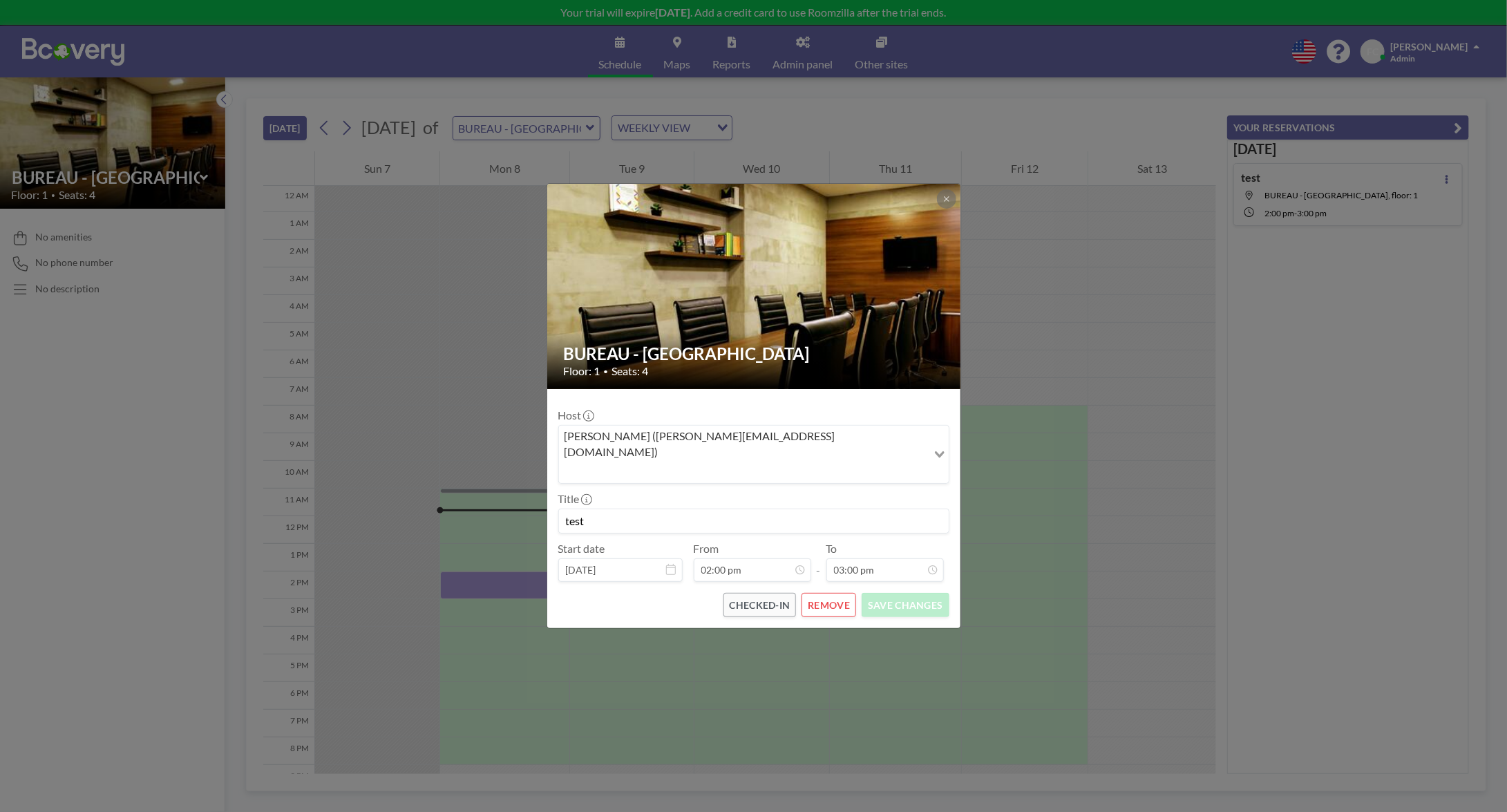
scroll to position [49, 0]
click at [1310, 558] on div "BUREAU - RUE PASCAL Floor: 1 • Seats: 4 Host Frédéric Cabrisseau (frederic.cabr…" at bounding box center [753, 406] width 1507 height 812
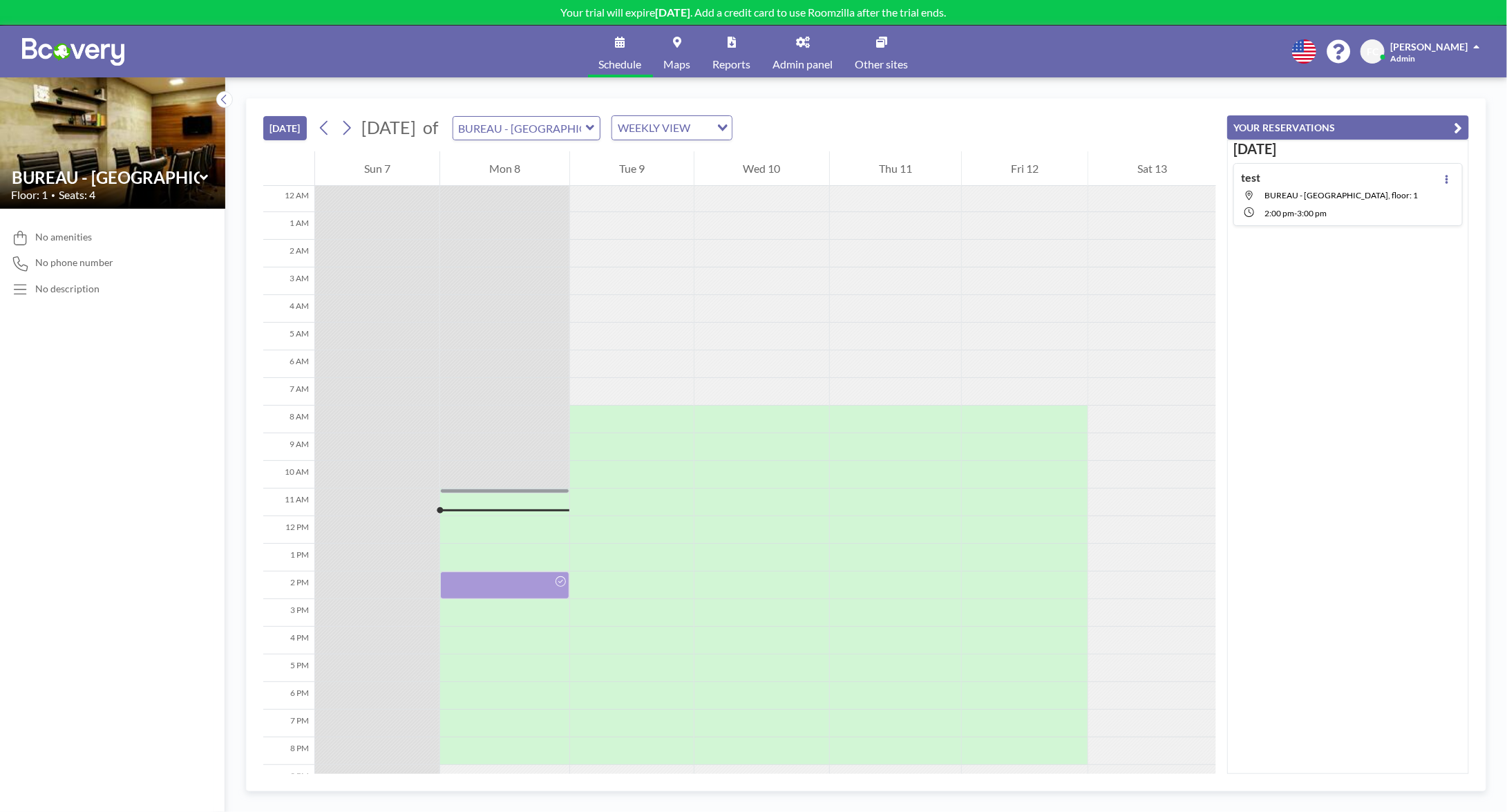
click at [792, 49] on link "Admin panel" at bounding box center [803, 51] width 82 height 52
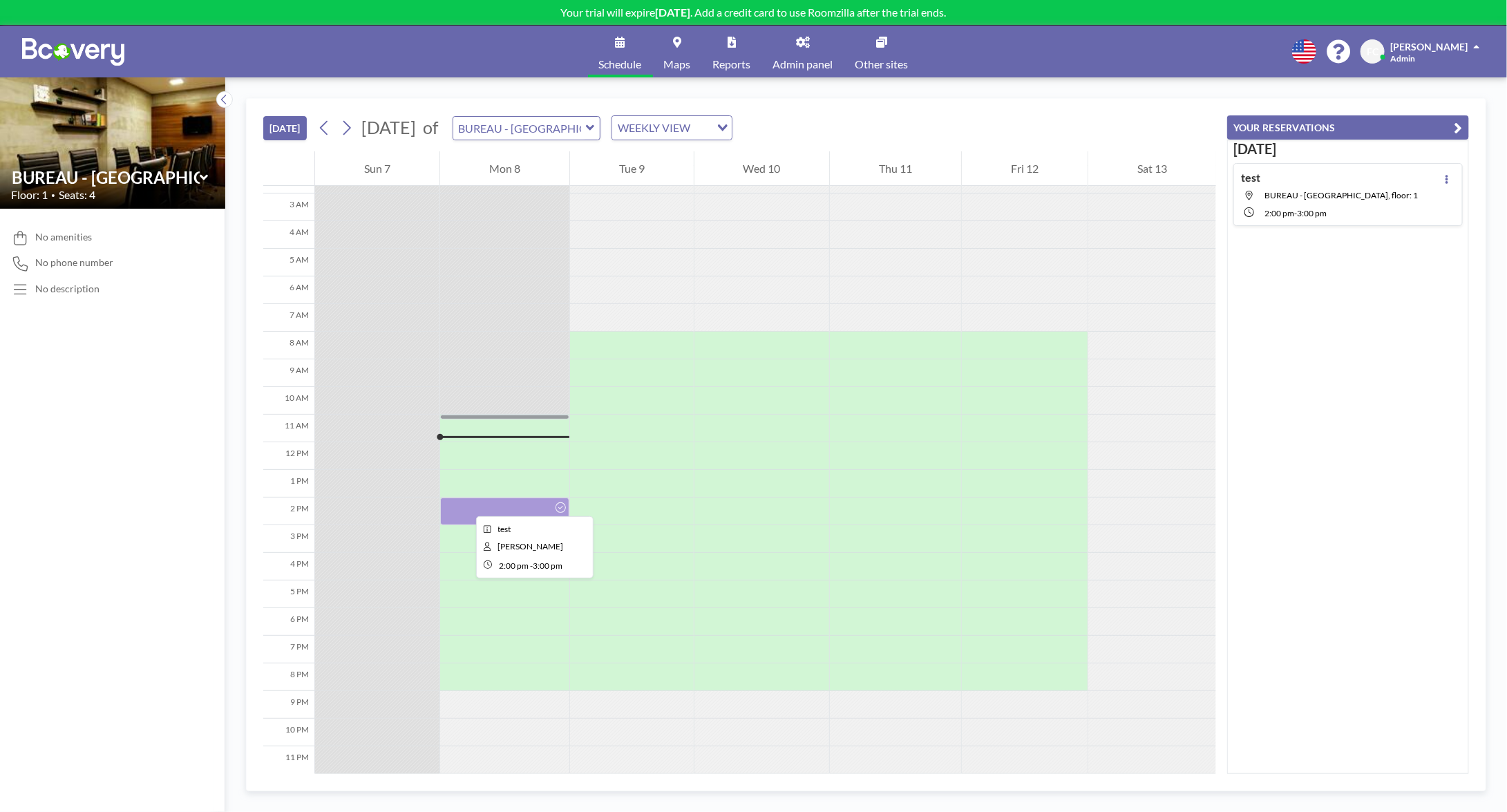
click at [465, 504] on div at bounding box center [504, 511] width 129 height 28
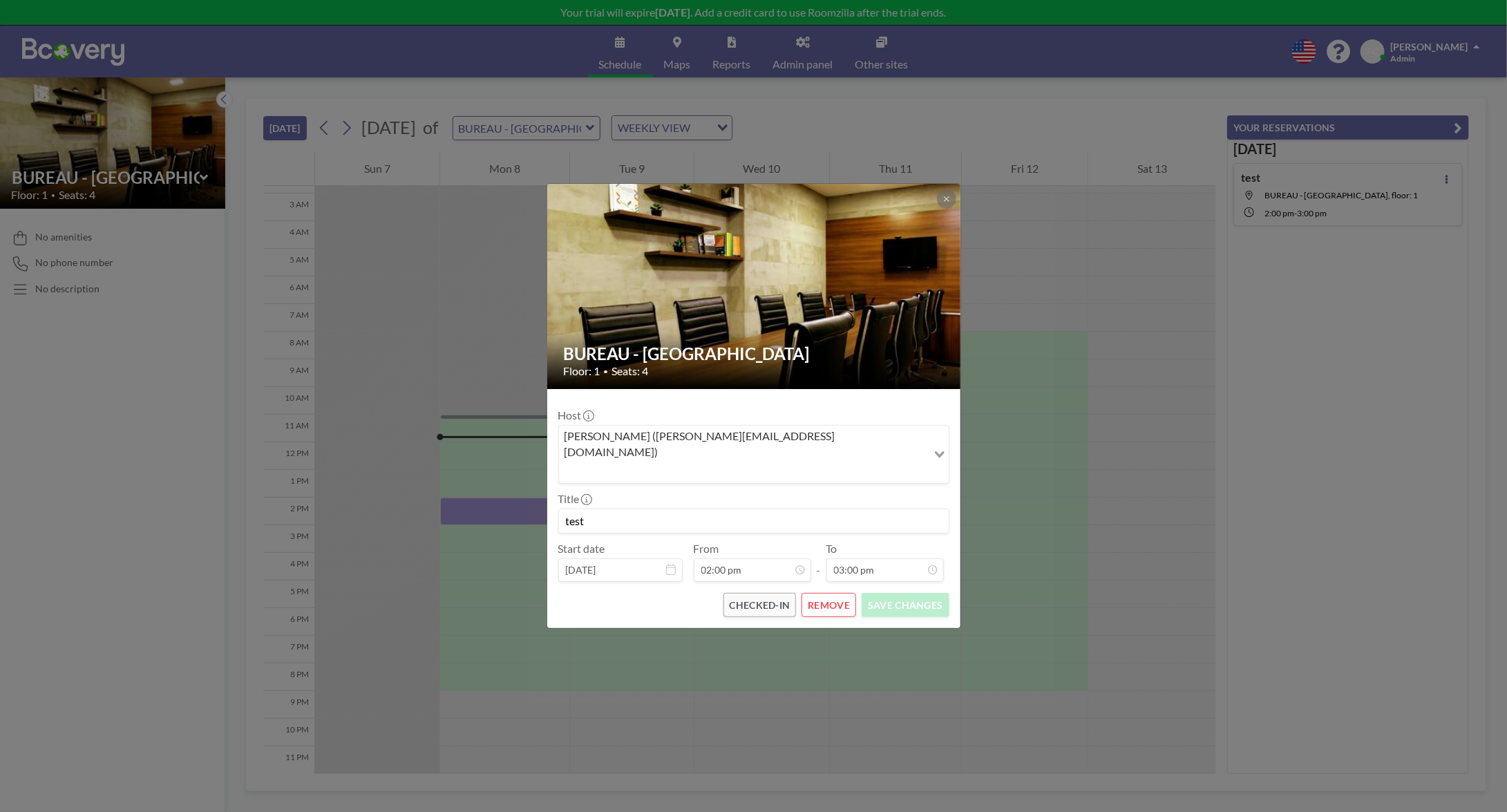
scroll to position [172, 0]
click at [829, 593] on button "REMOVE" at bounding box center [829, 605] width 55 height 24
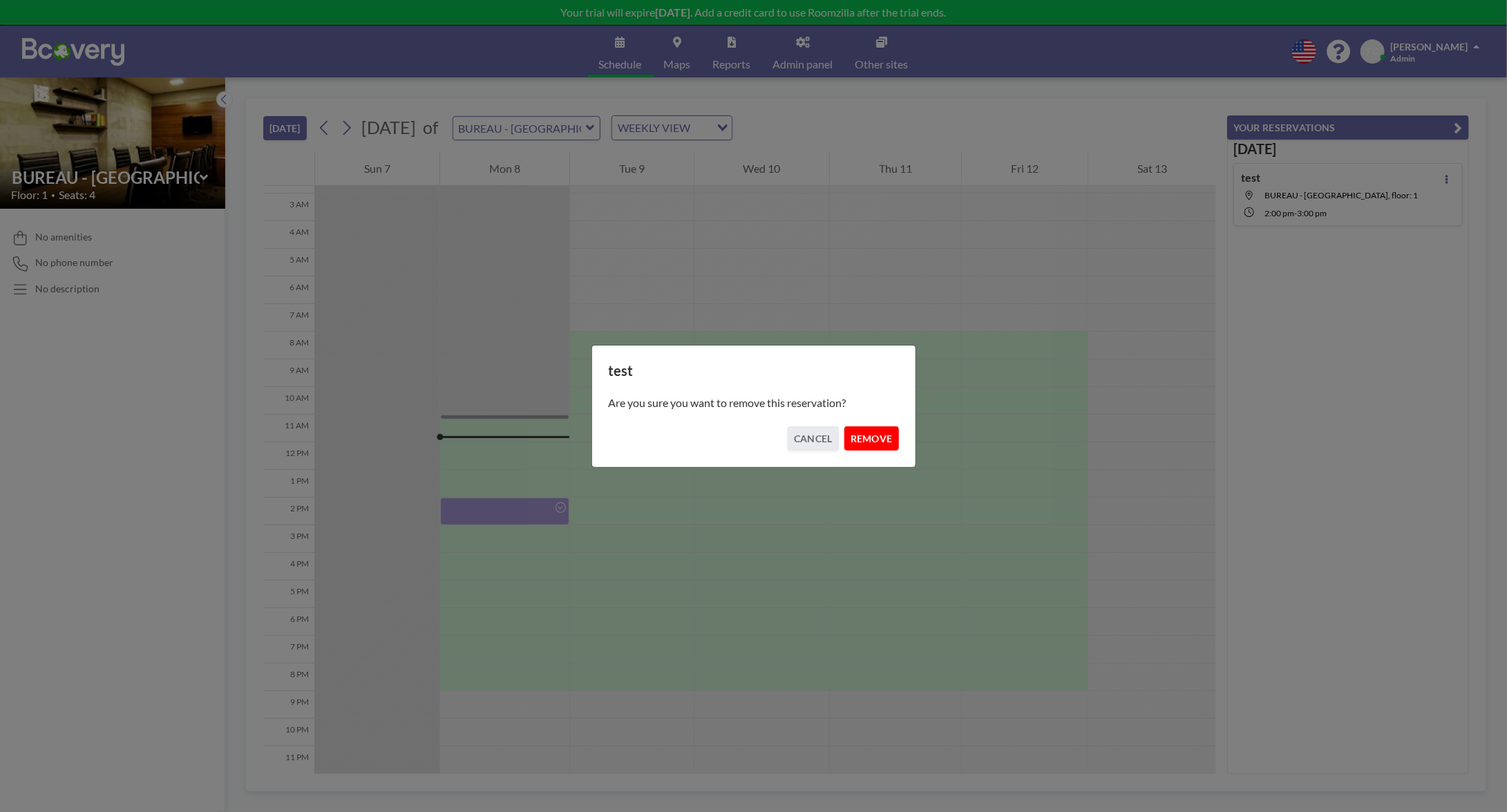
drag, startPoint x: 867, startPoint y: 409, endPoint x: 876, endPoint y: 435, distance: 27.5
click at [871, 412] on div "Are you sure you want to remove this reservation?" at bounding box center [753, 402] width 290 height 47
click at [876, 436] on button "REMOVE" at bounding box center [871, 438] width 55 height 24
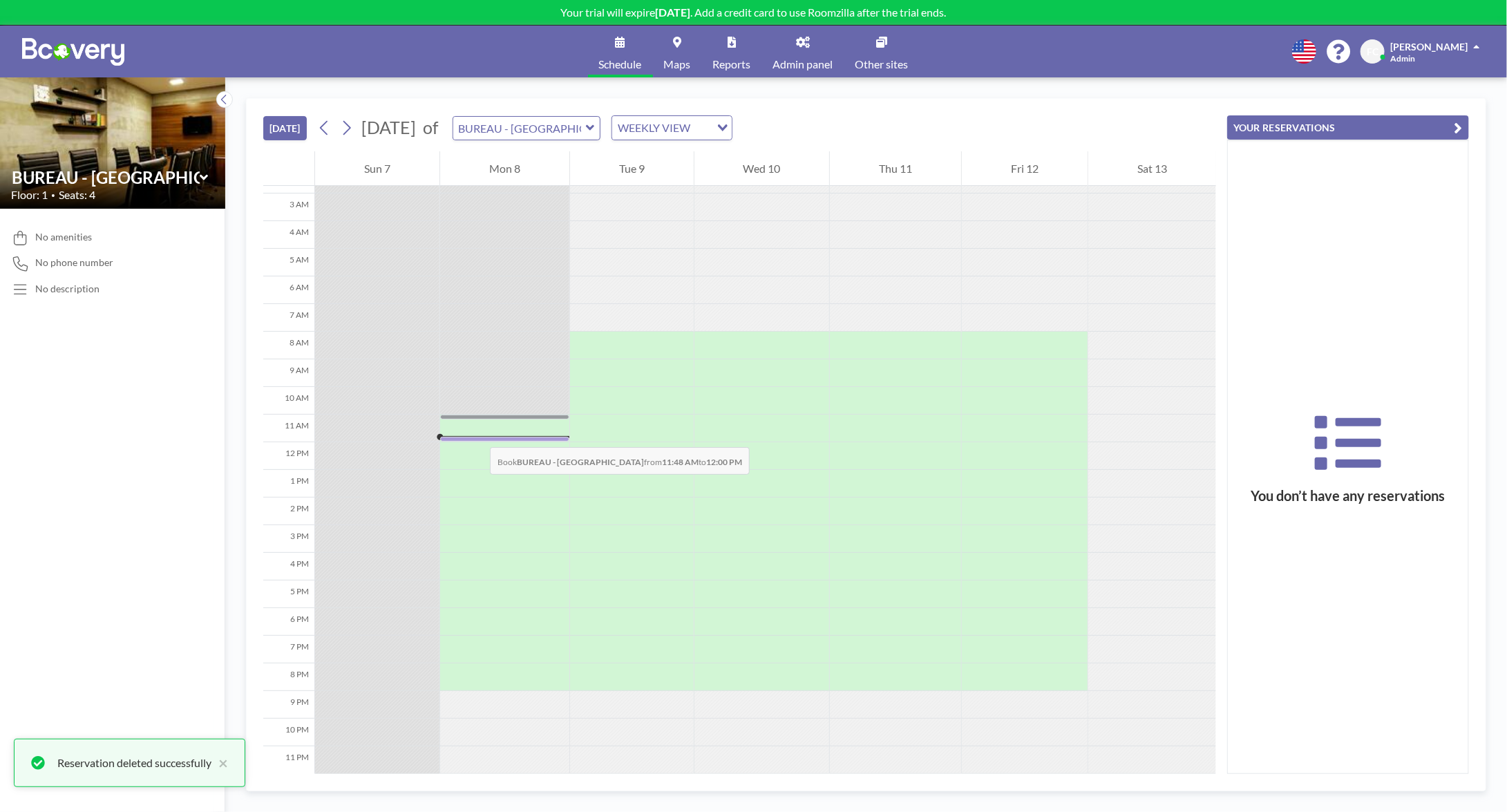
click at [476, 437] on div at bounding box center [504, 439] width 129 height 5
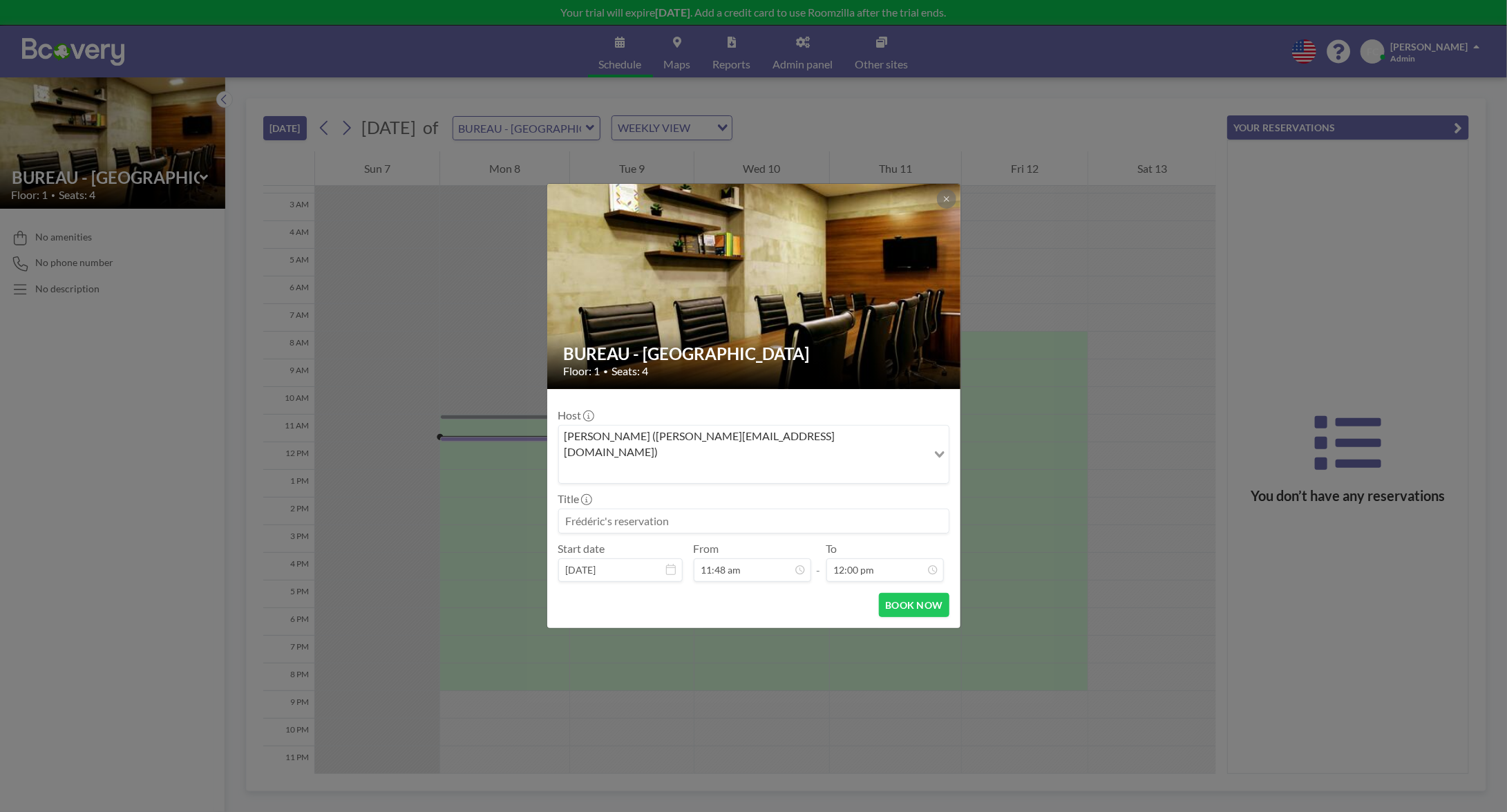
click at [698, 510] on input at bounding box center [754, 521] width 390 height 24
type input "test"
click at [908, 593] on button "BOOK NOW" at bounding box center [914, 605] width 70 height 24
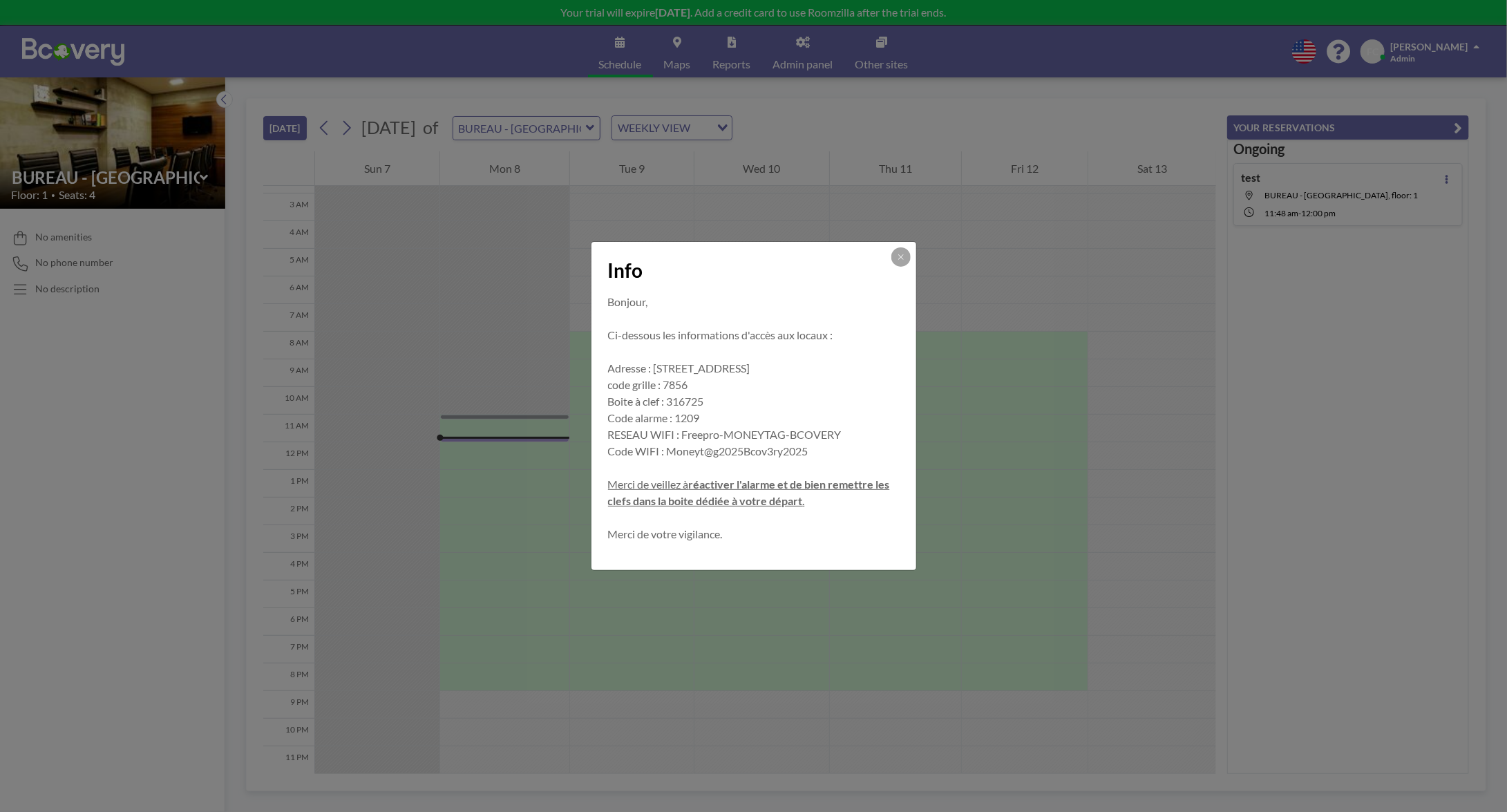
scroll to position [21, 0]
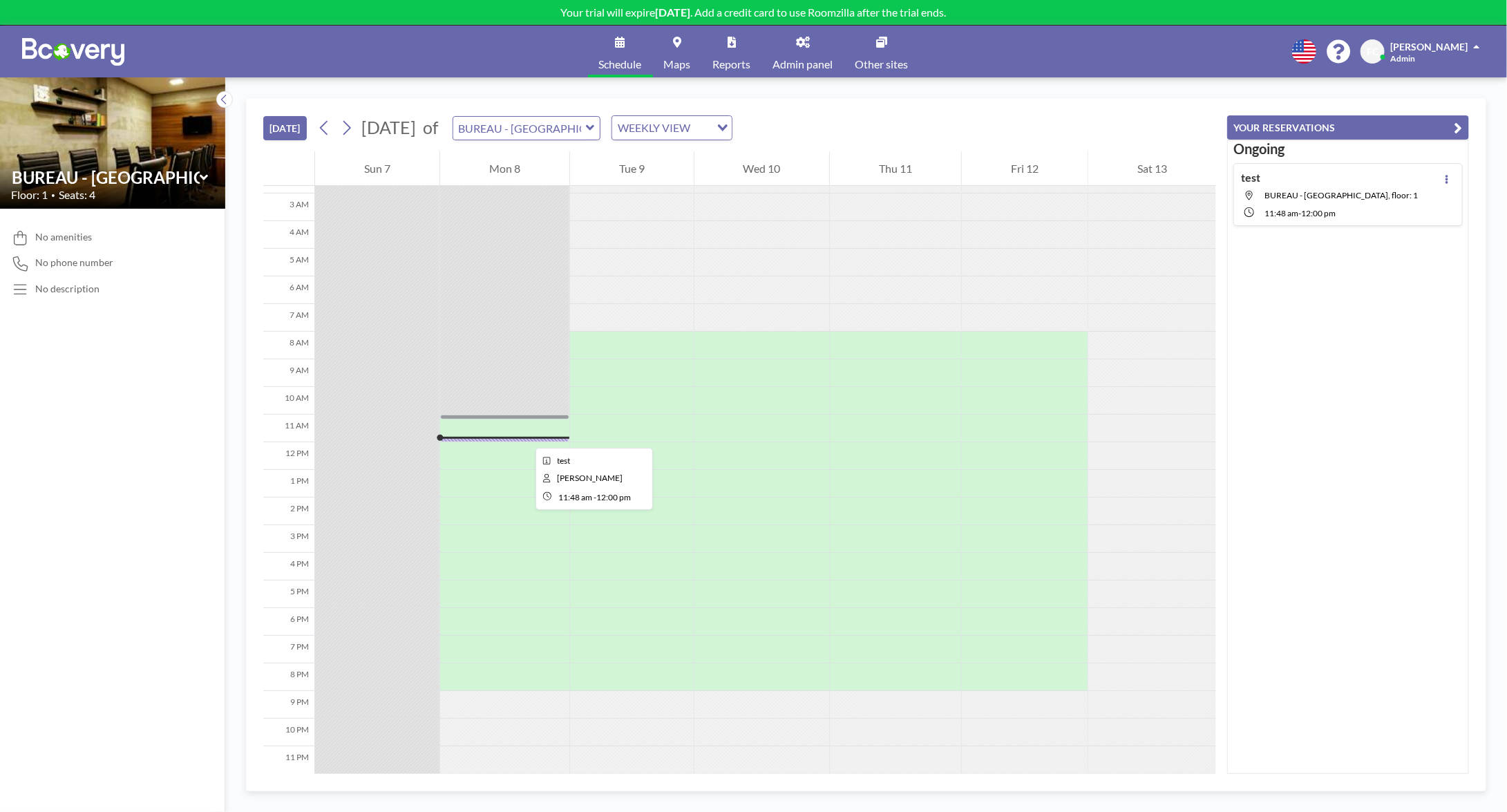
click at [524, 437] on div at bounding box center [504, 439] width 129 height 6
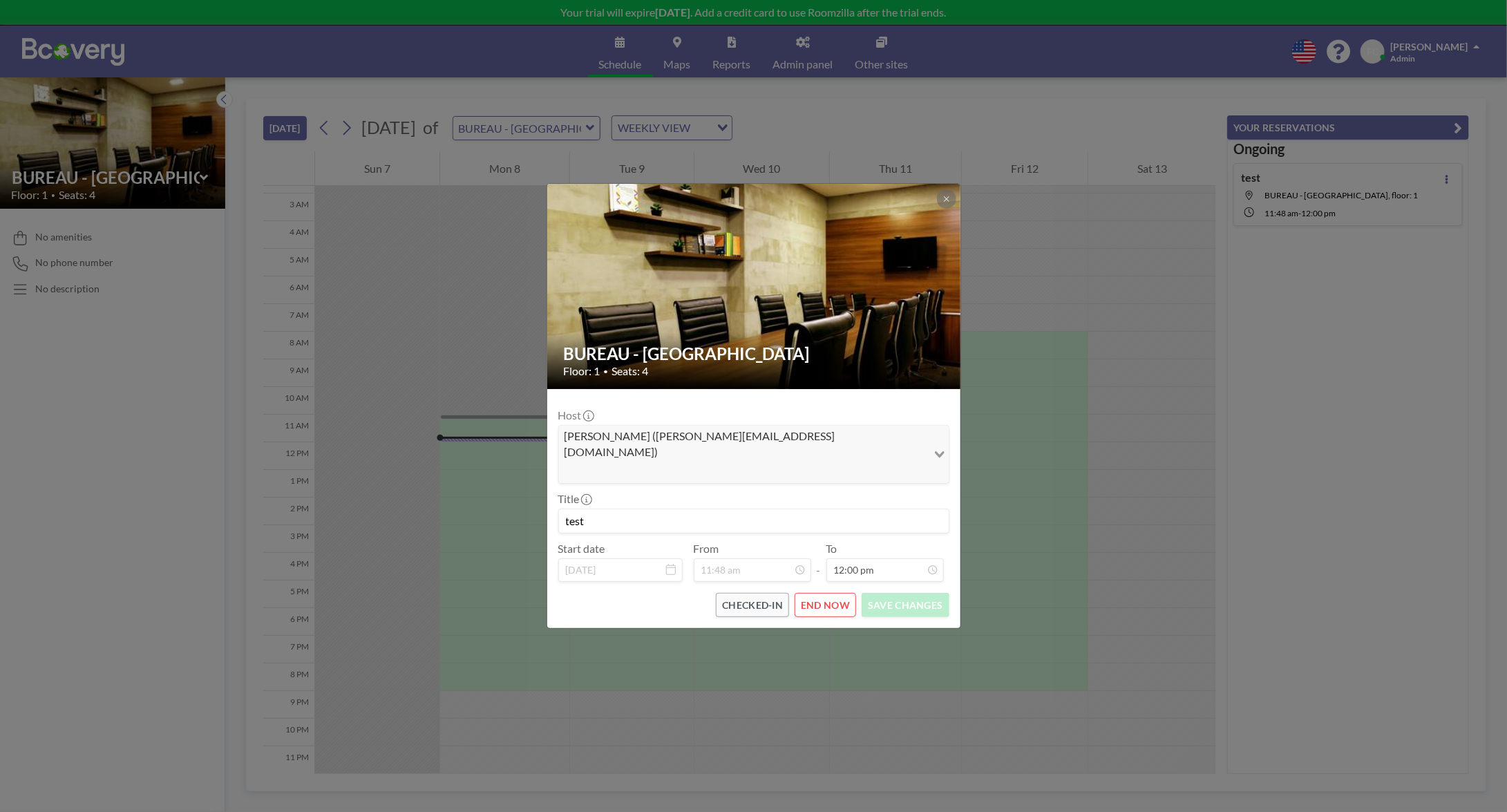
click at [1401, 256] on div "BUREAU - RUE PASCAL Floor: 1 • Seats: 4 Host Frédéric Cabrisseau (frederic.cabr…" at bounding box center [753, 406] width 1507 height 812
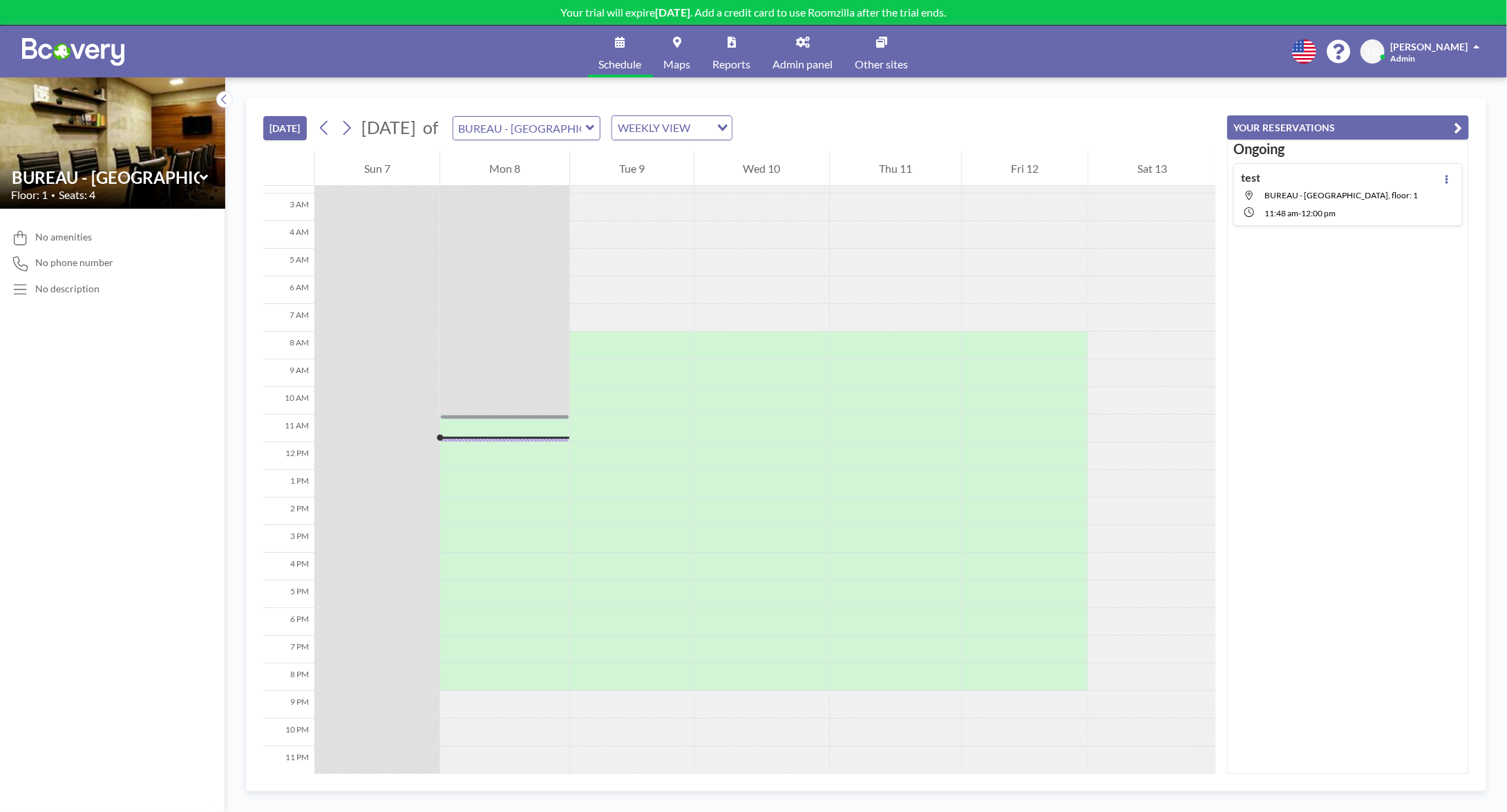
click at [1379, 196] on span "BUREAU - [GEOGRAPHIC_DATA], floor: 1" at bounding box center [1341, 195] width 153 height 11
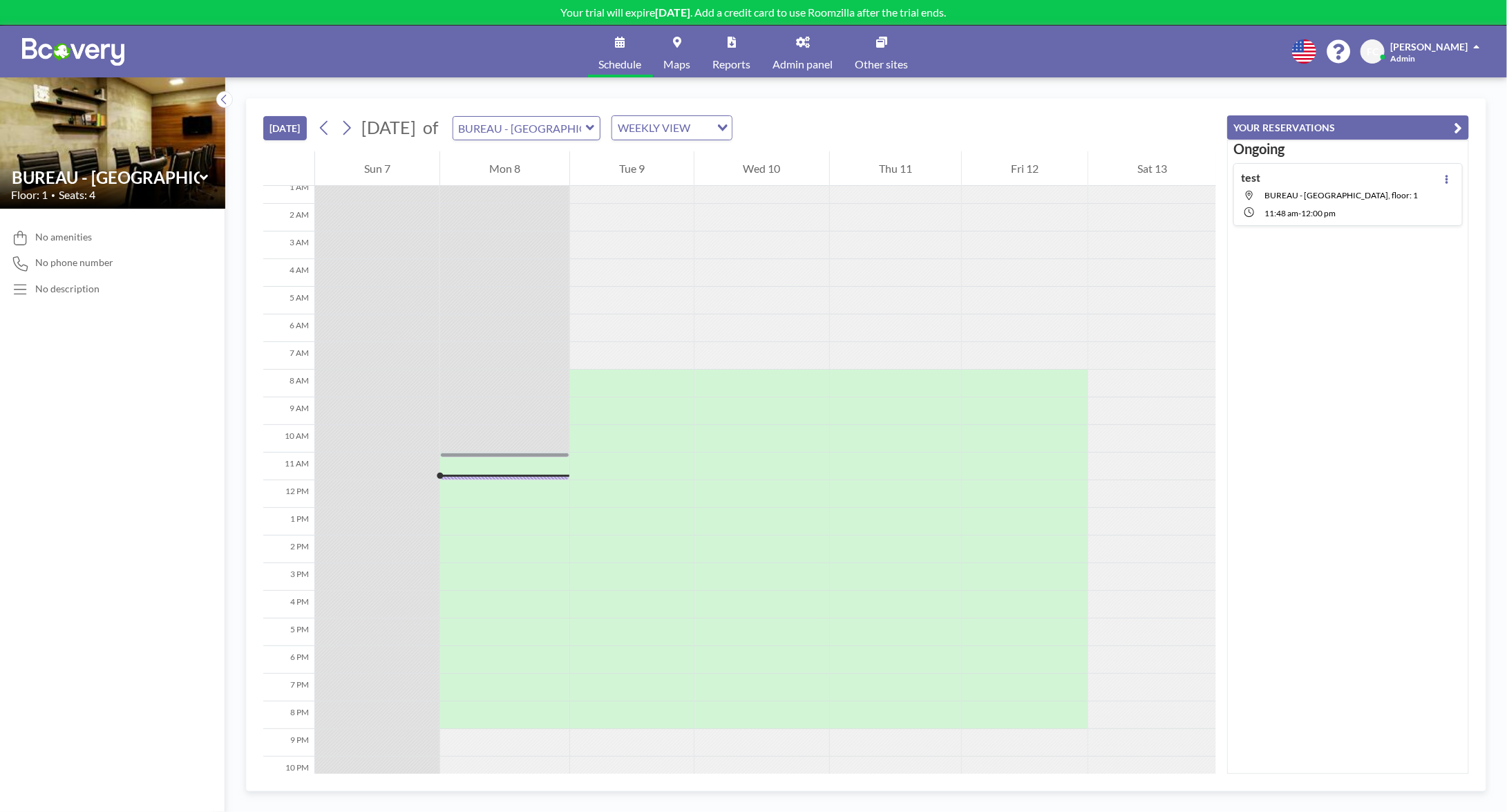
scroll to position [80, 0]
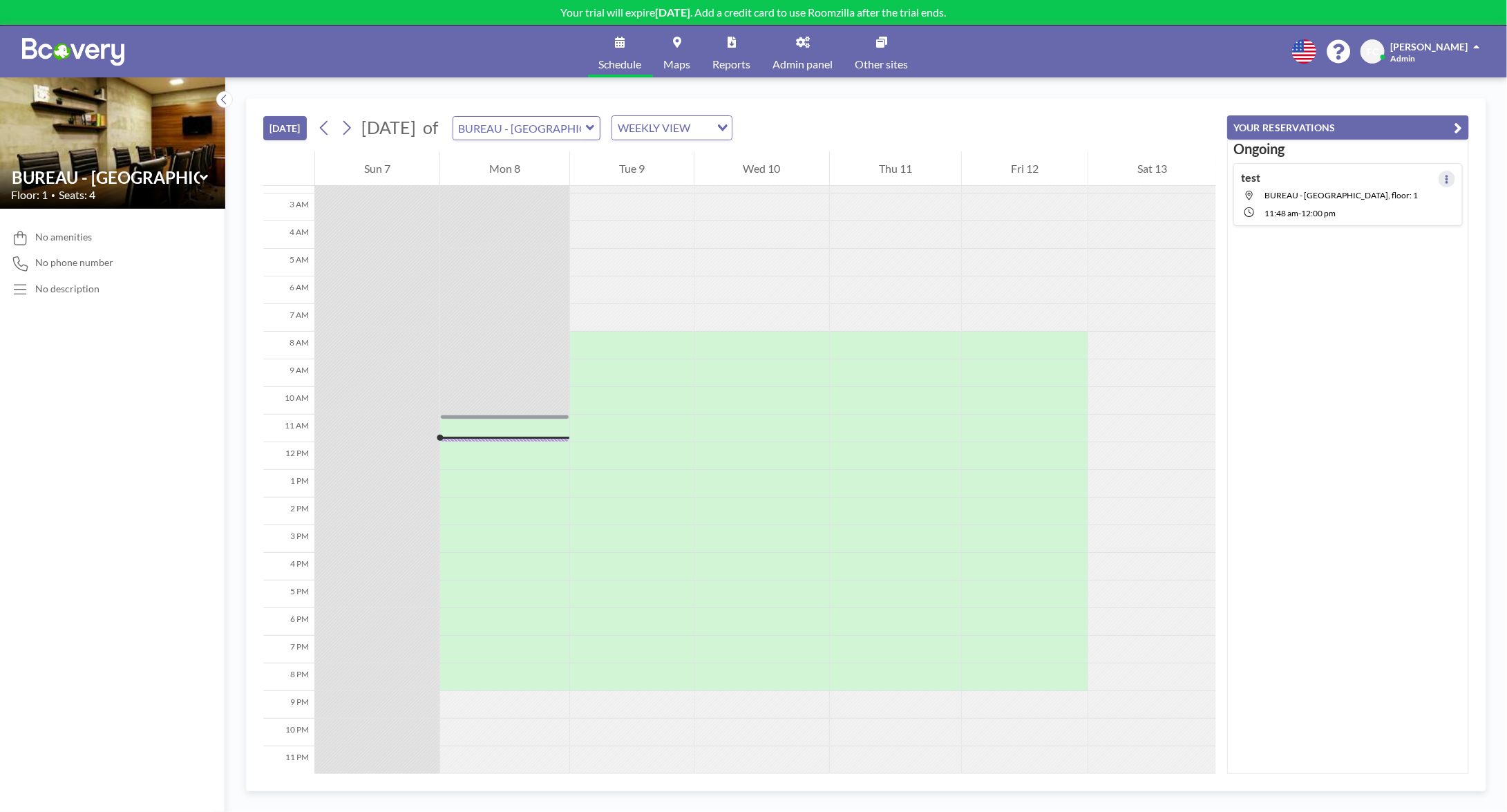
click at [1439, 177] on button at bounding box center [1446, 179] width 16 height 16
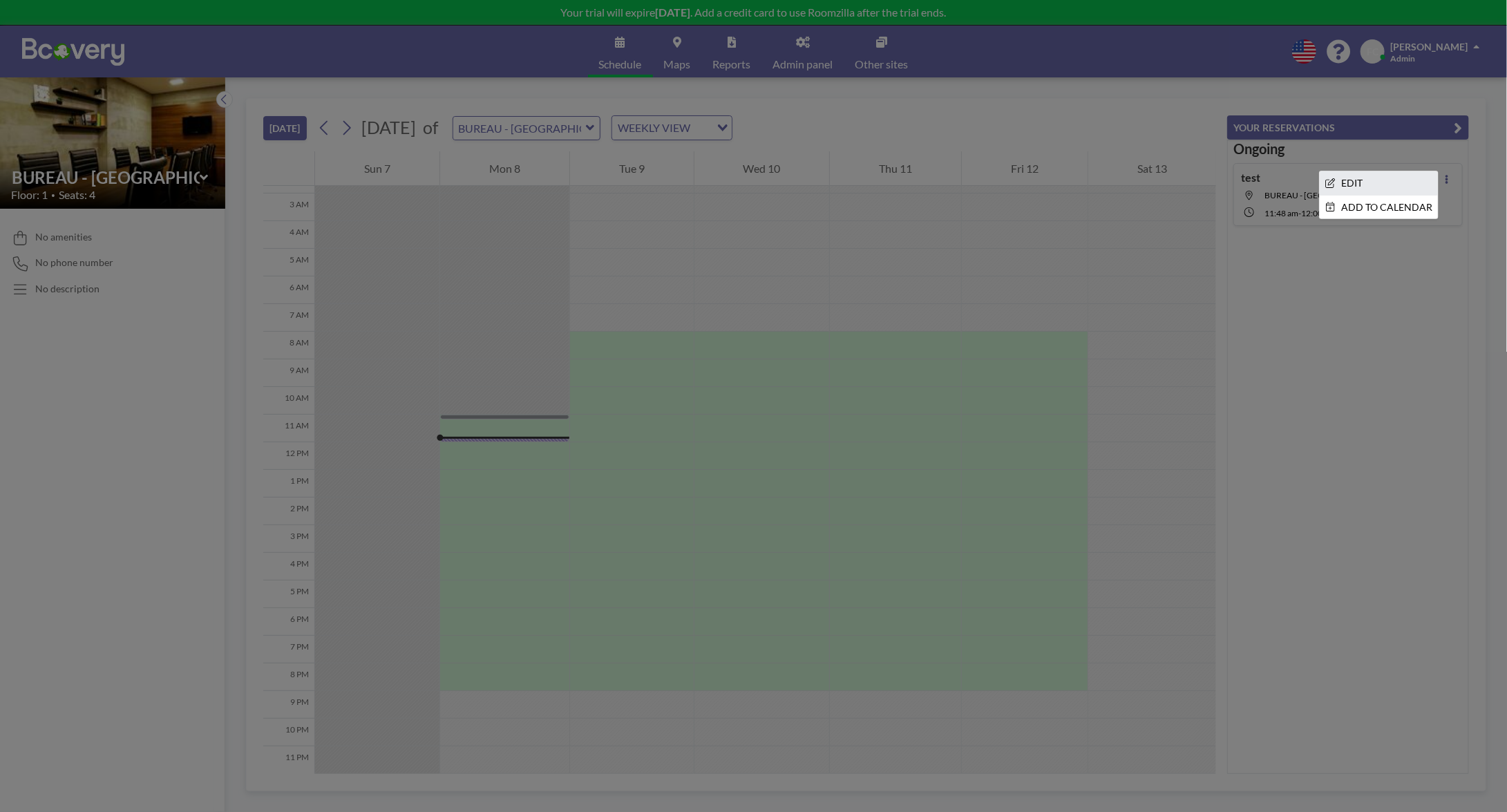
click at [1352, 179] on li "EDIT" at bounding box center [1379, 183] width 118 height 24
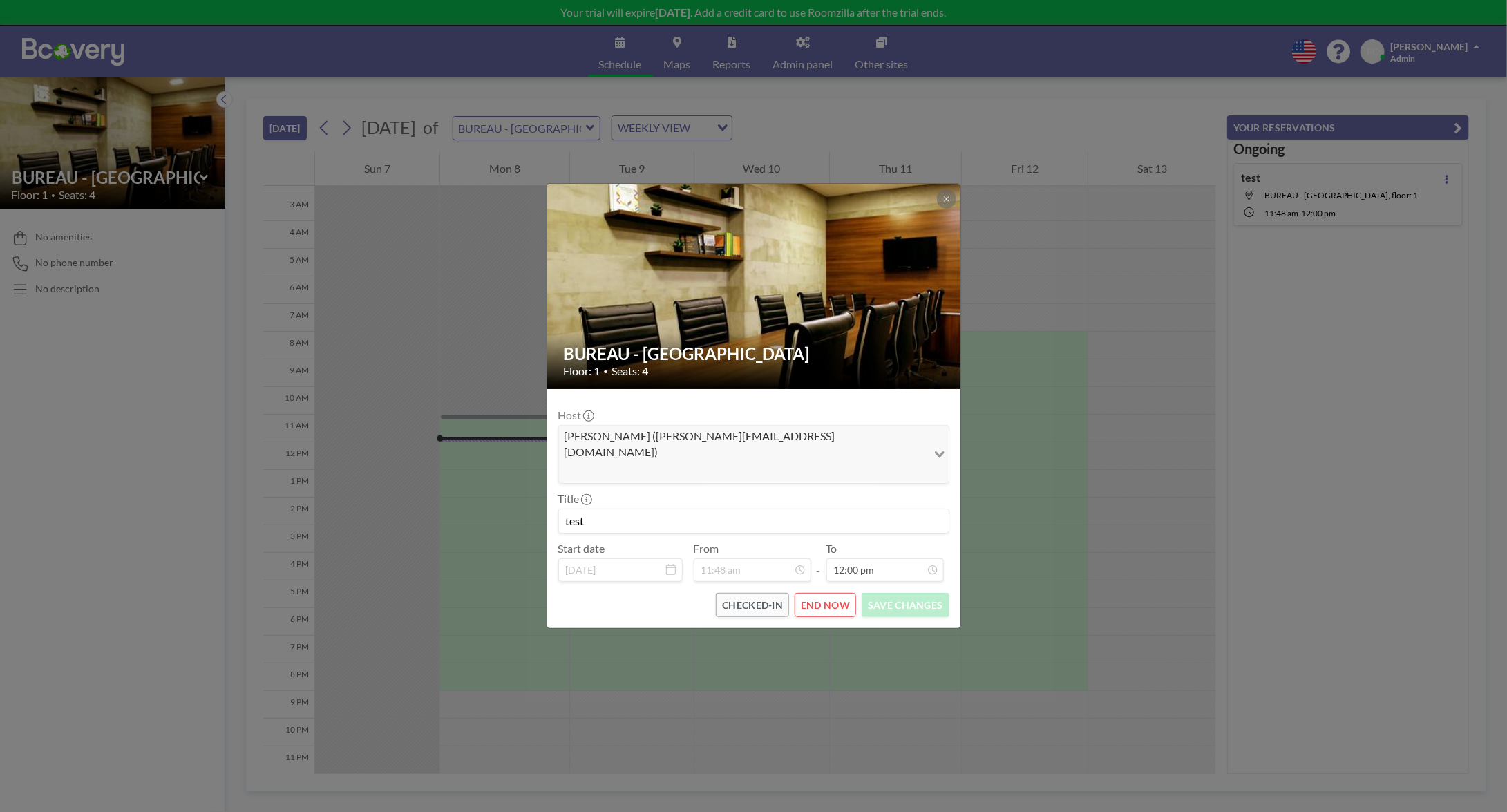
scroll to position [98, 0]
click at [814, 593] on button "END NOW" at bounding box center [825, 605] width 61 height 24
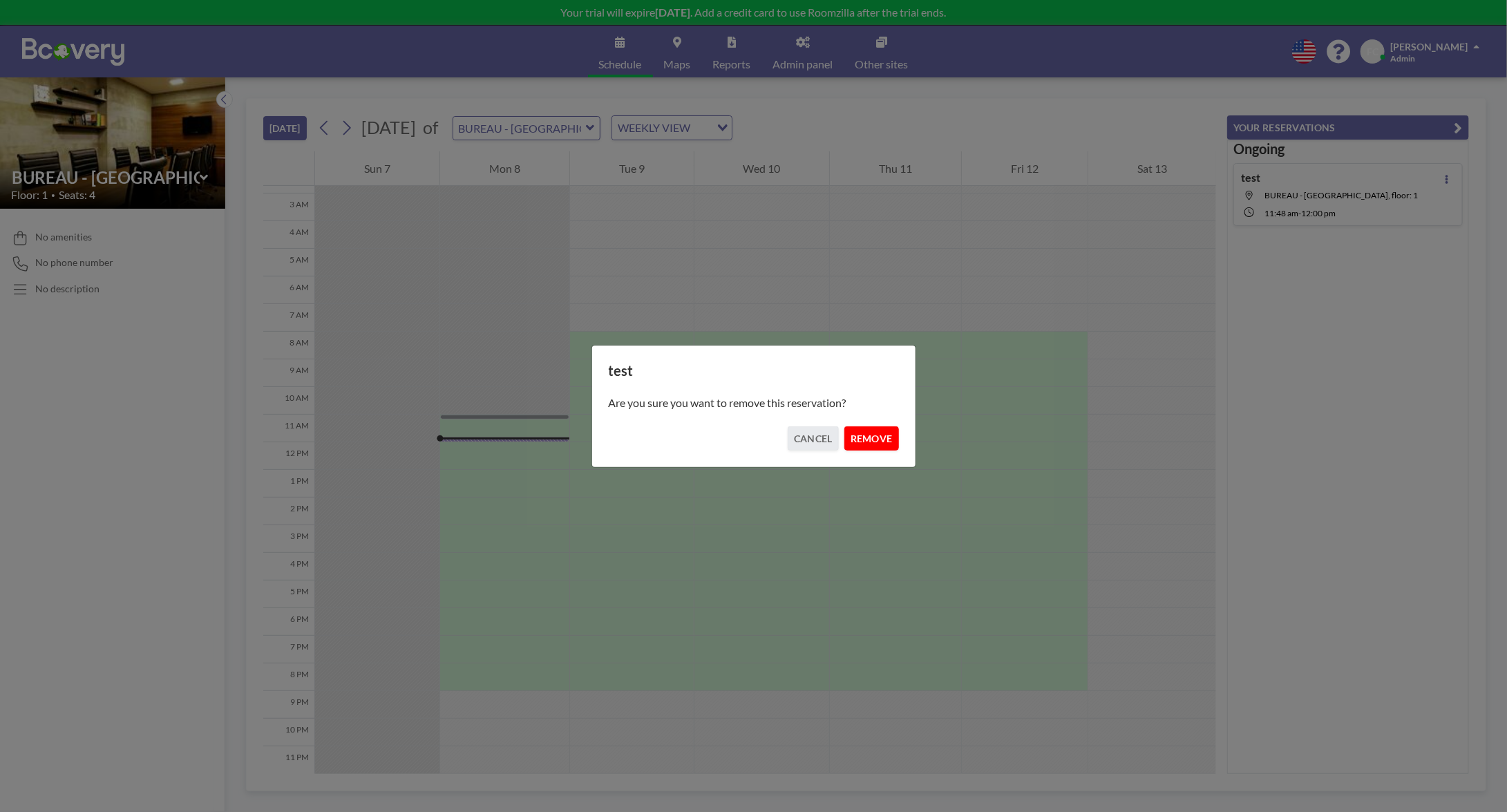
click at [881, 447] on button "REMOVE" at bounding box center [871, 438] width 55 height 24
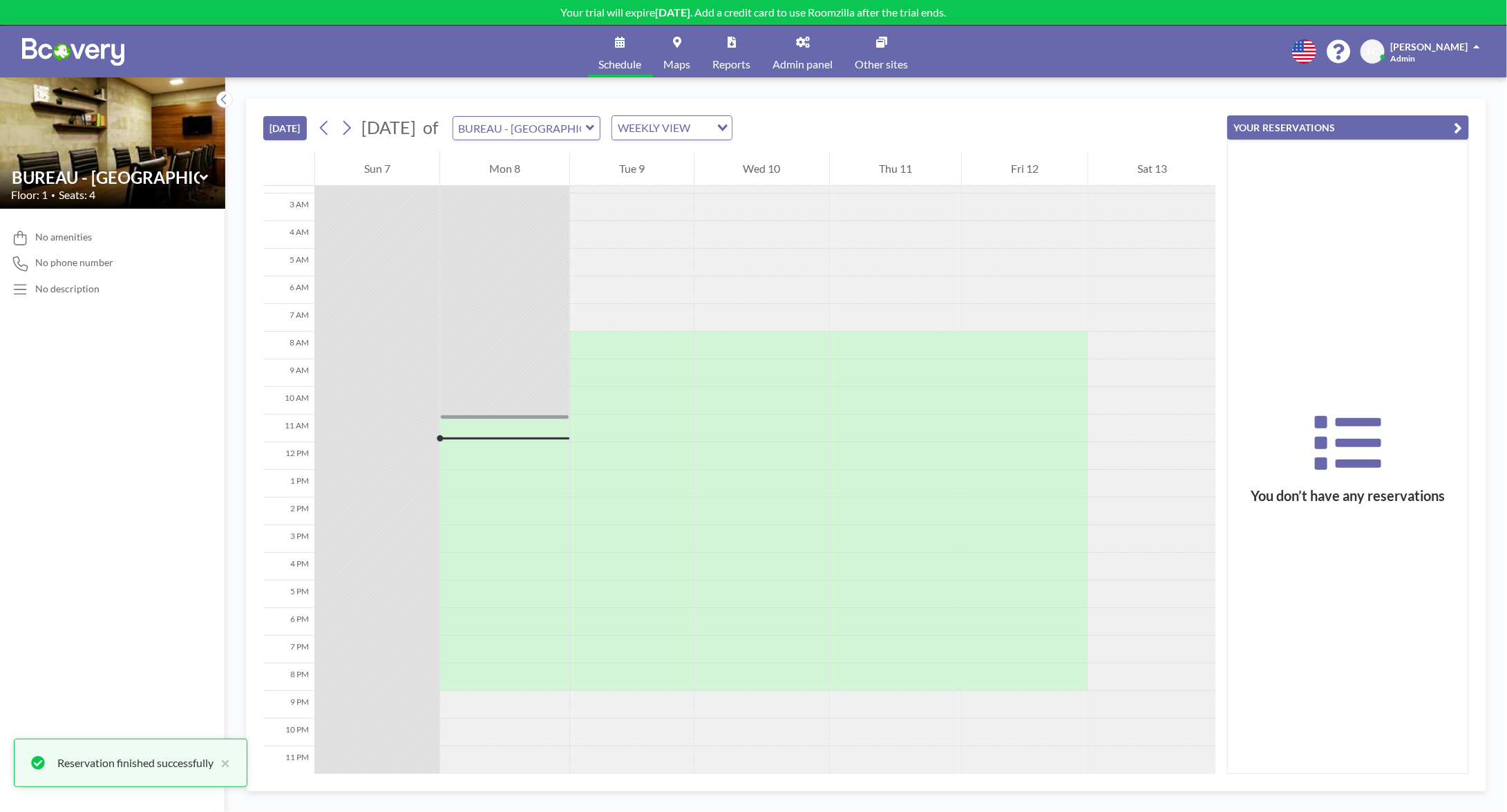
click at [1380, 682] on div "You don’t have any reservations" at bounding box center [1348, 457] width 241 height 633
click at [1342, 434] on icon at bounding box center [1348, 448] width 241 height 78
click at [278, 120] on button "[DATE]" at bounding box center [285, 128] width 43 height 24
click at [348, 128] on icon at bounding box center [346, 127] width 13 height 21
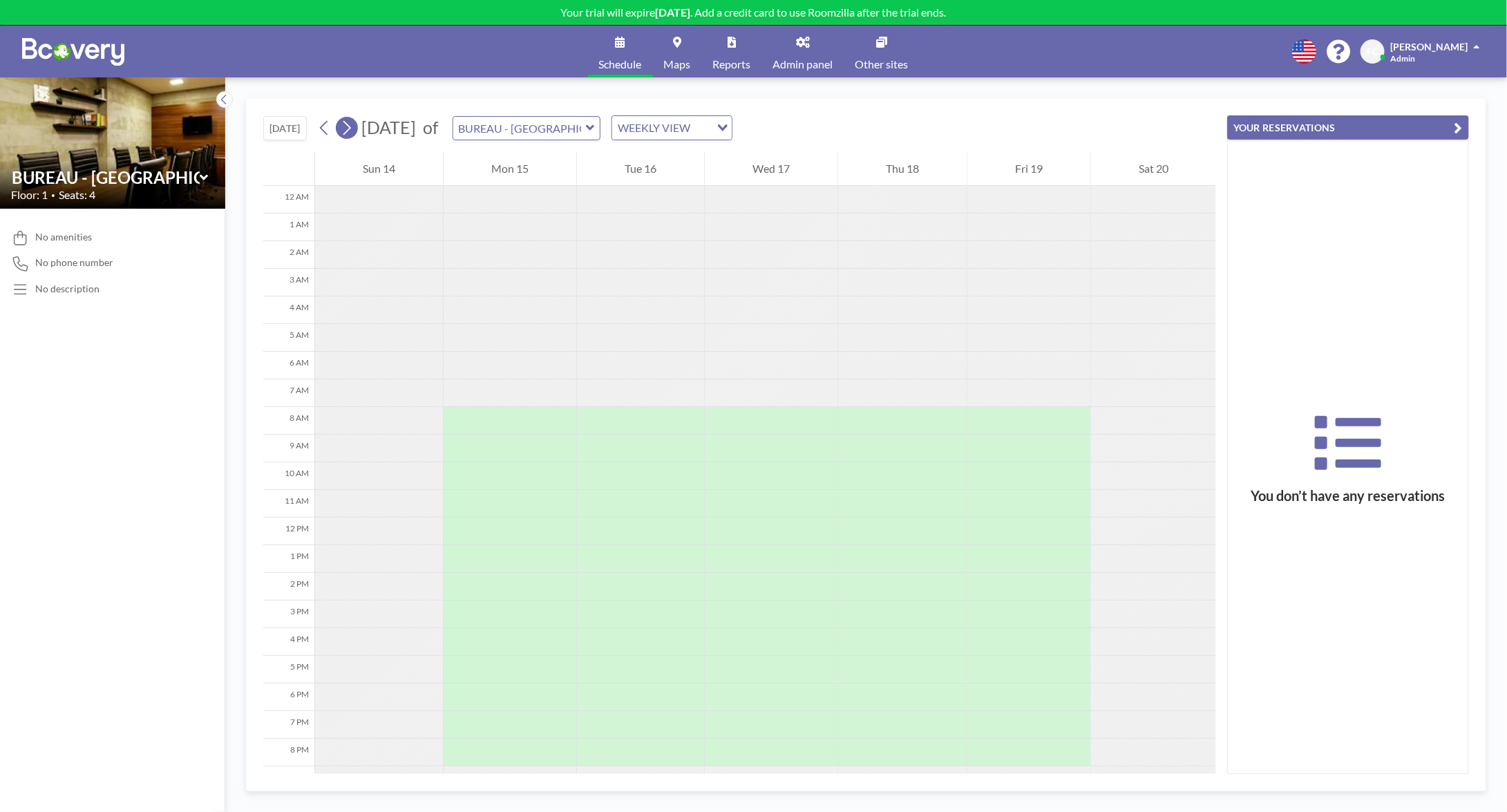
scroll to position [80, 0]
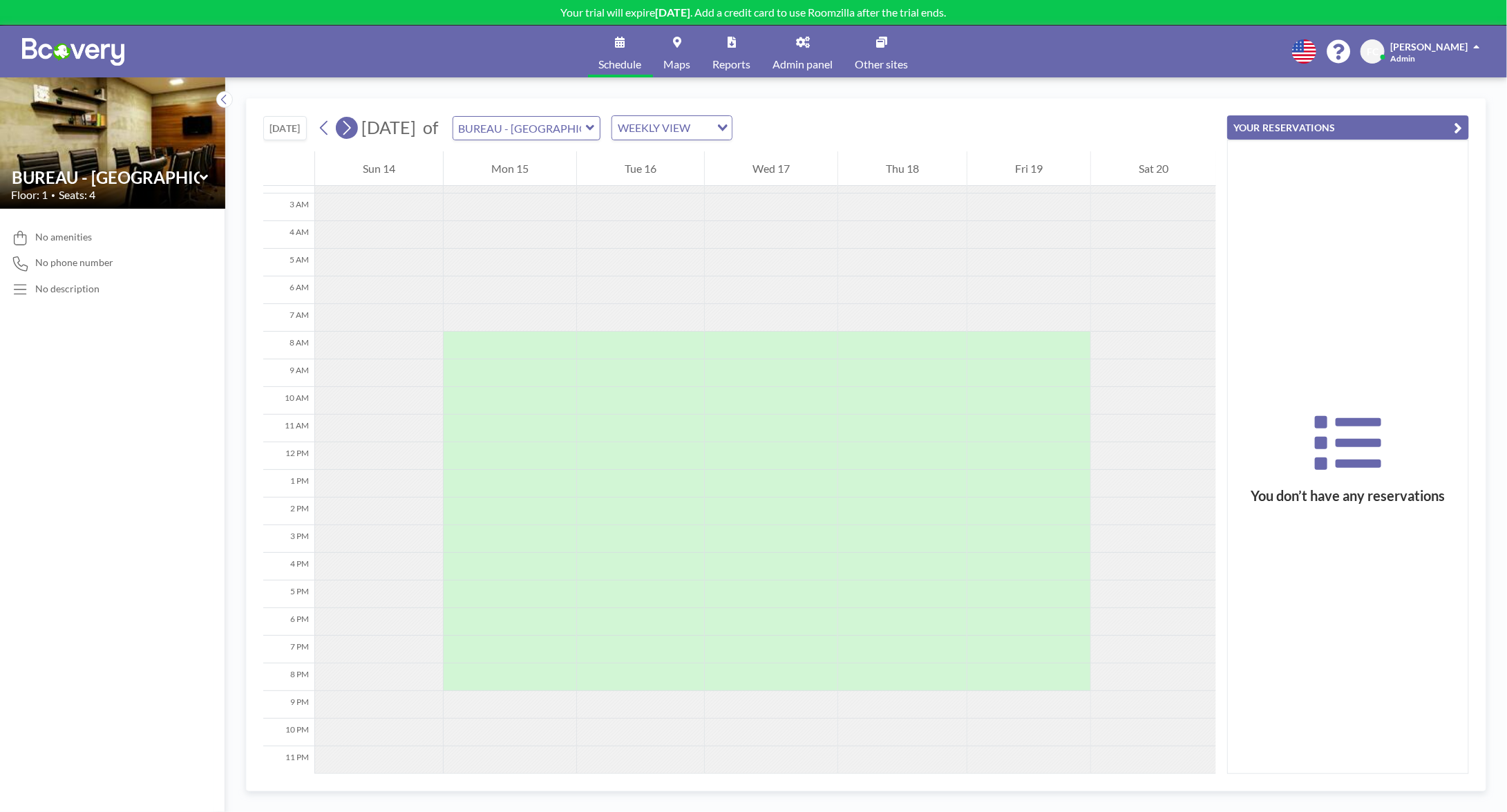
click at [353, 128] on icon at bounding box center [346, 127] width 13 height 21
click at [361, 130] on span "[DATE]" at bounding box center [388, 127] width 61 height 21
click at [716, 120] on div "WEEKLY VIEW" at bounding box center [663, 126] width 103 height 21
click at [734, 148] on li "DAILY VIEW" at bounding box center [742, 152] width 118 height 20
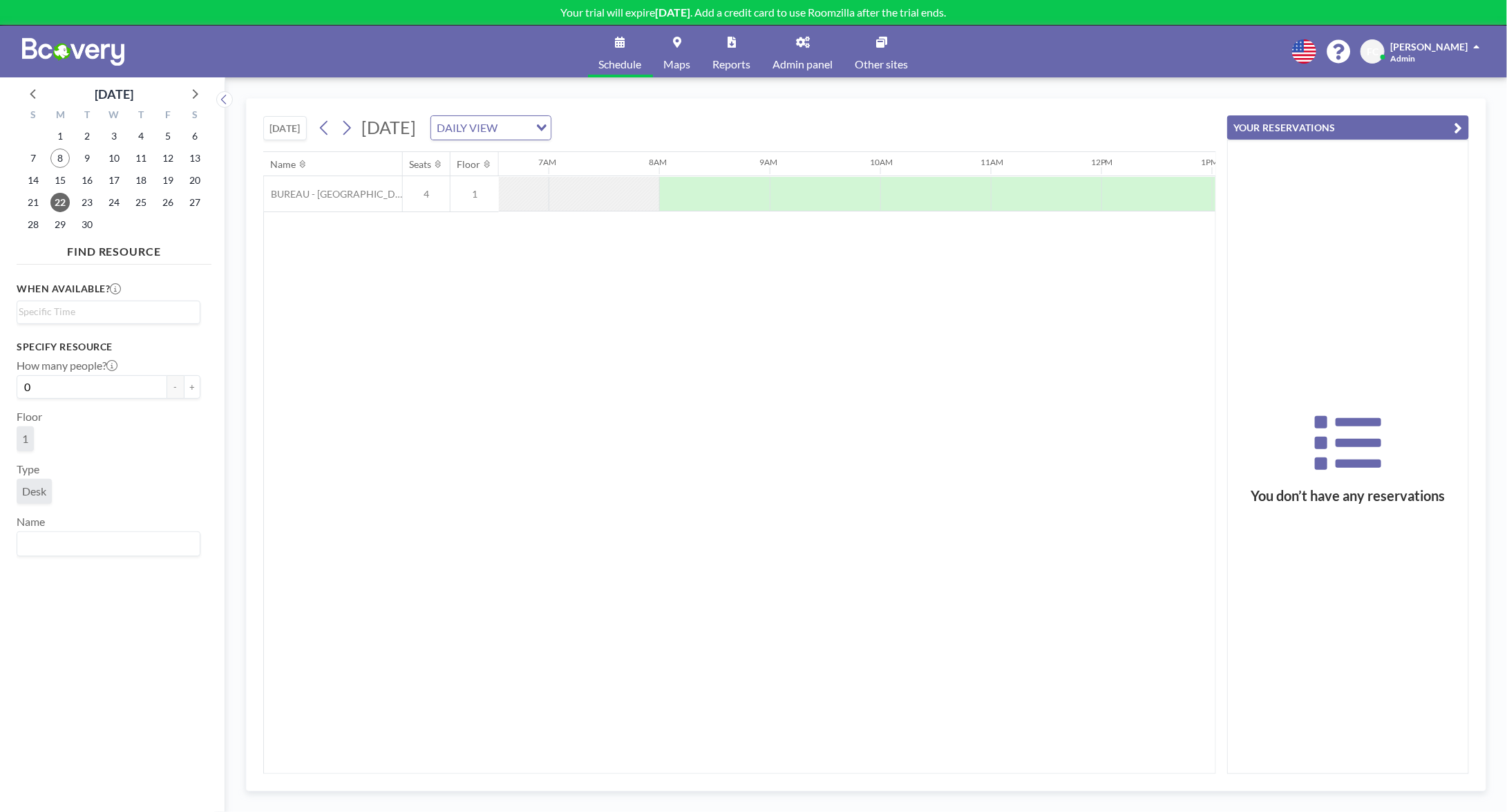
scroll to position [0, 774]
click at [551, 138] on div "DAILY VIEW Loading..." at bounding box center [491, 127] width 120 height 24
click at [650, 167] on li "WEEKLY VIEW" at bounding box center [659, 172] width 119 height 20
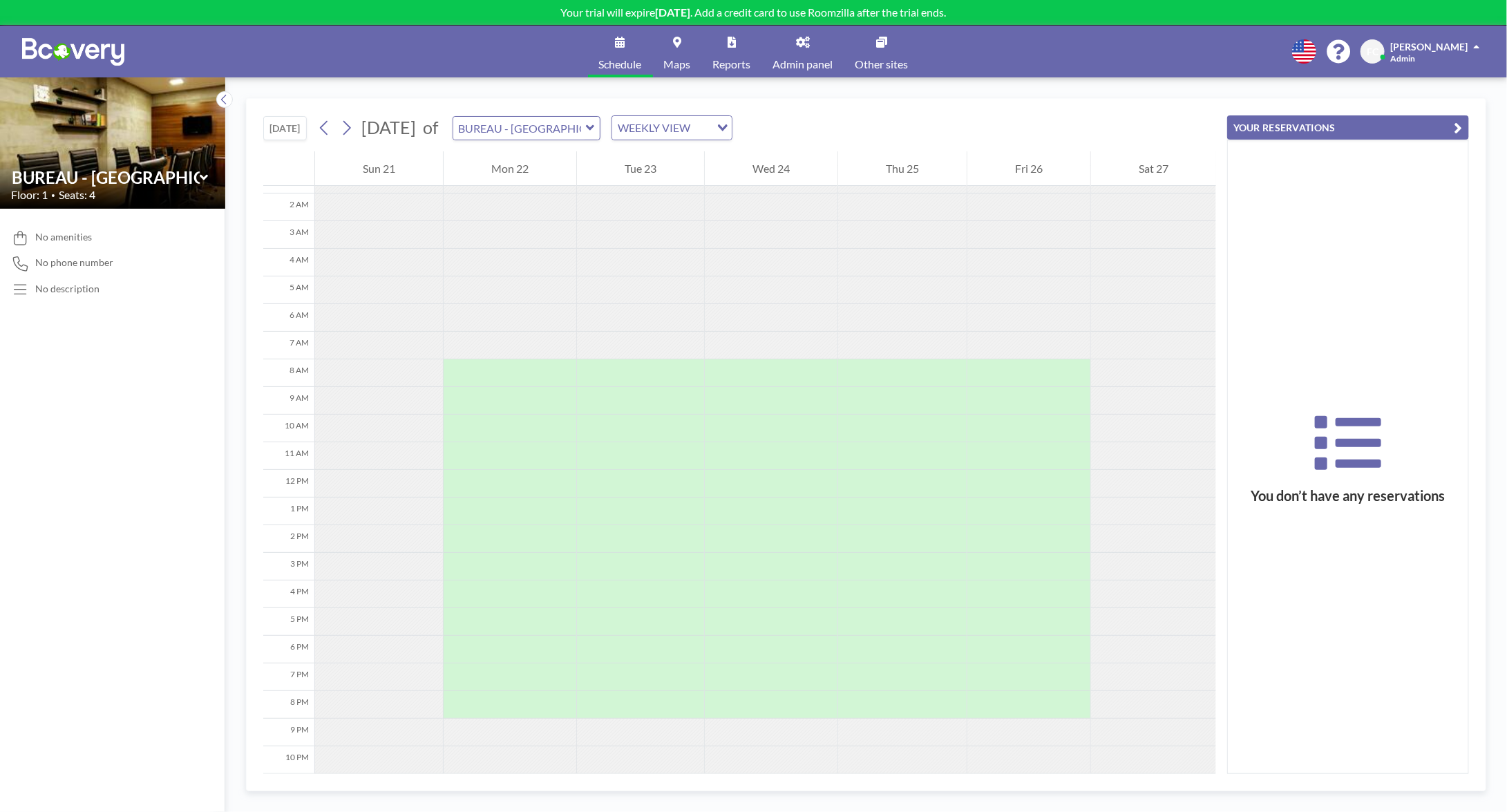
scroll to position [80, 0]
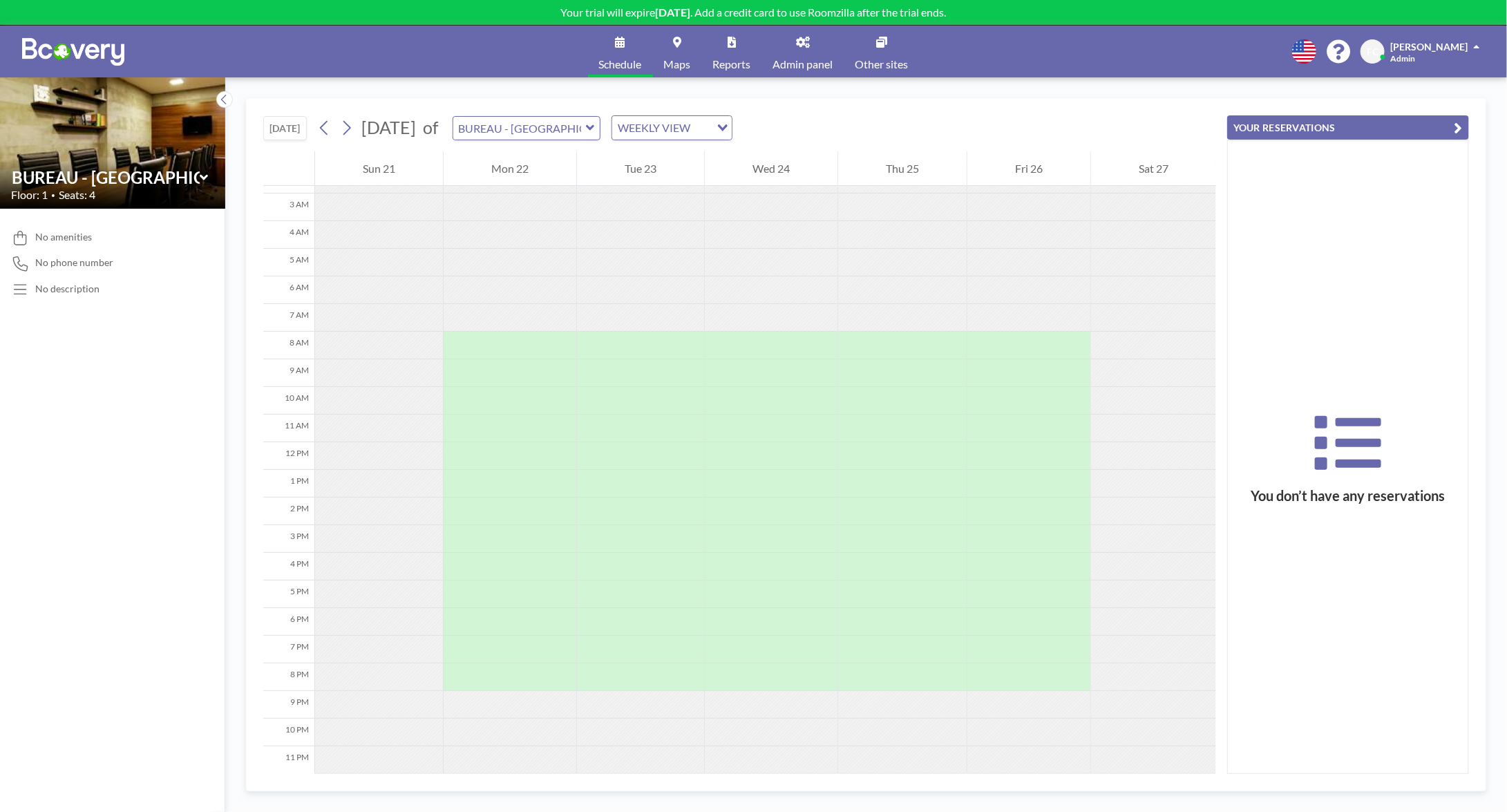
click at [812, 58] on span "Admin panel" at bounding box center [803, 64] width 60 height 11
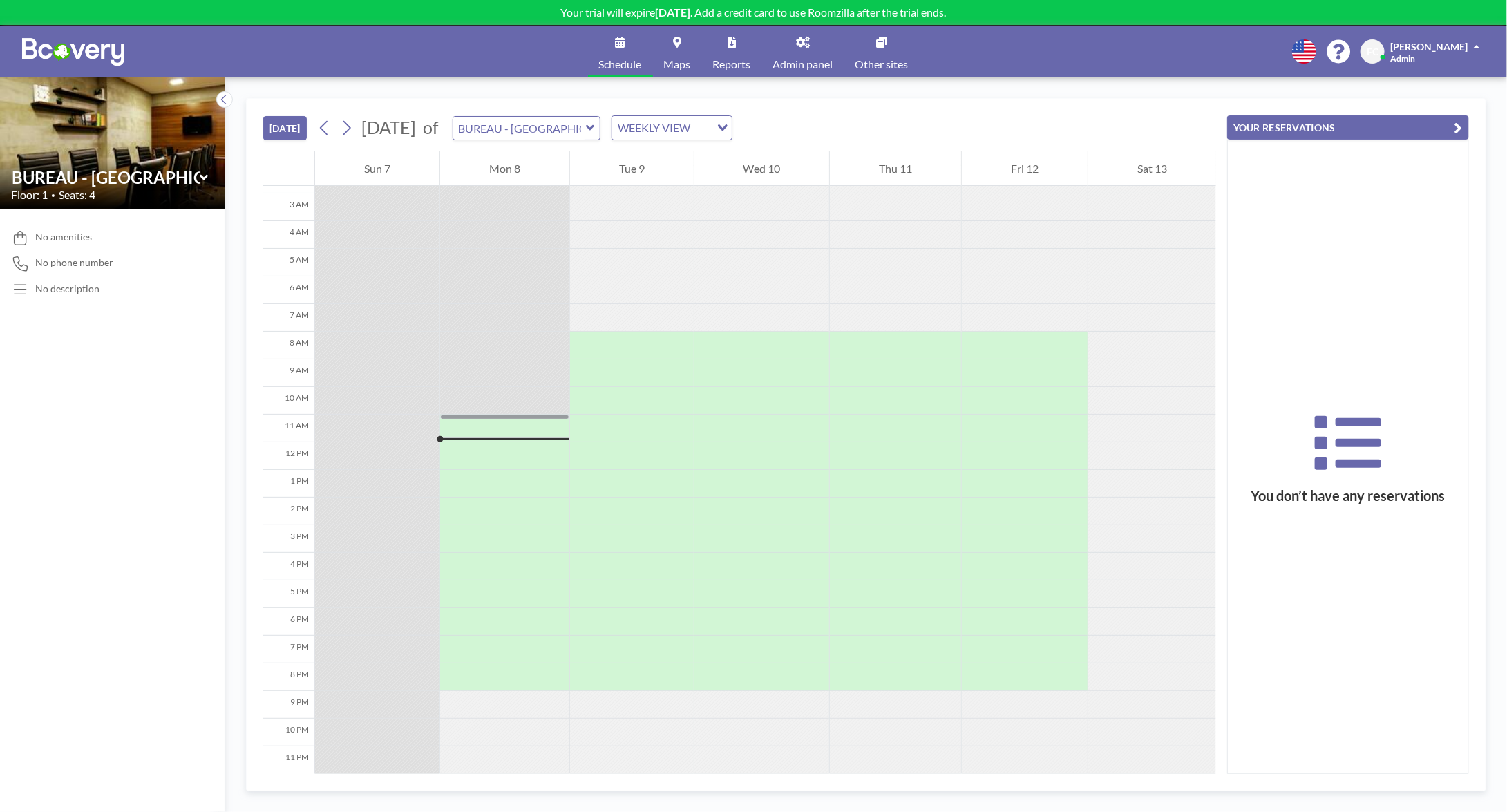
scroll to position [80, 0]
drag, startPoint x: 519, startPoint y: 420, endPoint x: 517, endPoint y: 402, distance: 18.1
click at [517, 402] on div at bounding box center [504, 442] width 129 height 663
click at [508, 415] on div at bounding box center [504, 428] width 129 height 28
click at [505, 420] on div at bounding box center [504, 428] width 129 height 28
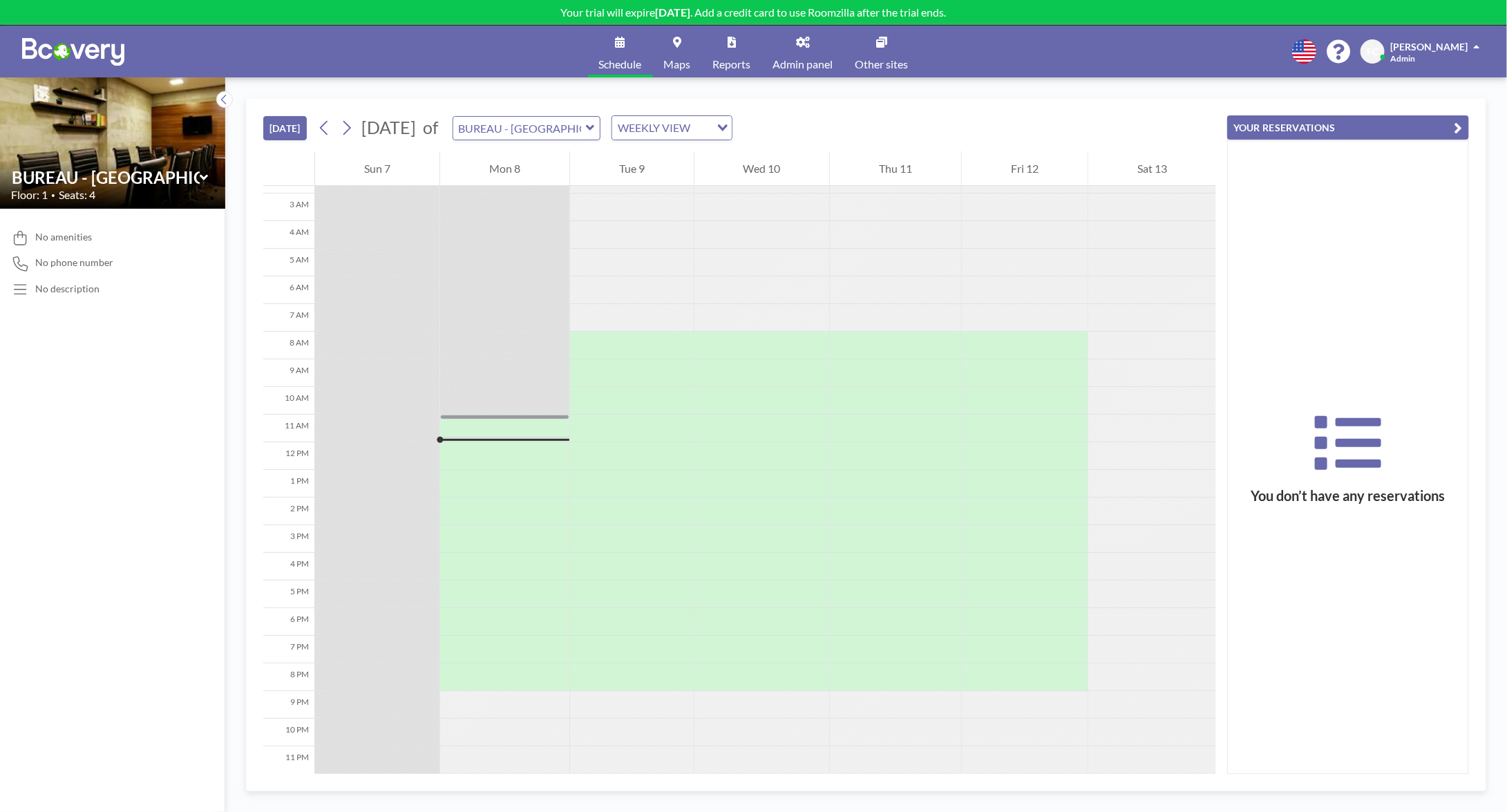
click at [621, 51] on link "Schedule" at bounding box center [620, 51] width 65 height 52
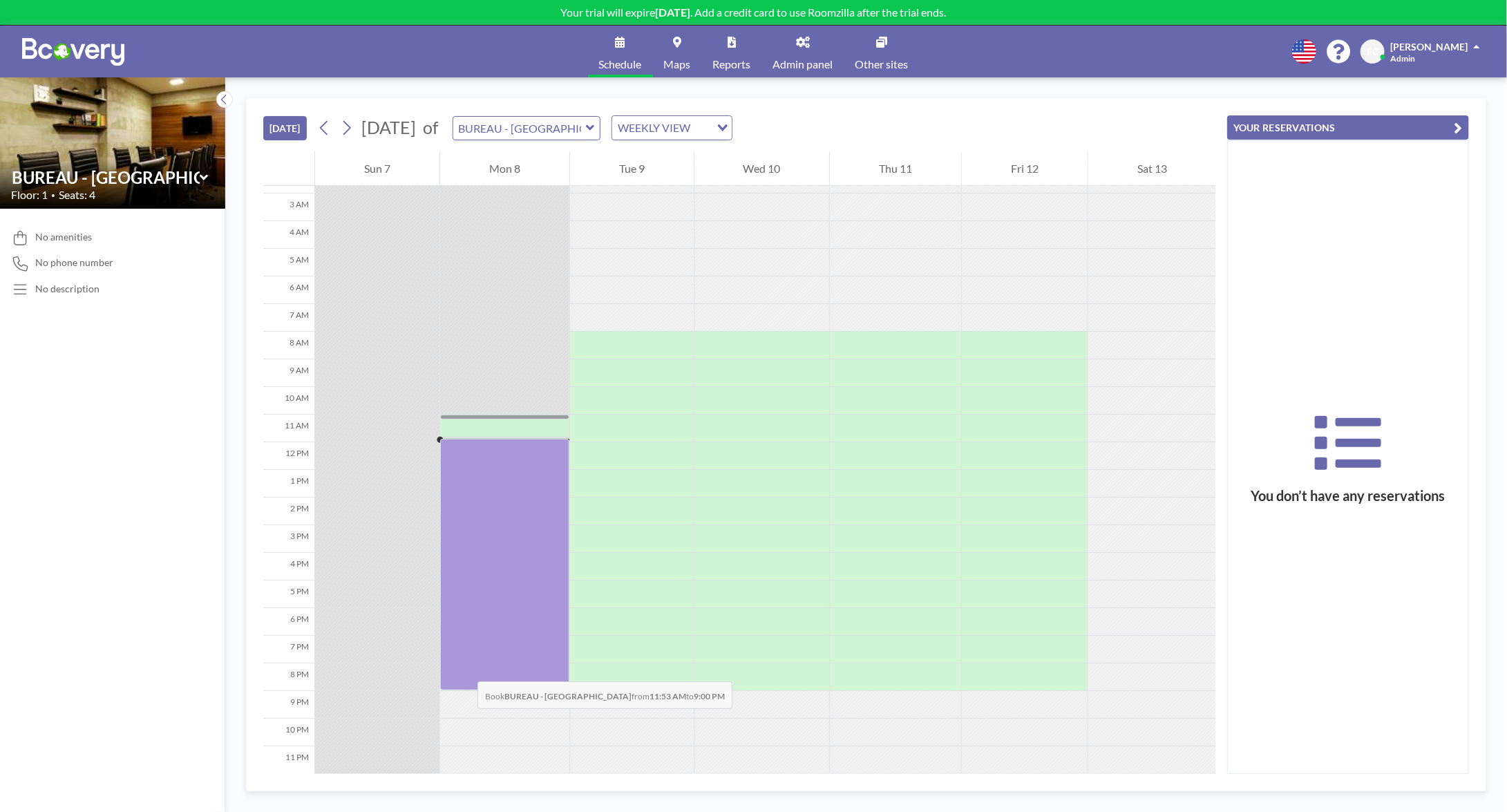
drag, startPoint x: 477, startPoint y: 437, endPoint x: 464, endPoint y: 667, distance: 230.4
click at [464, 667] on div at bounding box center [504, 442] width 129 height 663
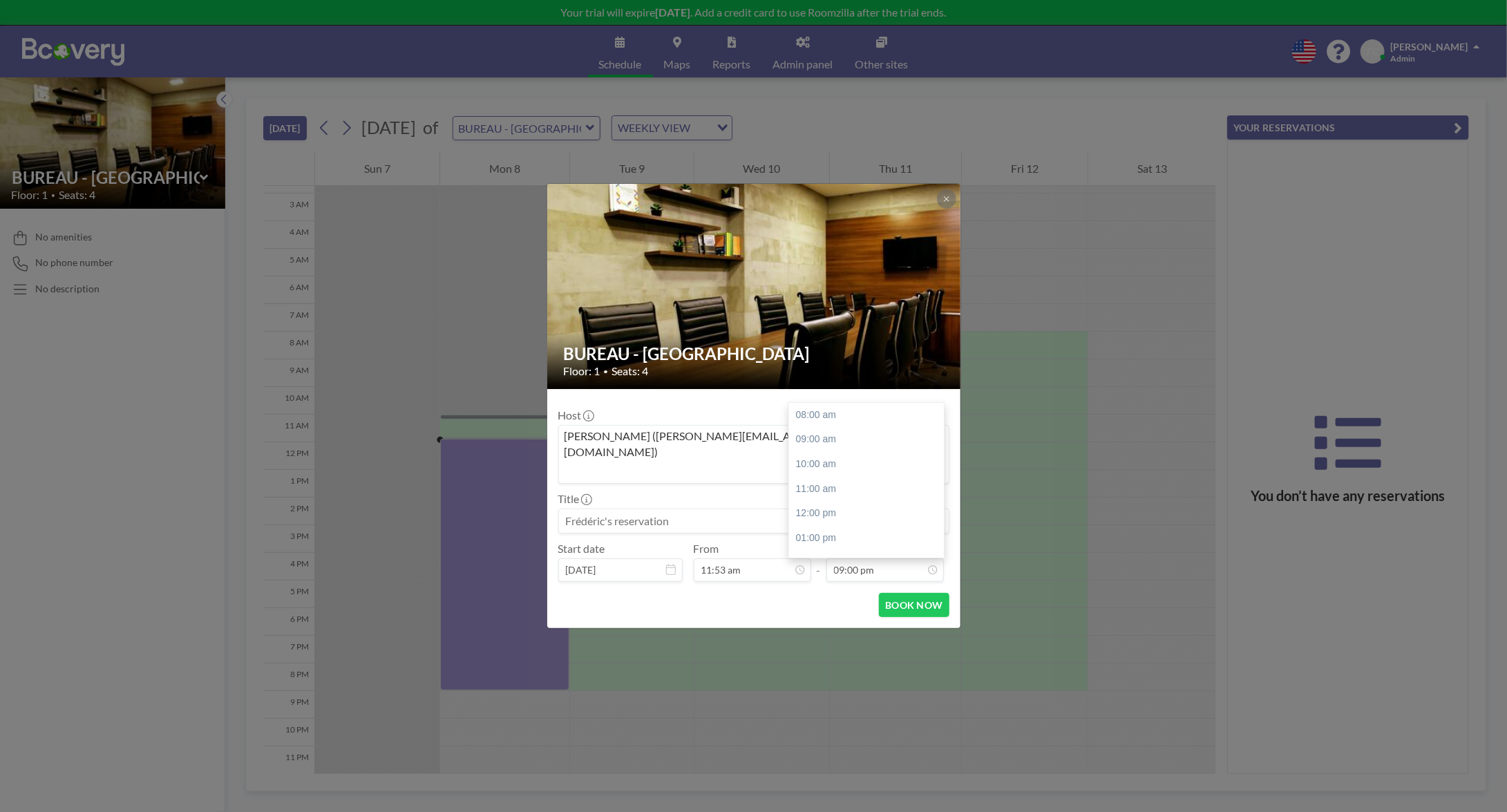
scroll to position [189, 0]
click at [943, 203] on icon at bounding box center [947, 199] width 9 height 9
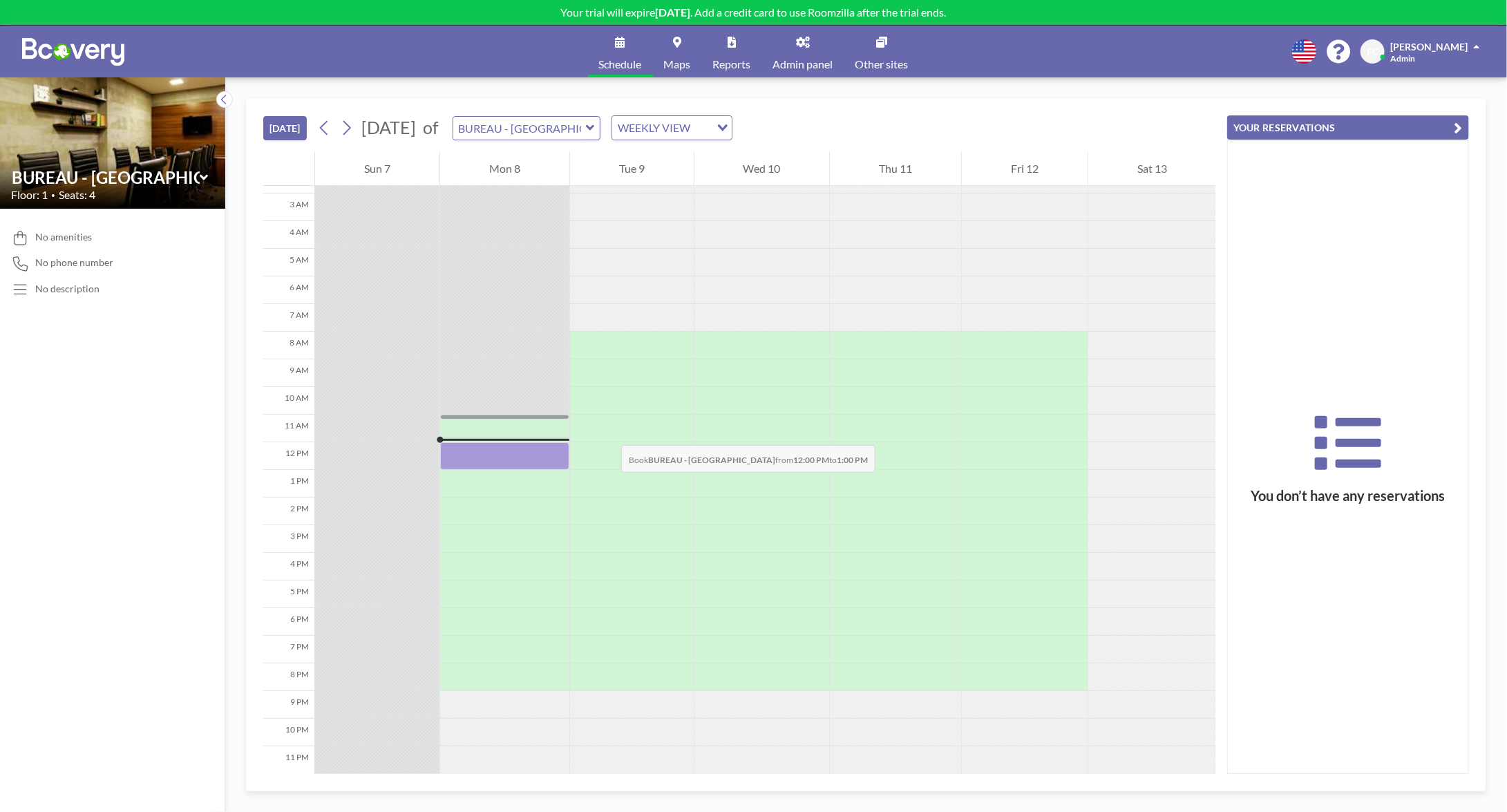
drag, startPoint x: 524, startPoint y: 445, endPoint x: 624, endPoint y: 336, distance: 147.9
click at [624, 336] on div "12 AM 1 AM 2 AM 3 AM 4 AM 5 AM 6 AM 7 AM 8 AM 9 AM 10 AM 11 AM 12 PM 1 PM 2 PM …" at bounding box center [740, 425] width 953 height 698
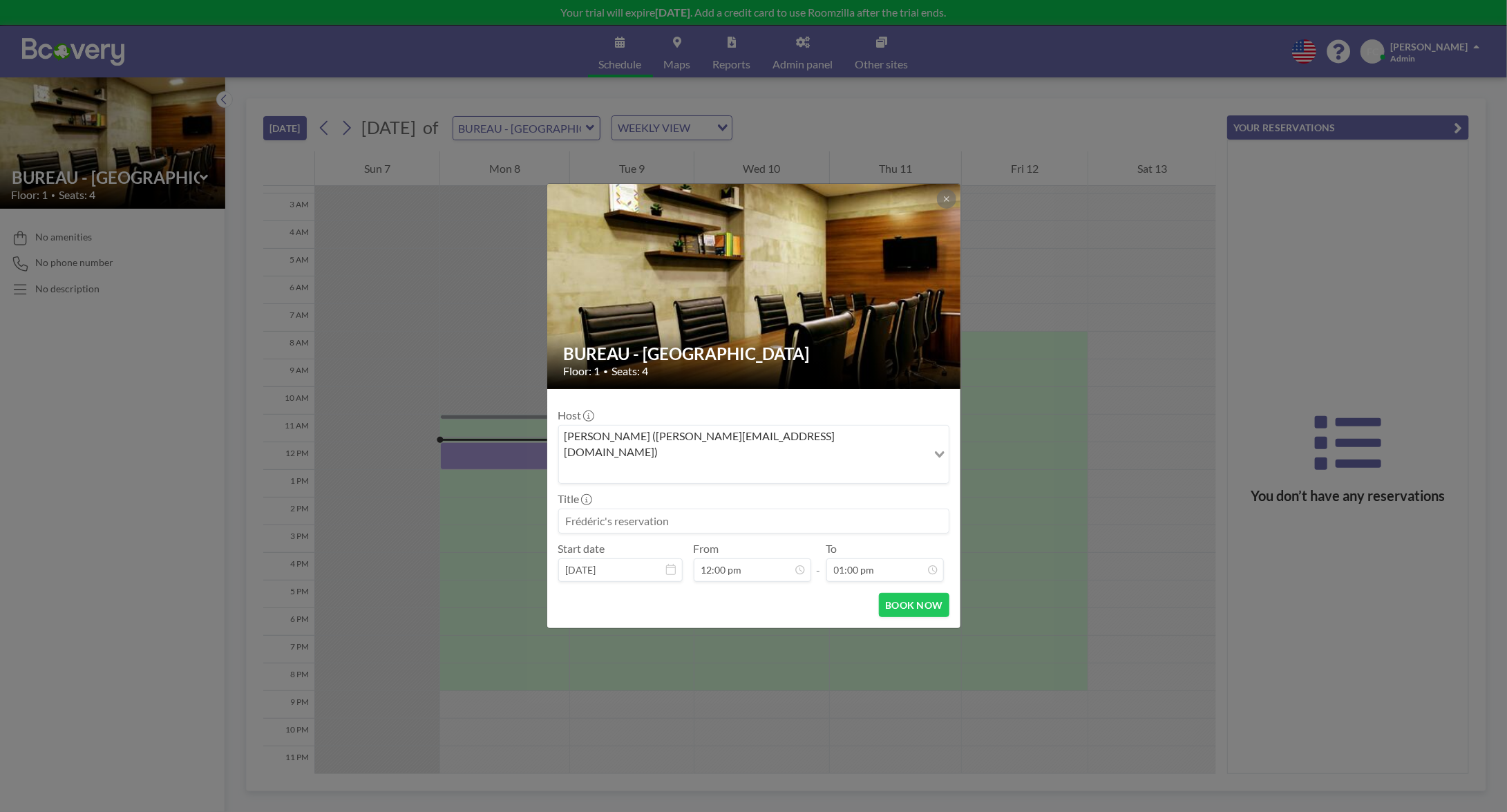
click at [938, 209] on div at bounding box center [946, 199] width 19 height 19
drag, startPoint x: 944, startPoint y: 218, endPoint x: 910, endPoint y: 245, distance: 43.4
click at [945, 203] on icon at bounding box center [947, 199] width 9 height 9
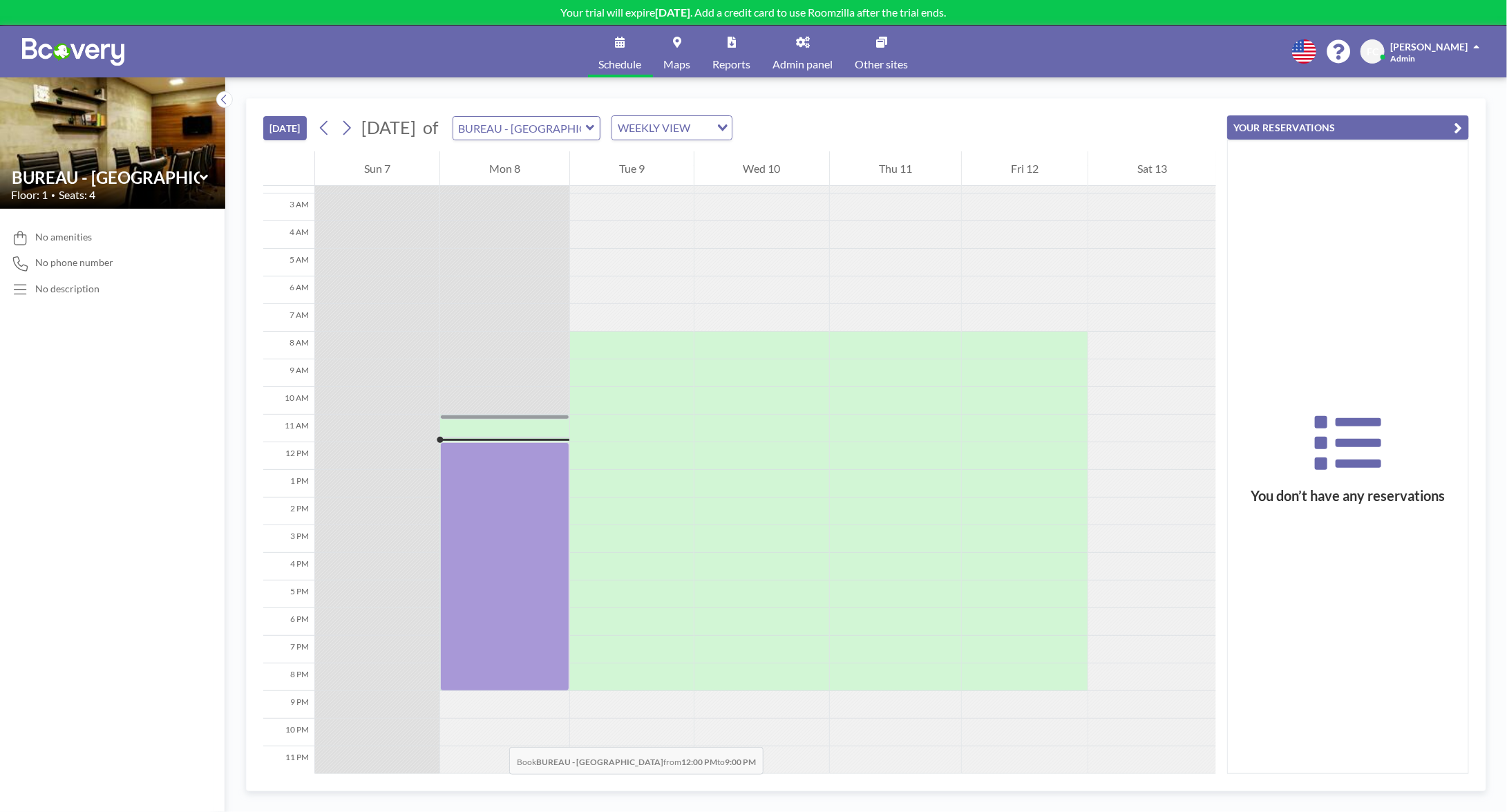
drag, startPoint x: 525, startPoint y: 444, endPoint x: 495, endPoint y: 731, distance: 288.6
click at [495, 731] on div at bounding box center [504, 442] width 129 height 663
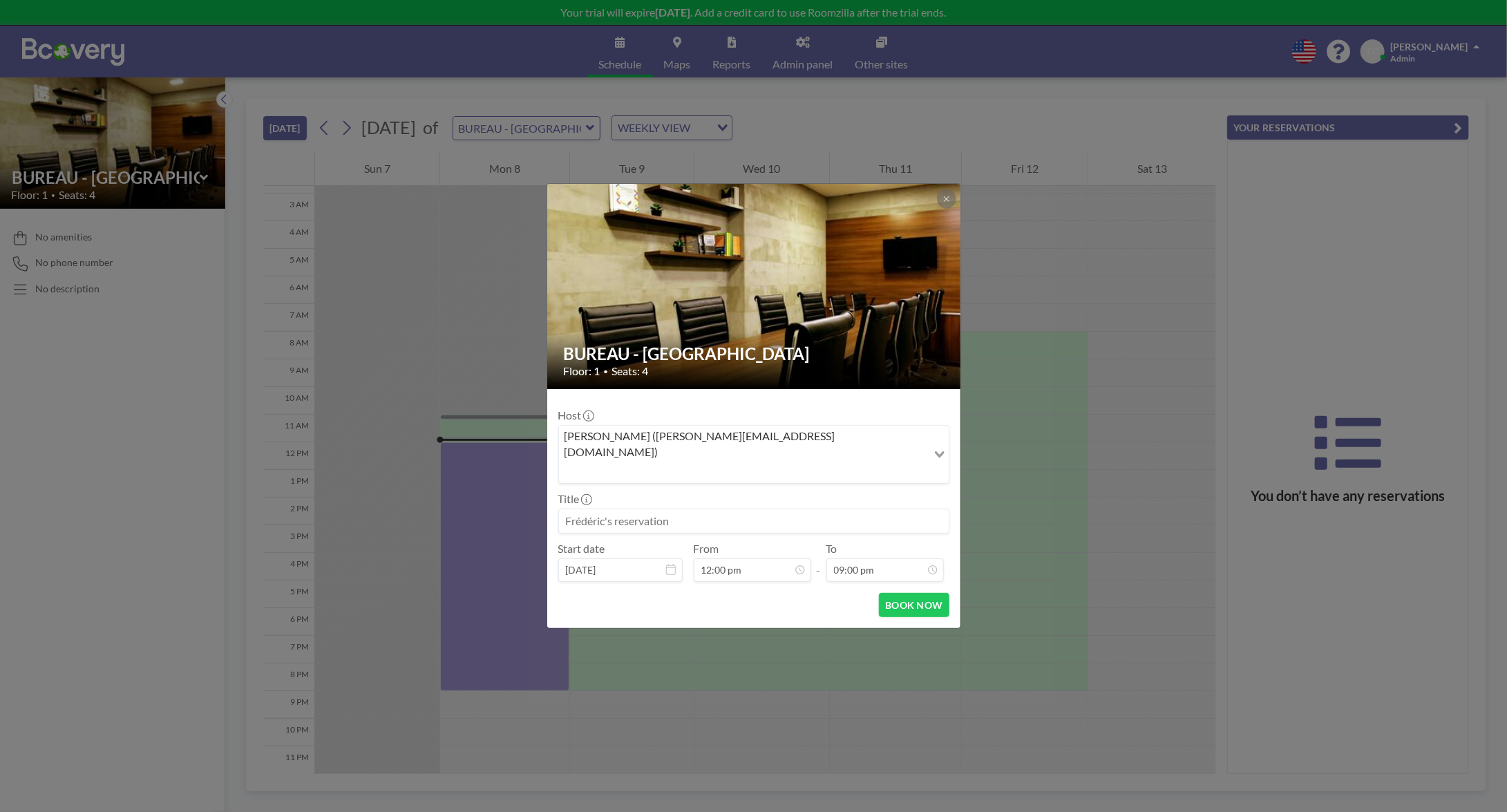
click at [705, 509] on input at bounding box center [754, 521] width 390 height 24
drag, startPoint x: 636, startPoint y: 514, endPoint x: 565, endPoint y: 514, distance: 71.0
click at [565, 514] on input "C-level" at bounding box center [754, 521] width 390 height 24
type input "[PERSON_NAME]"
click at [904, 593] on button "BOOK NOW" at bounding box center [914, 605] width 70 height 24
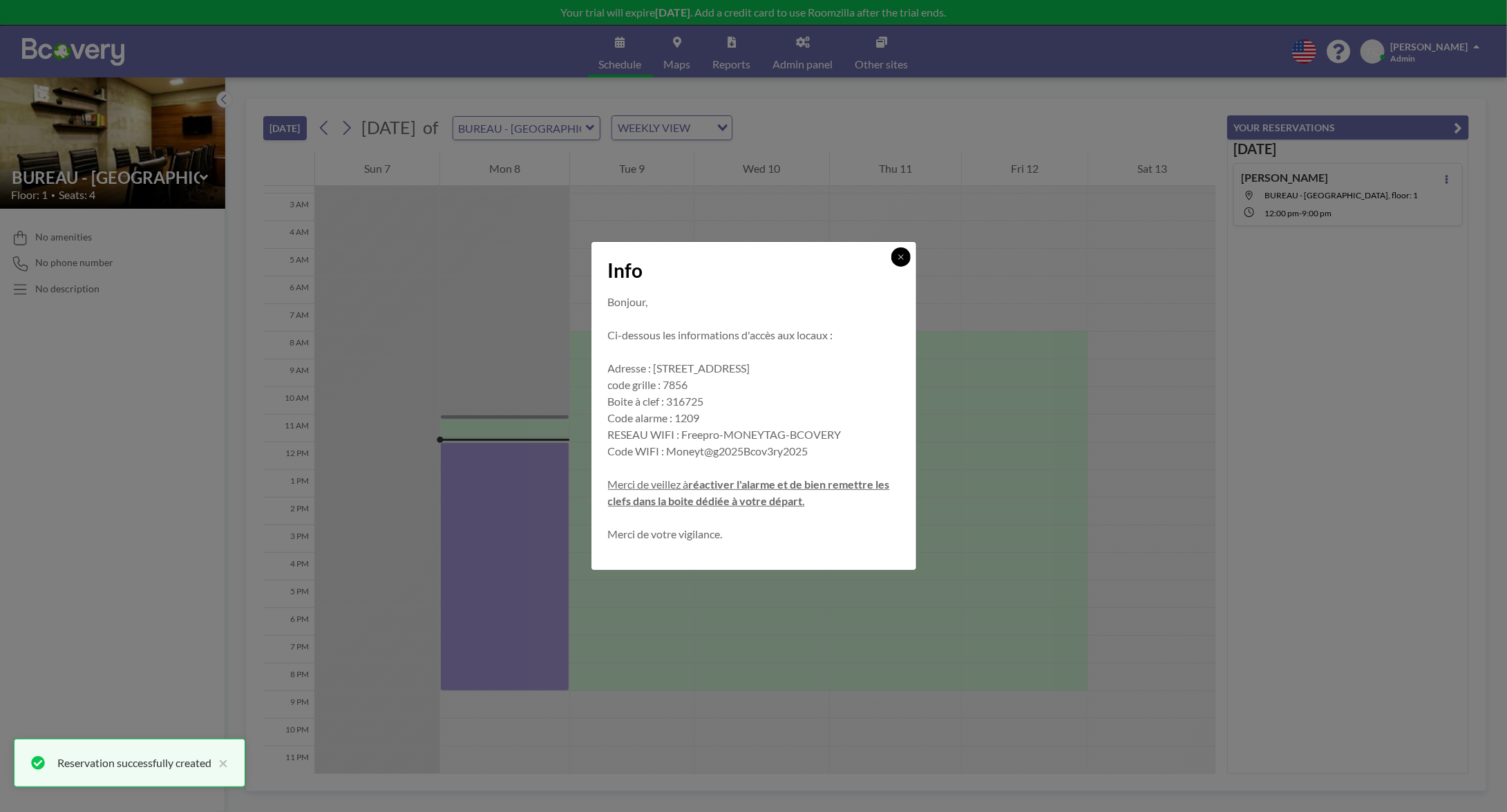
click at [901, 261] on icon at bounding box center [901, 257] width 9 height 9
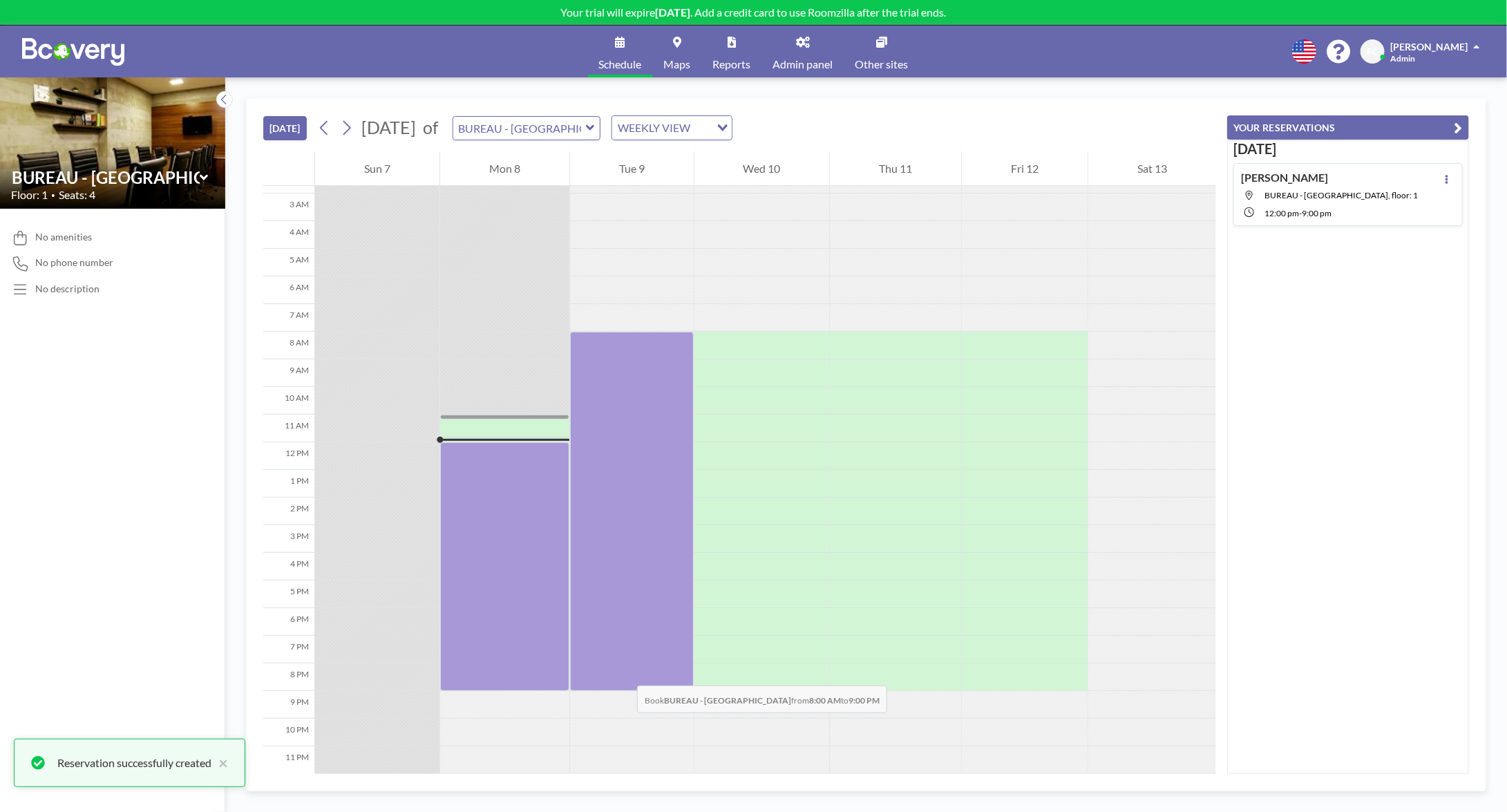
drag, startPoint x: 653, startPoint y: 335, endPoint x: 623, endPoint y: 672, distance: 338.3
click at [623, 672] on div at bounding box center [632, 511] width 124 height 359
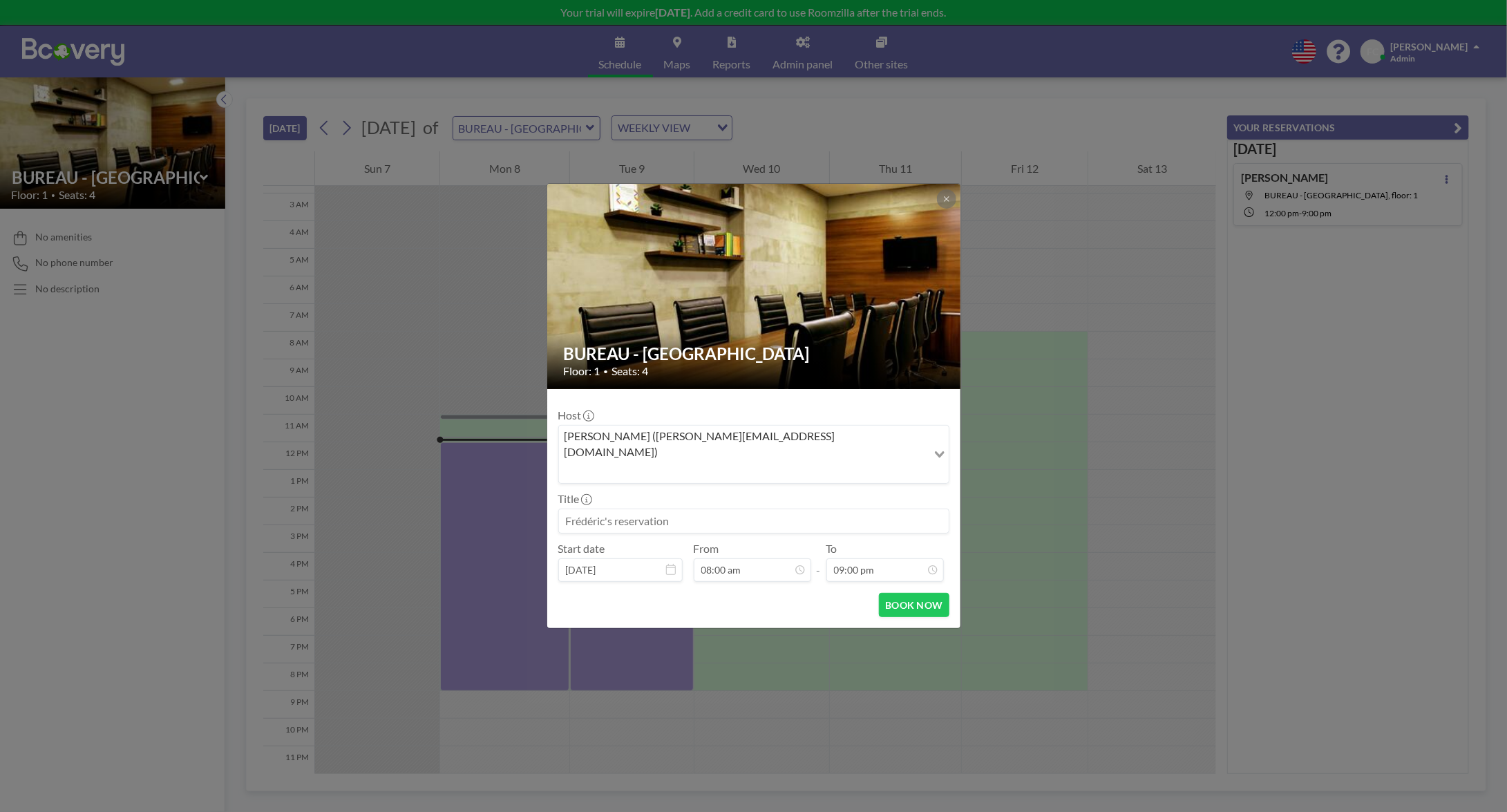
click at [663, 509] on input at bounding box center [754, 521] width 390 height 24
type input "RESA C-LEVEL"
click at [902, 593] on button "BOOK NOW" at bounding box center [914, 605] width 70 height 24
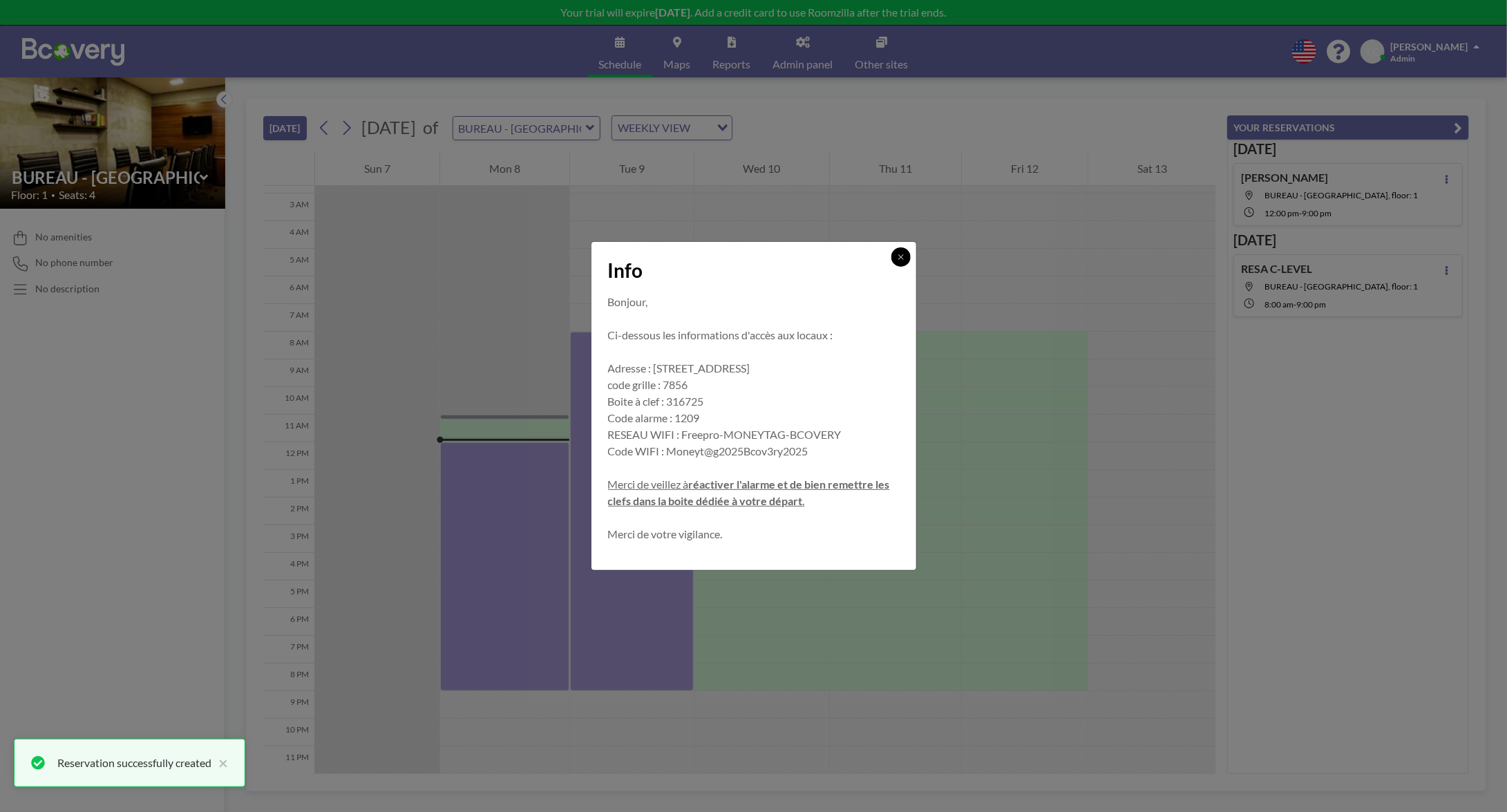
click at [898, 258] on icon at bounding box center [901, 257] width 9 height 9
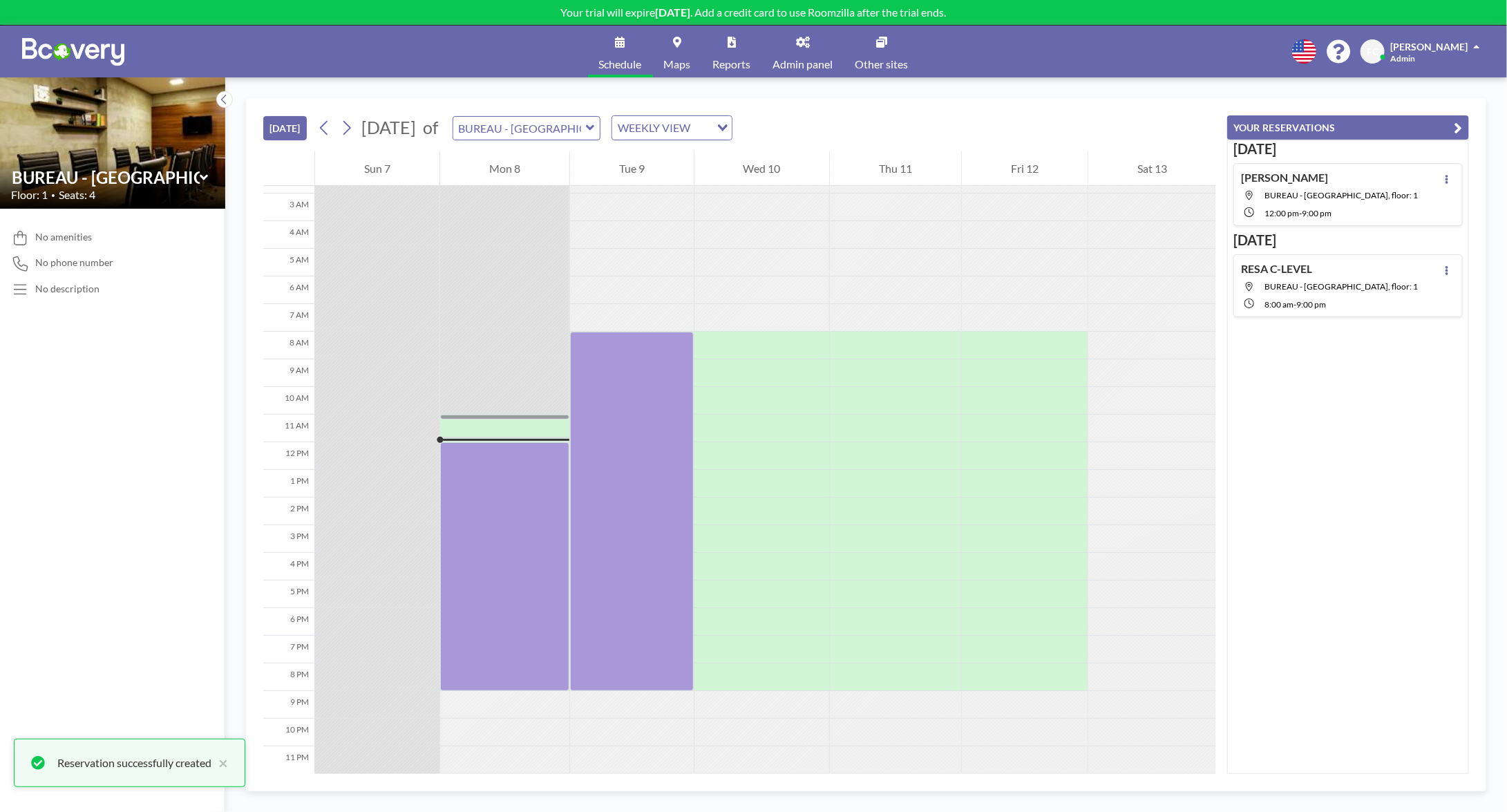
click at [1393, 387] on div "Today Resa - CLEVEL BUREAU - RUE PASCAL, floor: 1 12:00 PM - 9:00 PM Tomorrow R…" at bounding box center [1347, 457] width 242 height 634
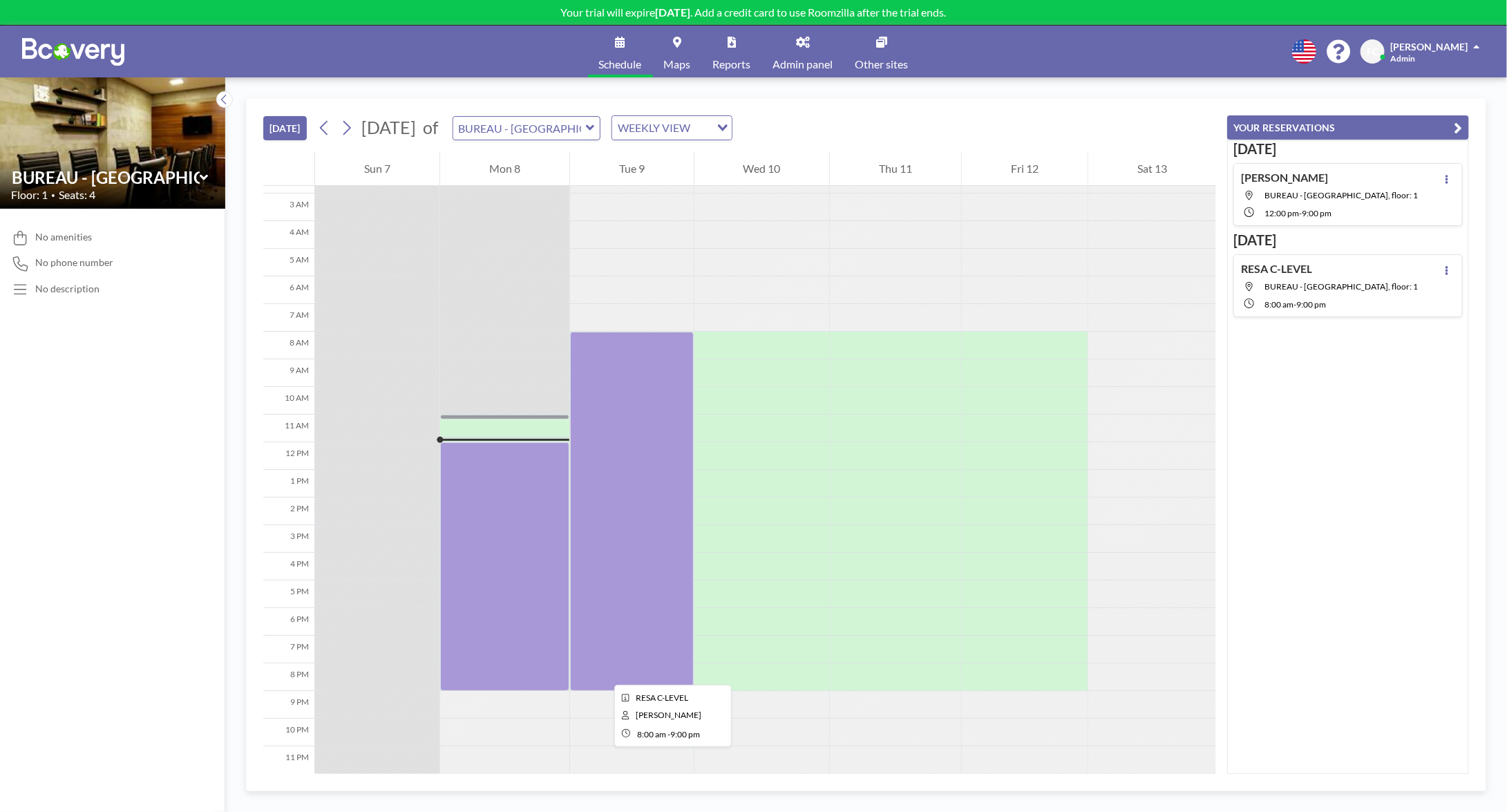
click at [604, 672] on div at bounding box center [632, 511] width 124 height 359
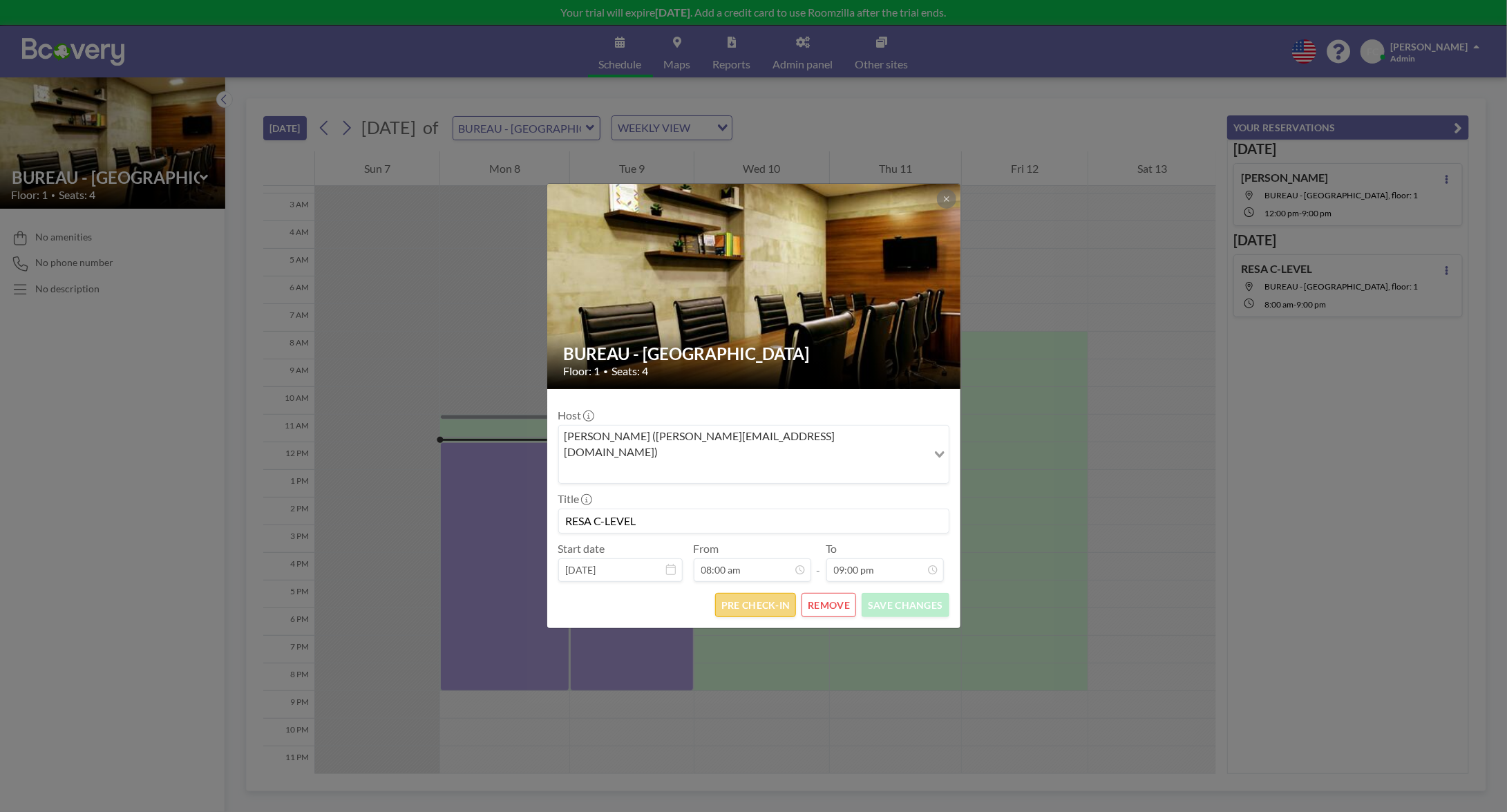
click at [737, 593] on button "PRE CHECK-IN" at bounding box center [755, 605] width 81 height 24
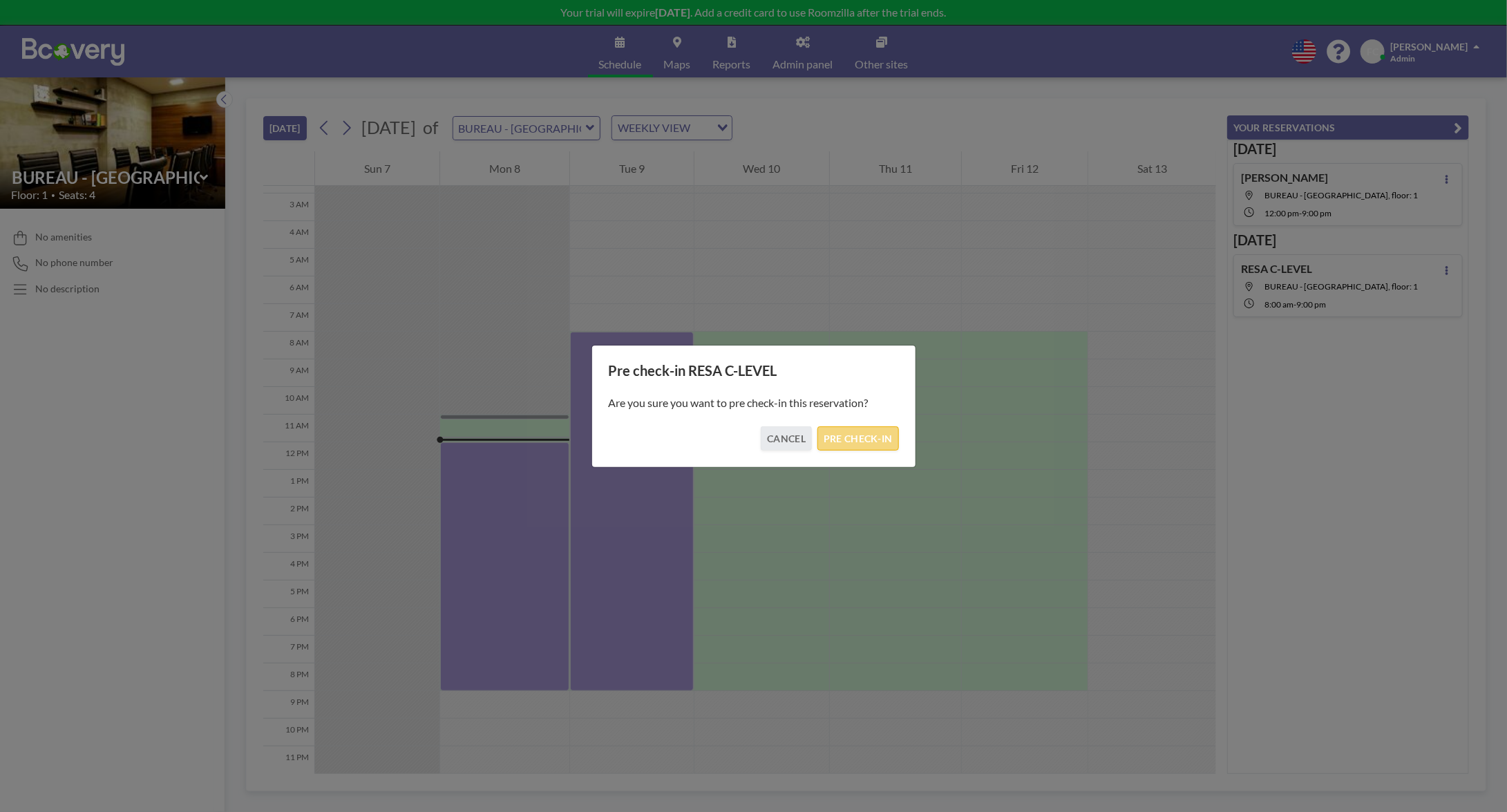
click at [881, 433] on button "PRE CHECK-IN" at bounding box center [857, 438] width 81 height 24
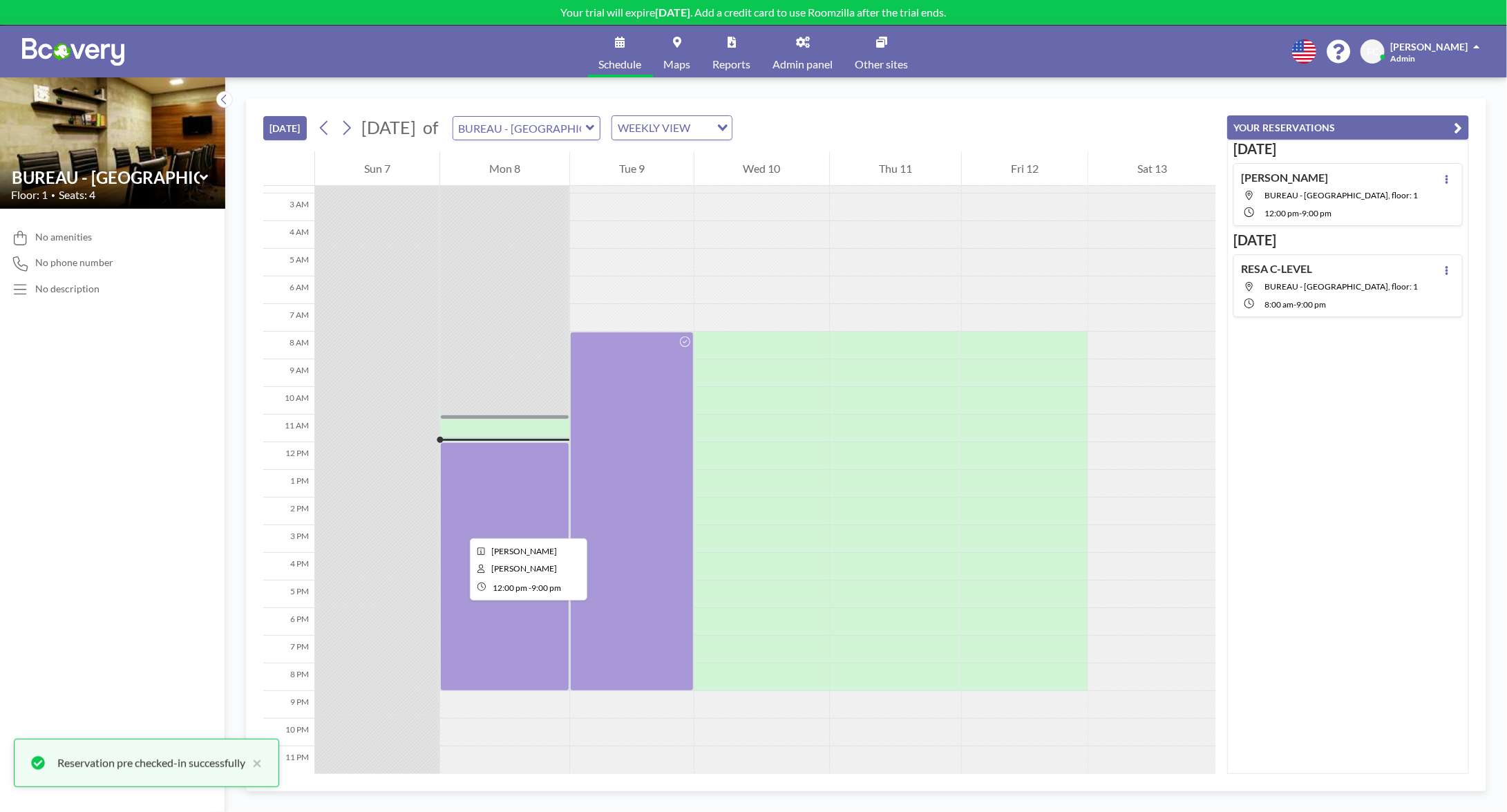
click at [461, 526] on div at bounding box center [504, 566] width 129 height 249
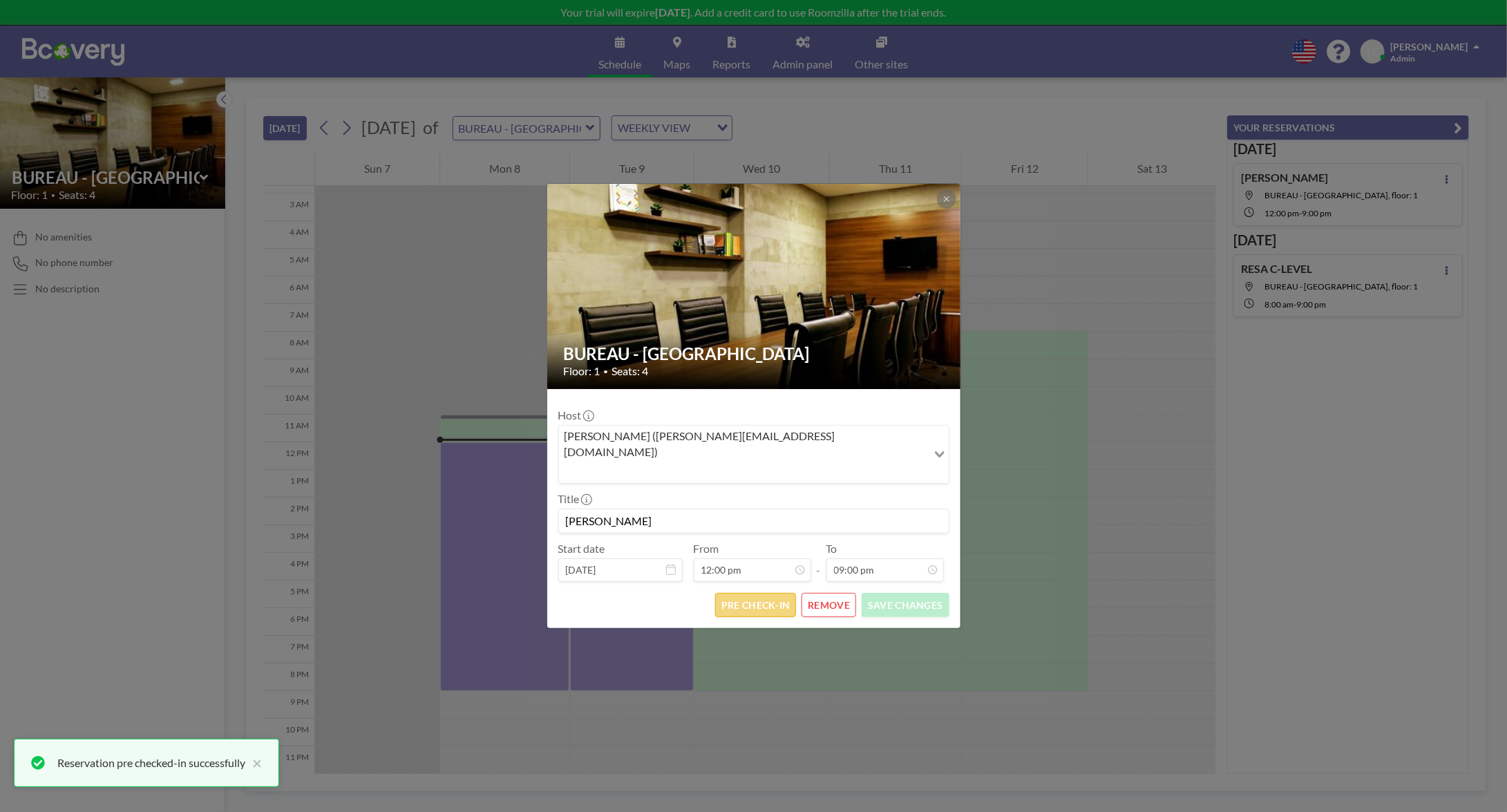
click at [749, 593] on button "PRE CHECK-IN" at bounding box center [755, 605] width 81 height 24
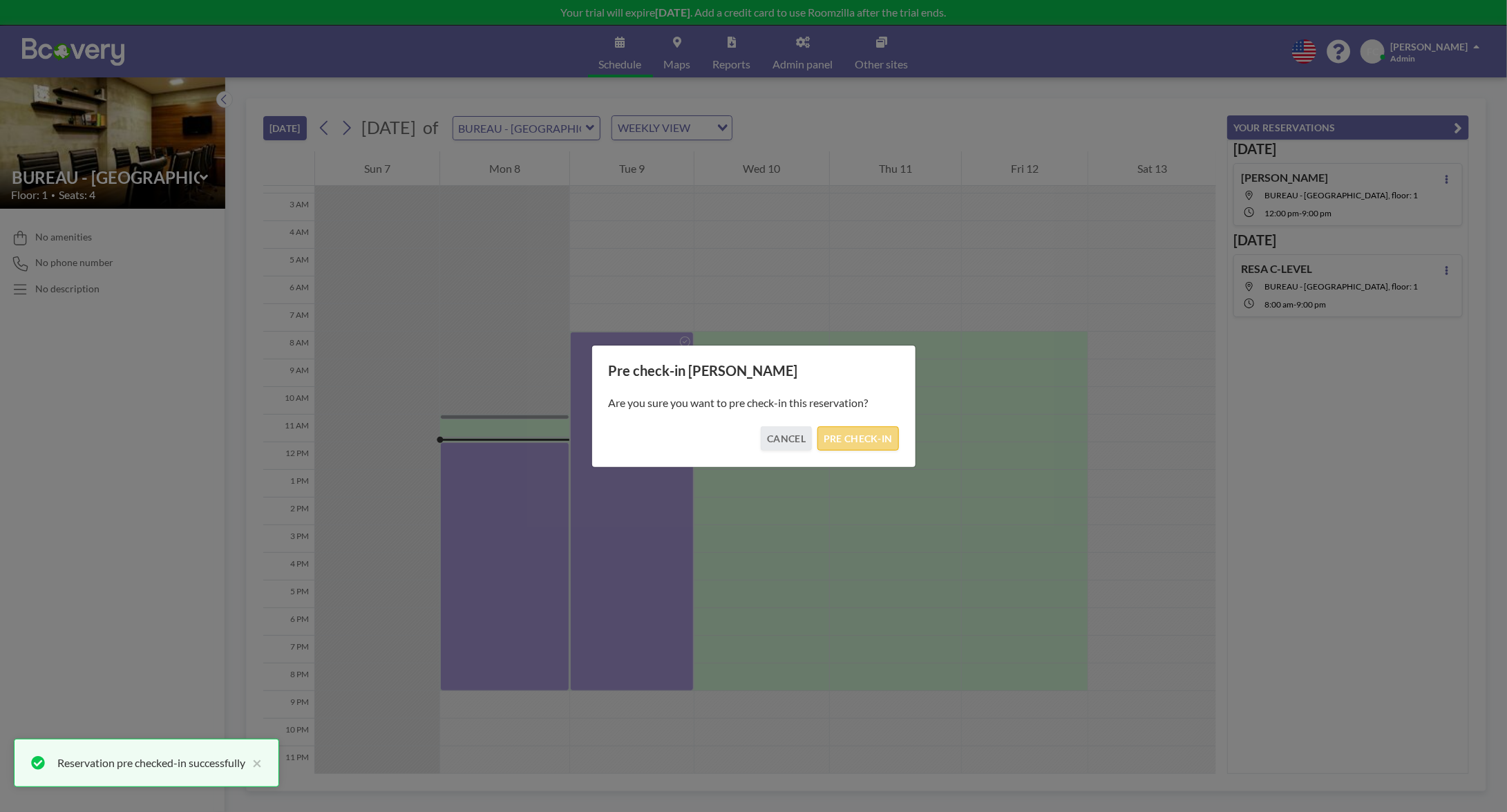
click at [866, 444] on button "PRE CHECK-IN" at bounding box center [857, 438] width 81 height 24
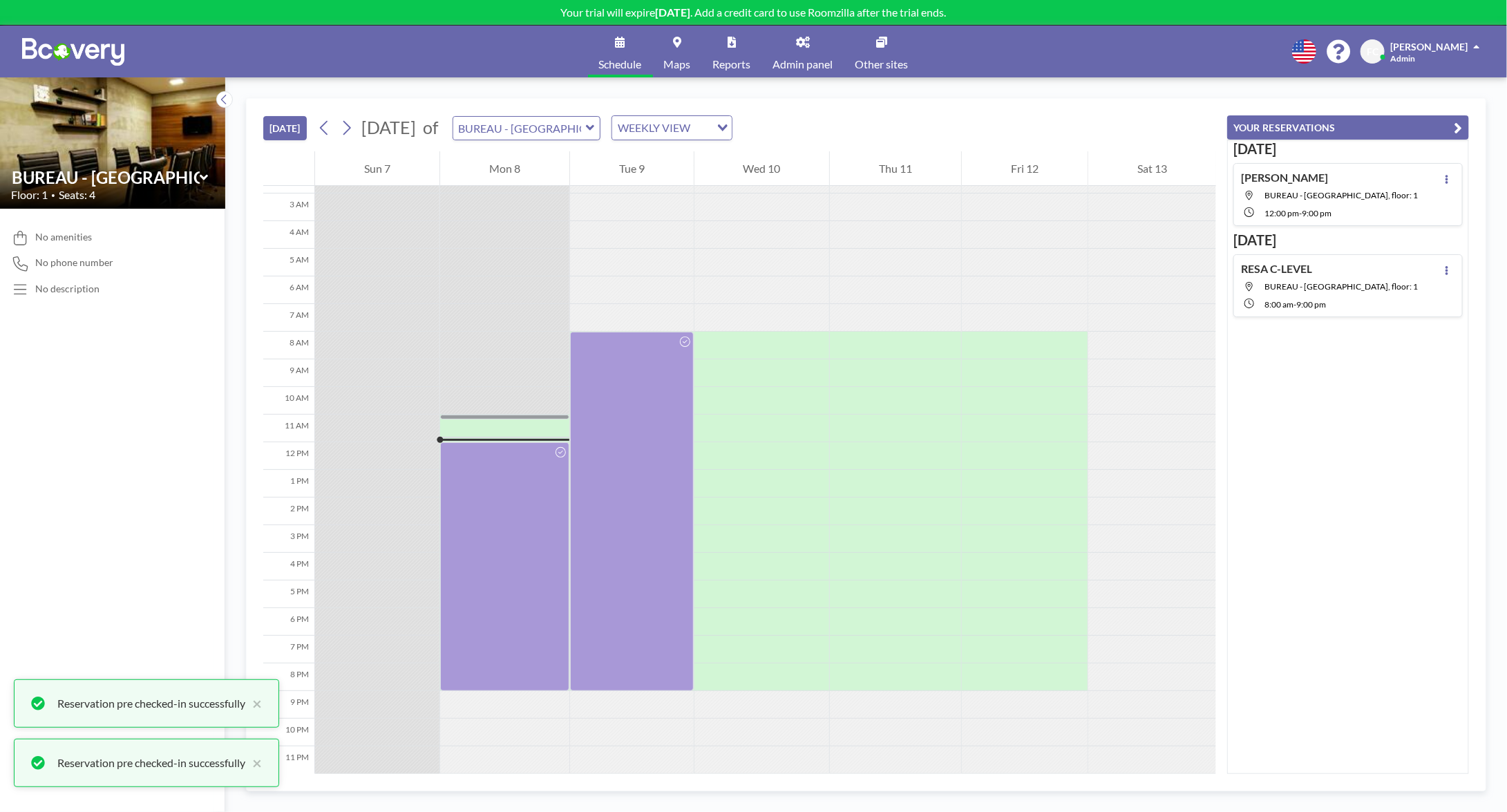
click at [1504, 480] on div "TODAY September 2025 of BUREAU - RUE PASCAL WEEKLY VIEW Loading... 12 AM 1 AM 2…" at bounding box center [866, 444] width 1282 height 734
click at [1449, 463] on div "Today Resa - CLEVEL BUREAU - RUE PASCAL, floor: 1 12:00 PM - 9:00 PM Tomorrow R…" at bounding box center [1347, 457] width 242 height 634
click at [514, 418] on div at bounding box center [504, 428] width 129 height 28
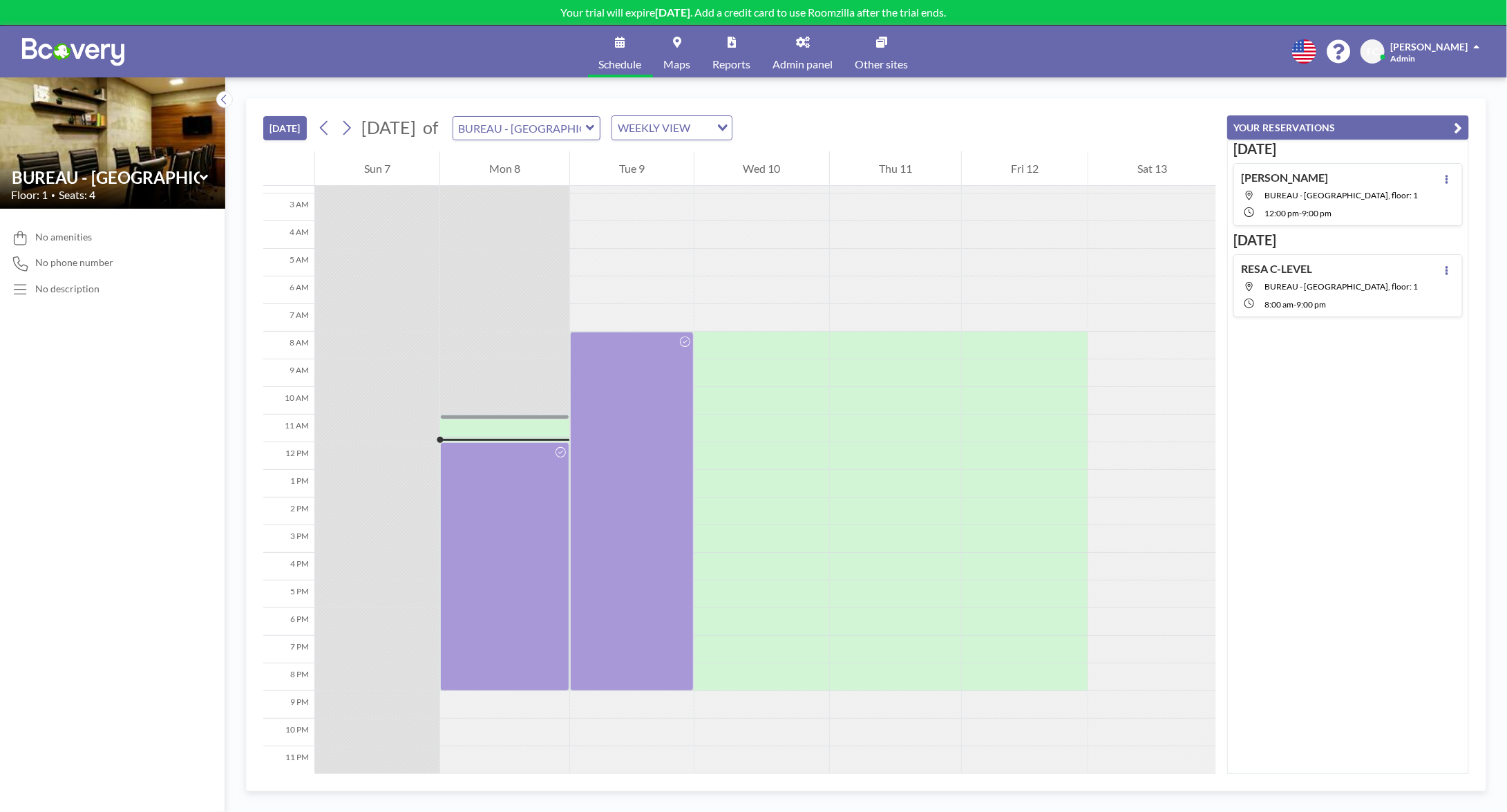
click at [631, 49] on link "Schedule" at bounding box center [620, 51] width 65 height 52
click at [740, 44] on link "Reports" at bounding box center [732, 51] width 60 height 52
click at [1349, 406] on div "[DATE] [PERSON_NAME] BUREAU - [GEOGRAPHIC_DATA], floor: 1 12:00 PM - 9:00 PM [D…" at bounding box center [1347, 457] width 242 height 634
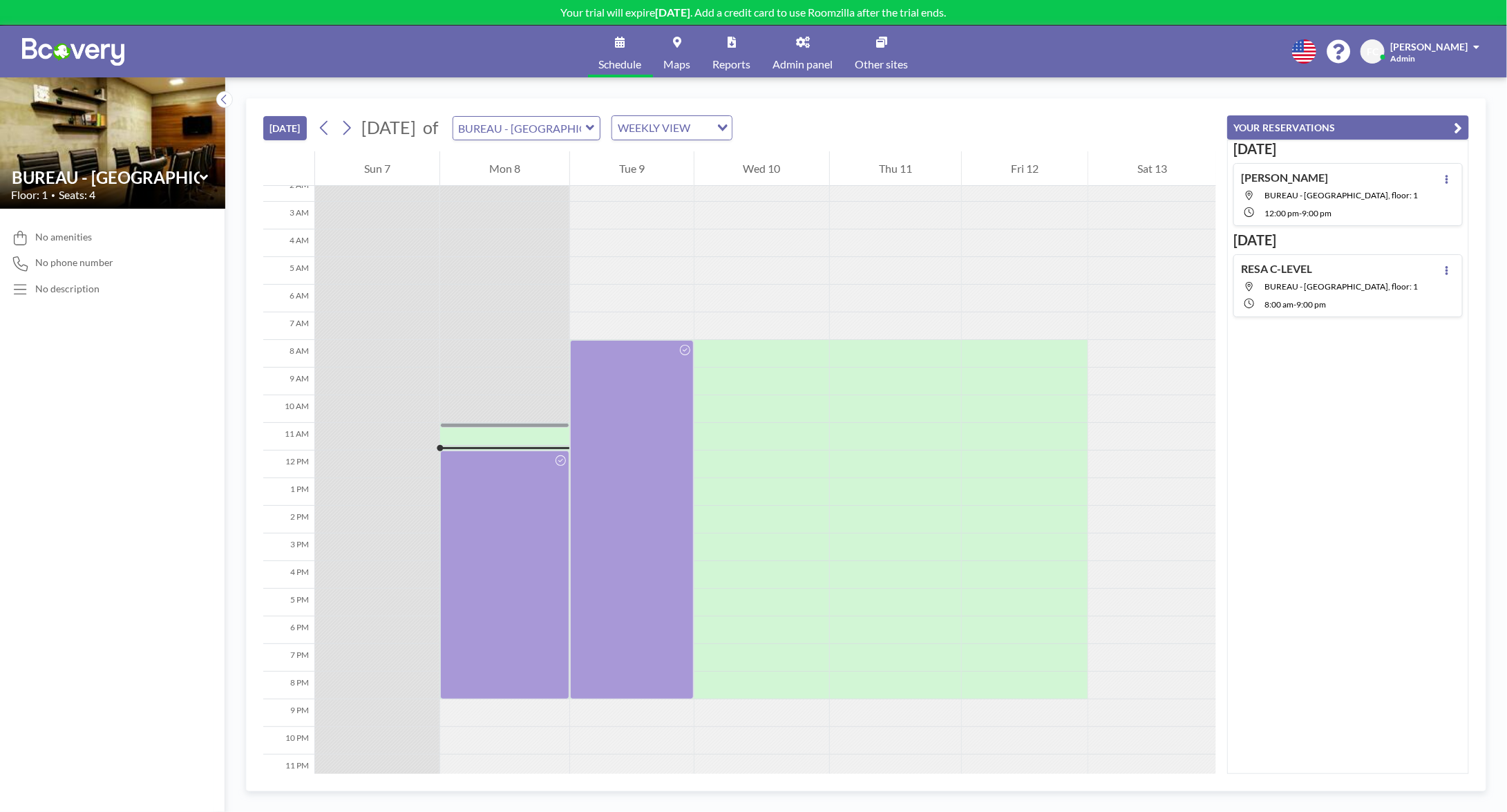
scroll to position [80, 0]
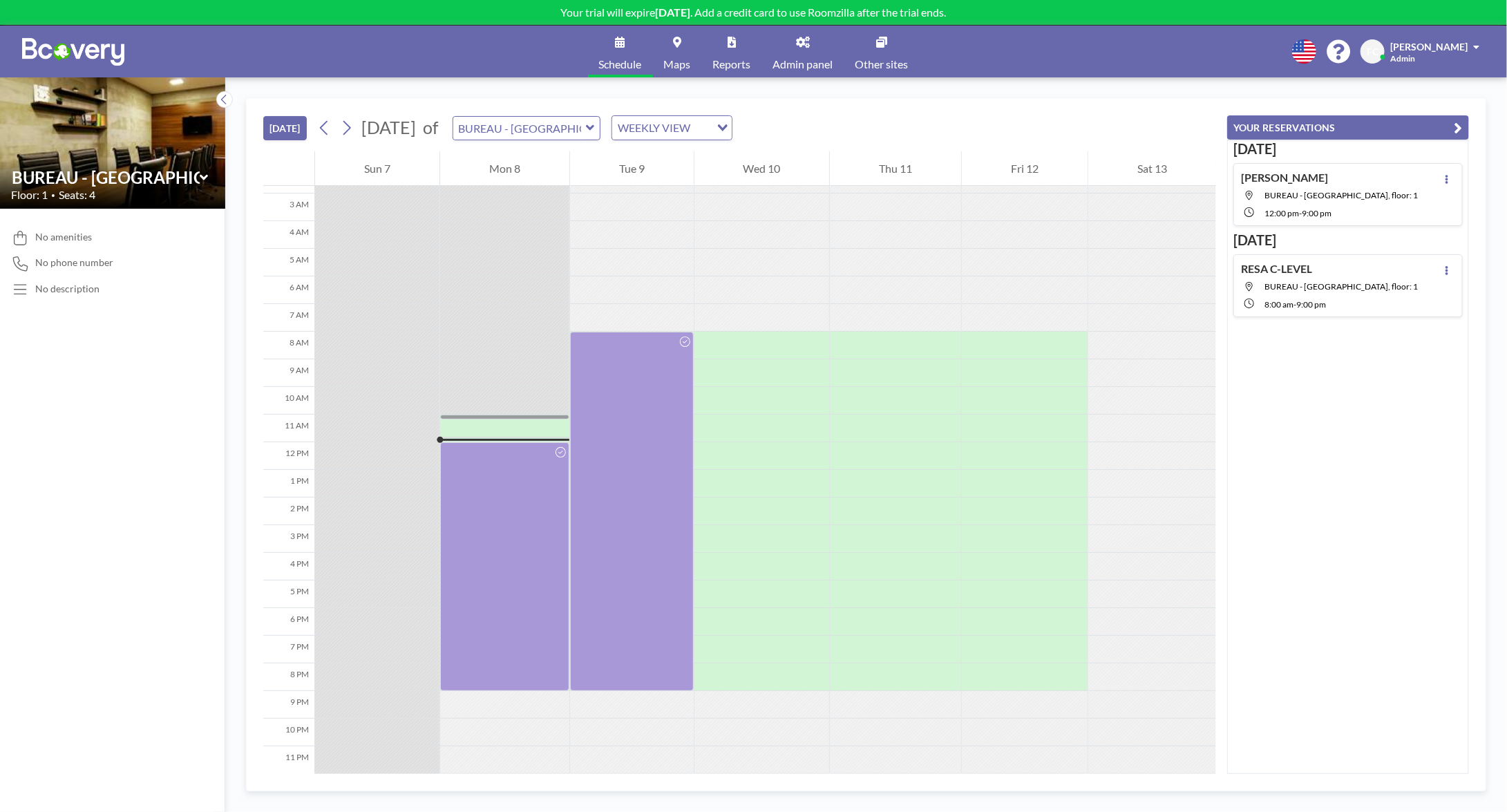
click at [613, 58] on span "Schedule" at bounding box center [621, 64] width 43 height 11
click at [292, 126] on button "[DATE]" at bounding box center [285, 128] width 43 height 24
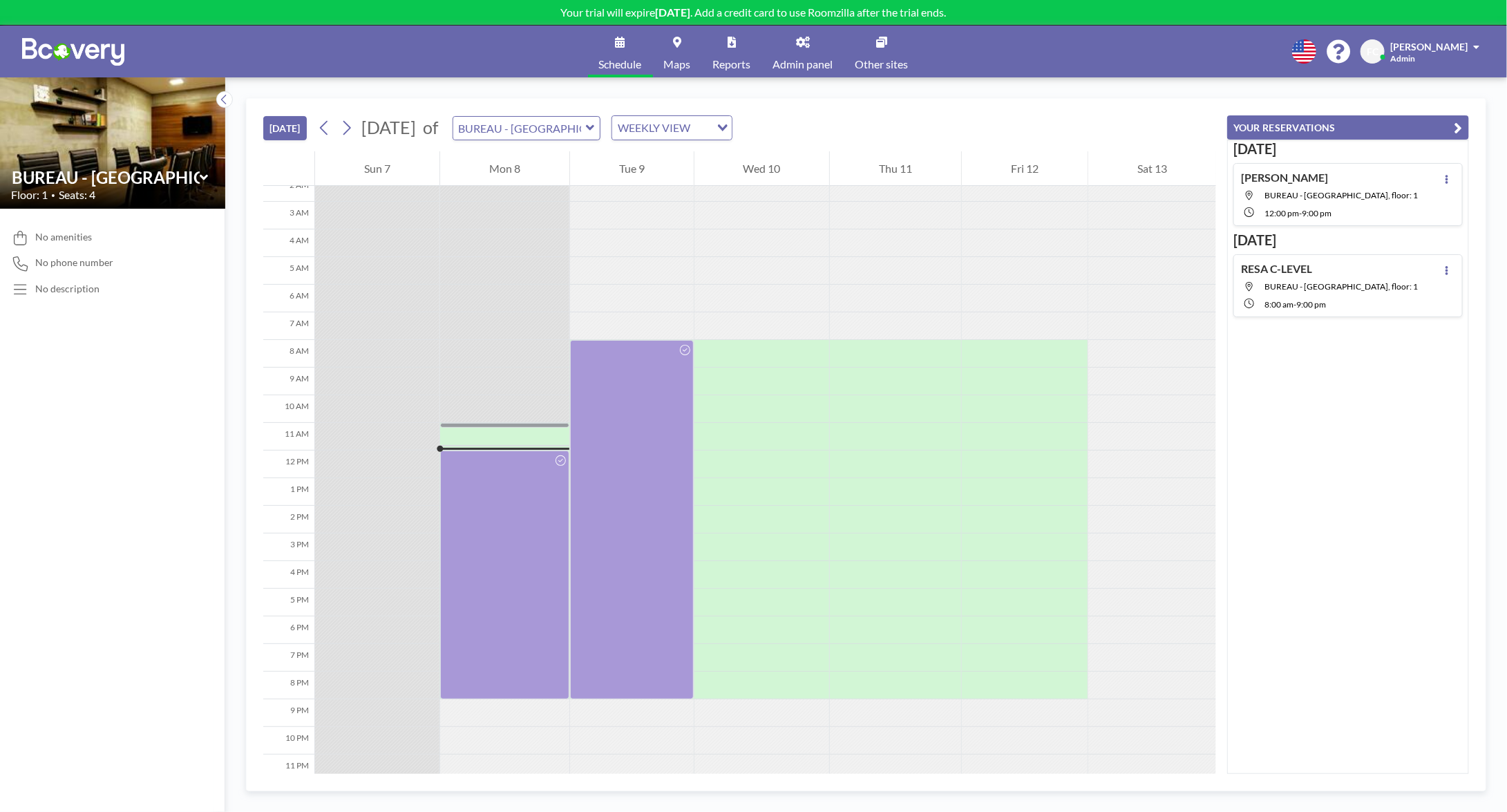
scroll to position [80, 0]
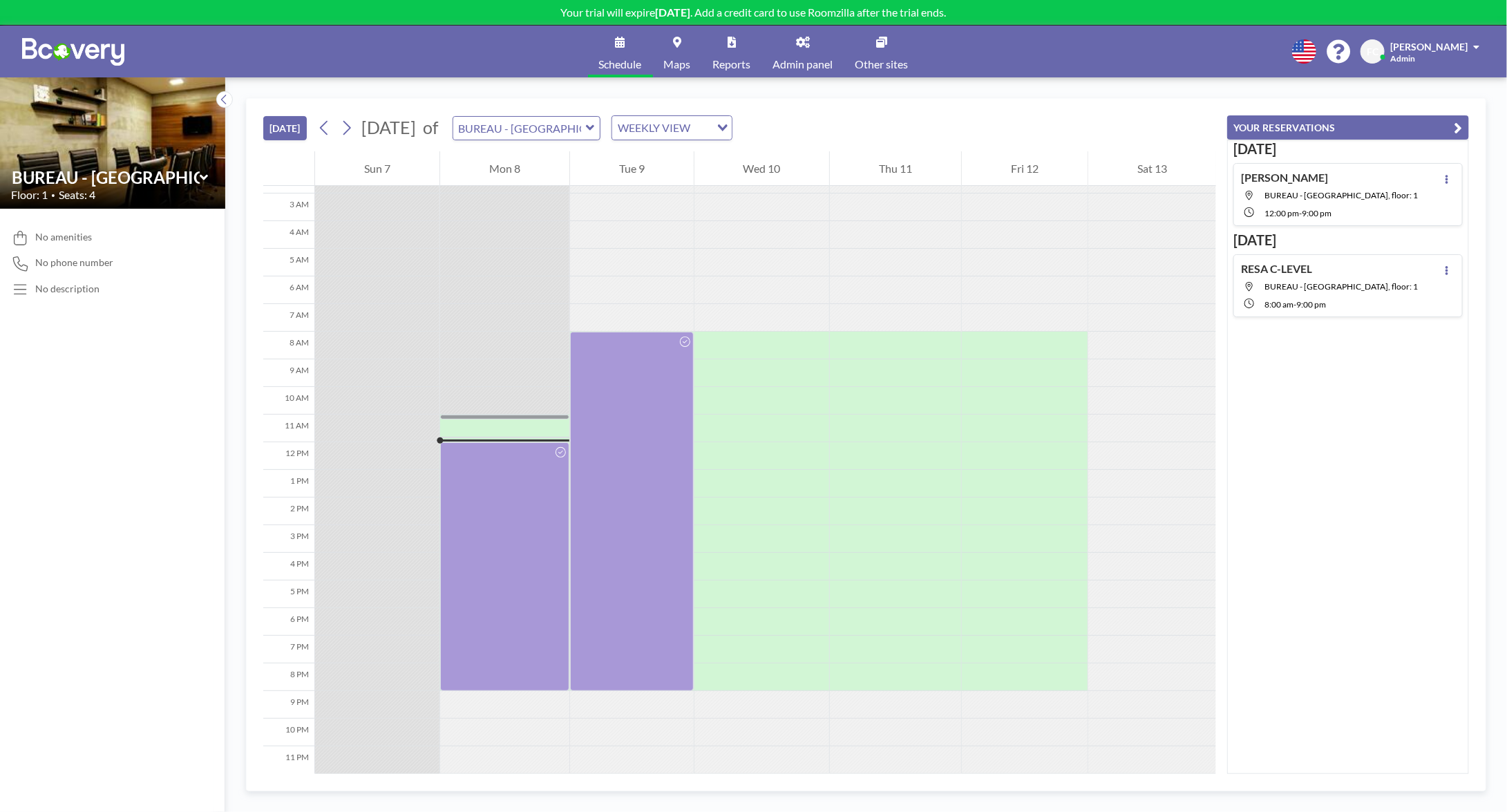
click at [1436, 57] on div "[PERSON_NAME] Admin" at bounding box center [1434, 51] width 89 height 24
click at [801, 41] on icon at bounding box center [802, 42] width 14 height 11
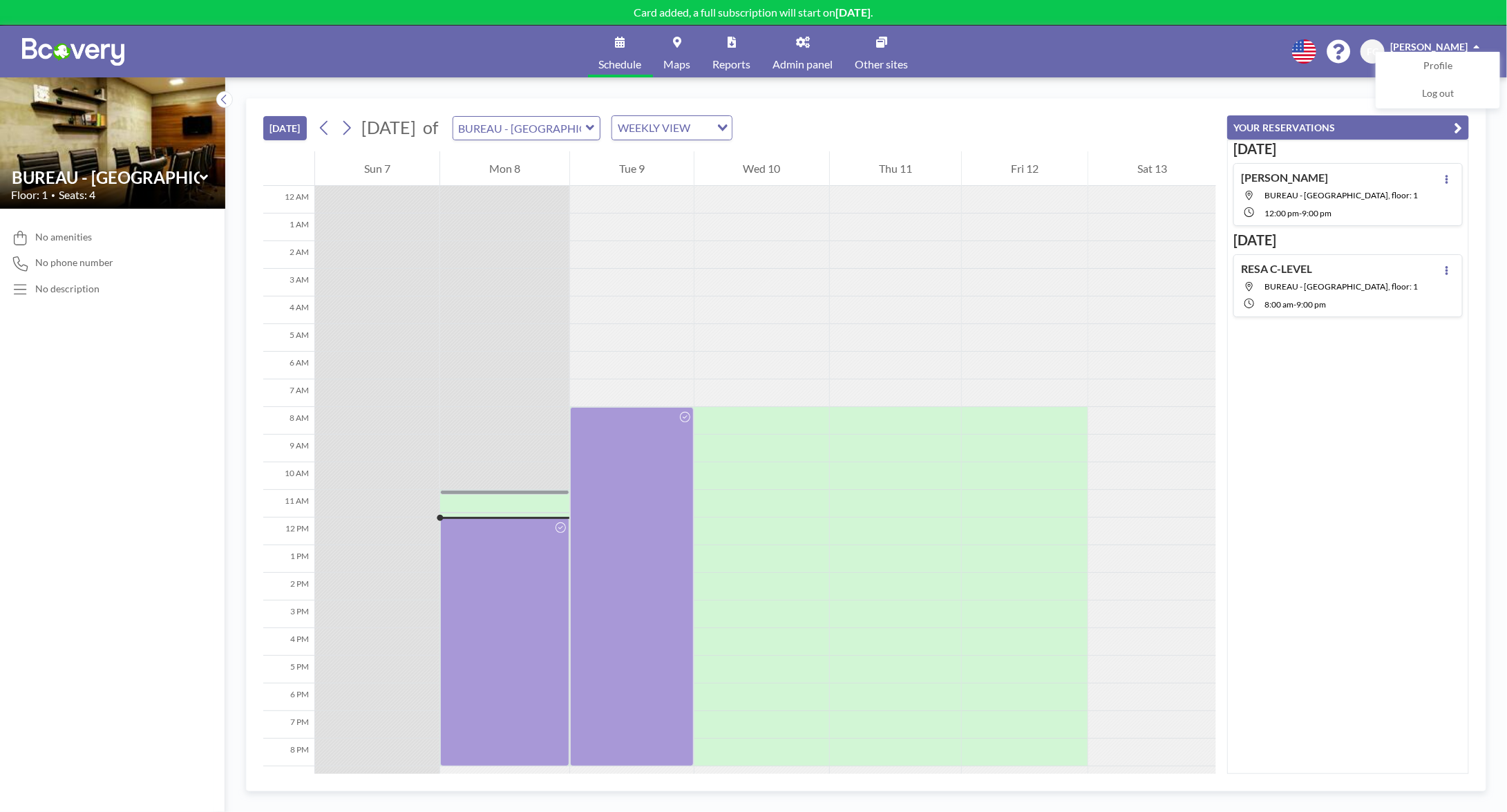
scroll to position [80, 0]
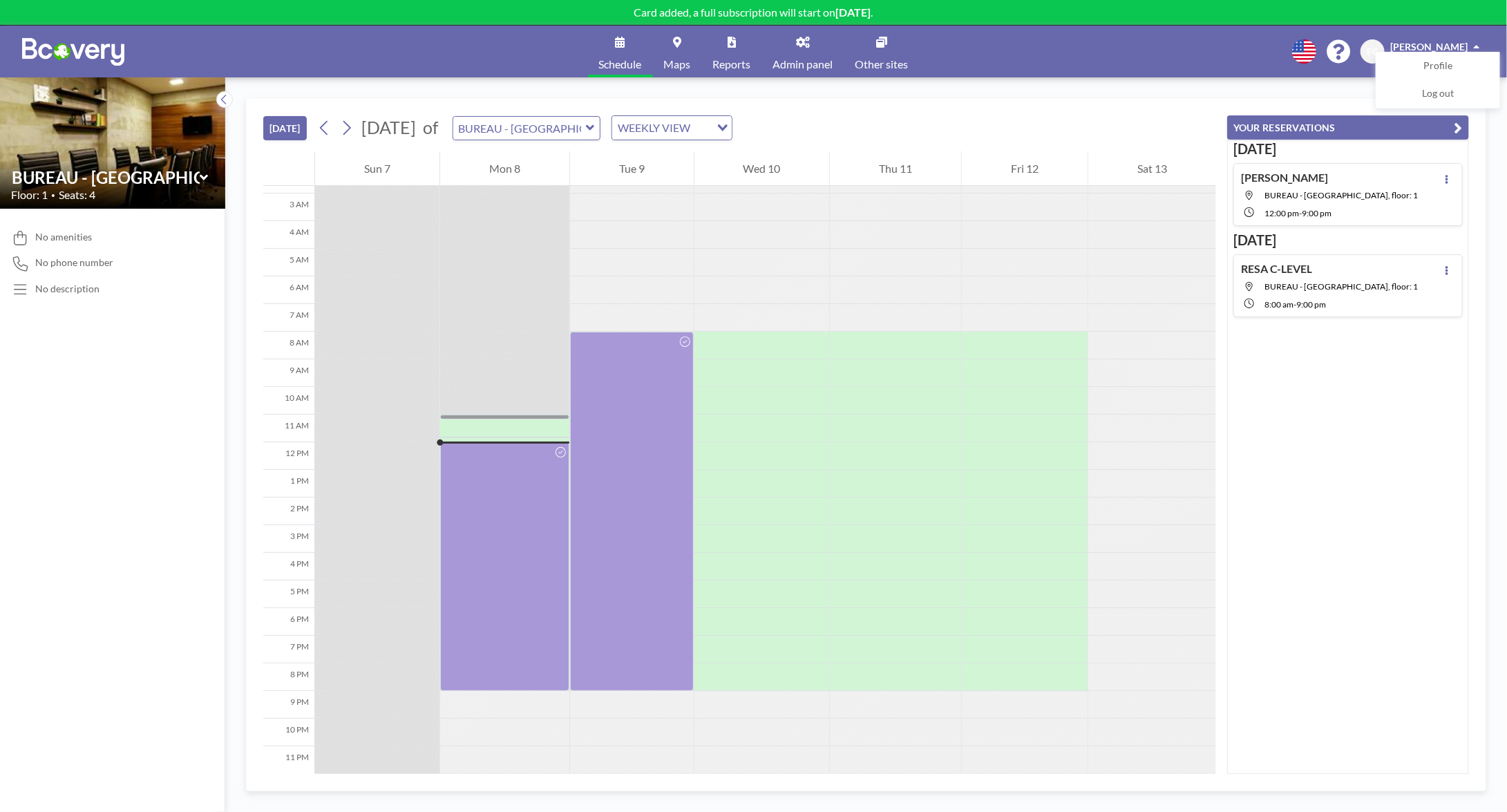
click at [1350, 491] on div "[DATE] [PERSON_NAME] BUREAU - [GEOGRAPHIC_DATA], floor: 1 12:00 PM - 9:00 PM [D…" at bounding box center [1347, 457] width 242 height 634
click at [1134, 52] on div "Schedule Maps Reports Admin panel Other sites English Polski 日本語 Española FC [P…" at bounding box center [753, 51] width 1507 height 52
click at [100, 132] on img at bounding box center [113, 142] width 225 height 150
click at [887, 55] on link "Other sites" at bounding box center [882, 51] width 76 height 52
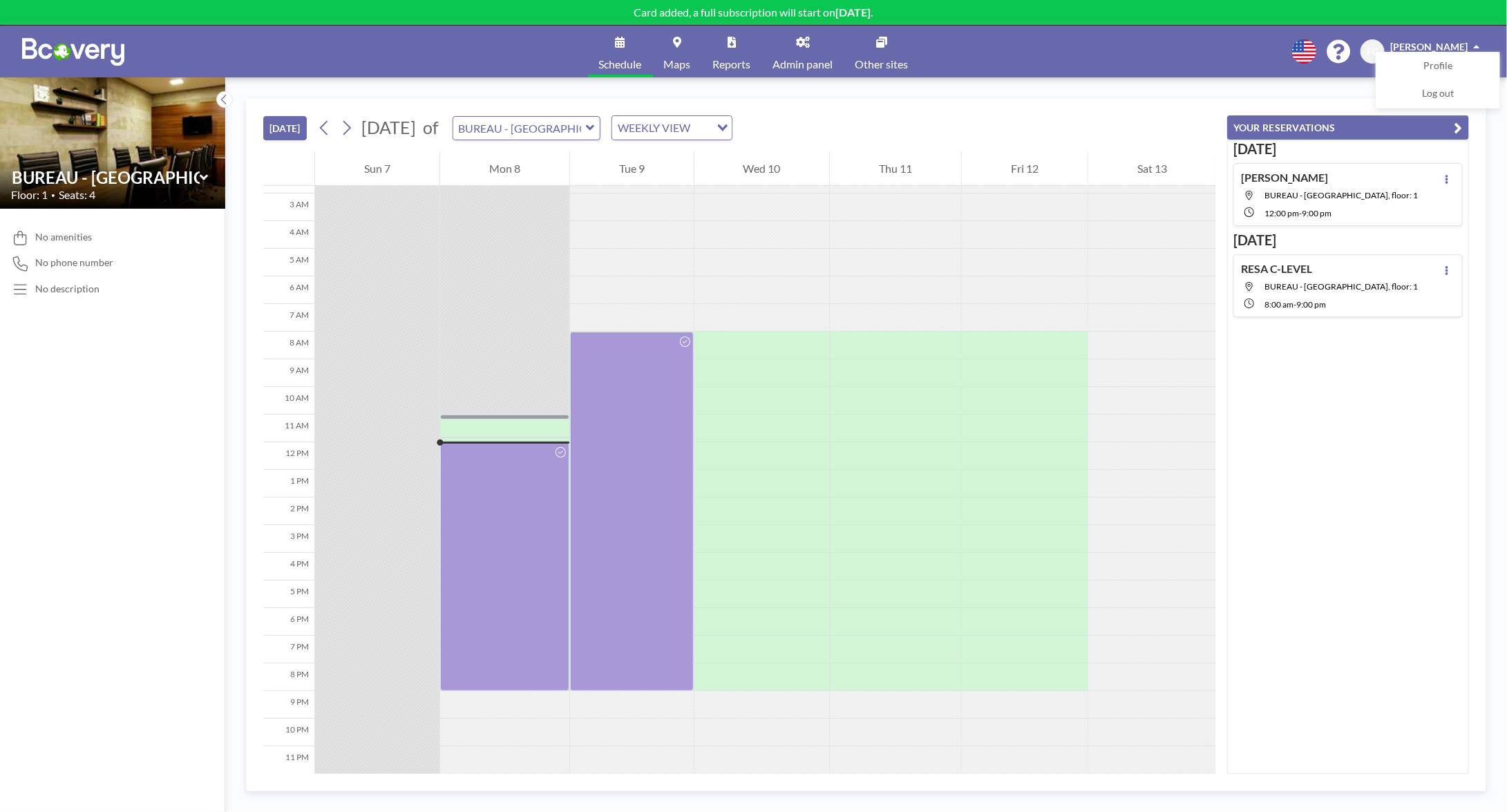
click at [673, 49] on link "Maps" at bounding box center [678, 51] width 49 height 52
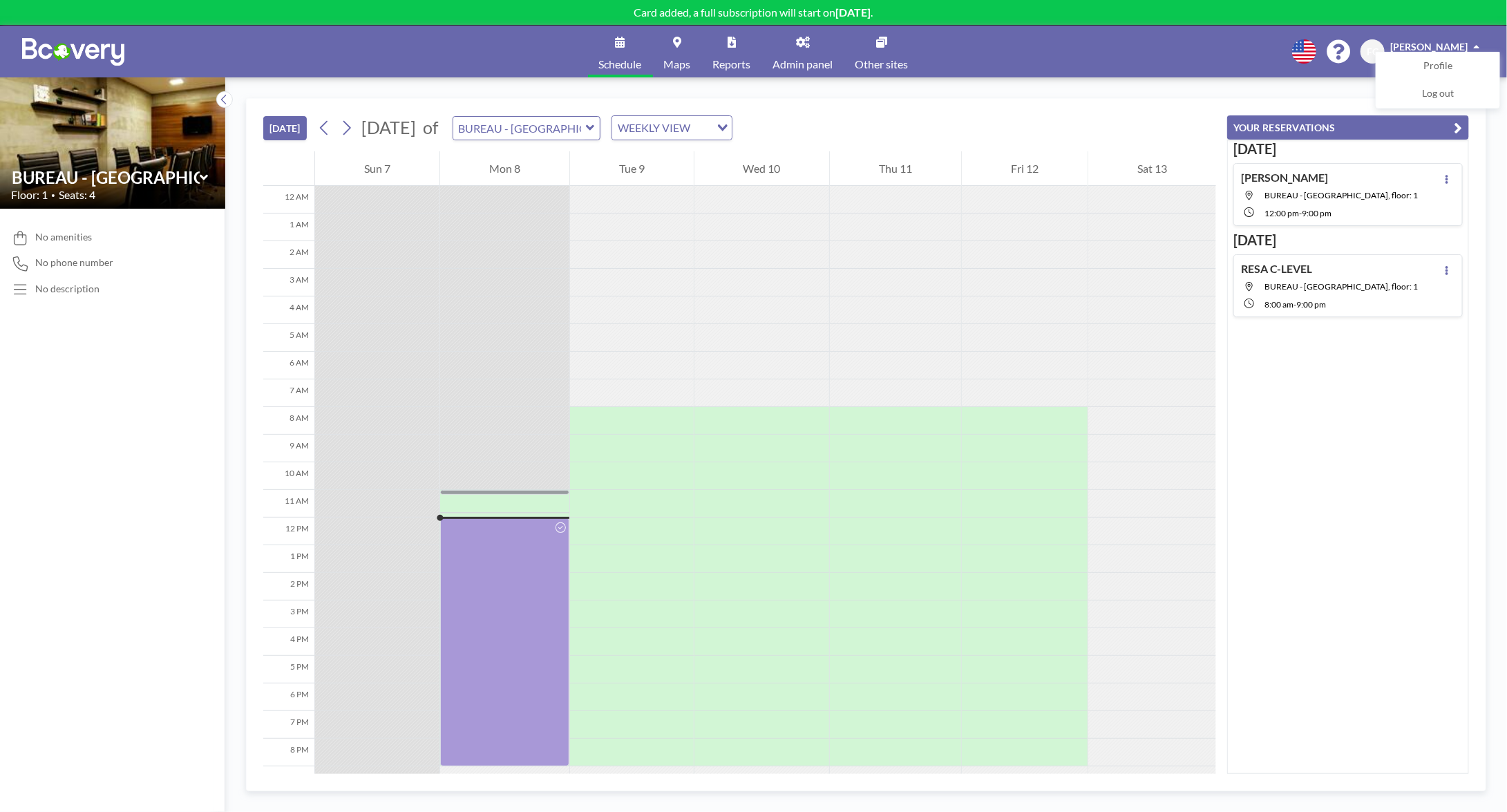
scroll to position [80, 0]
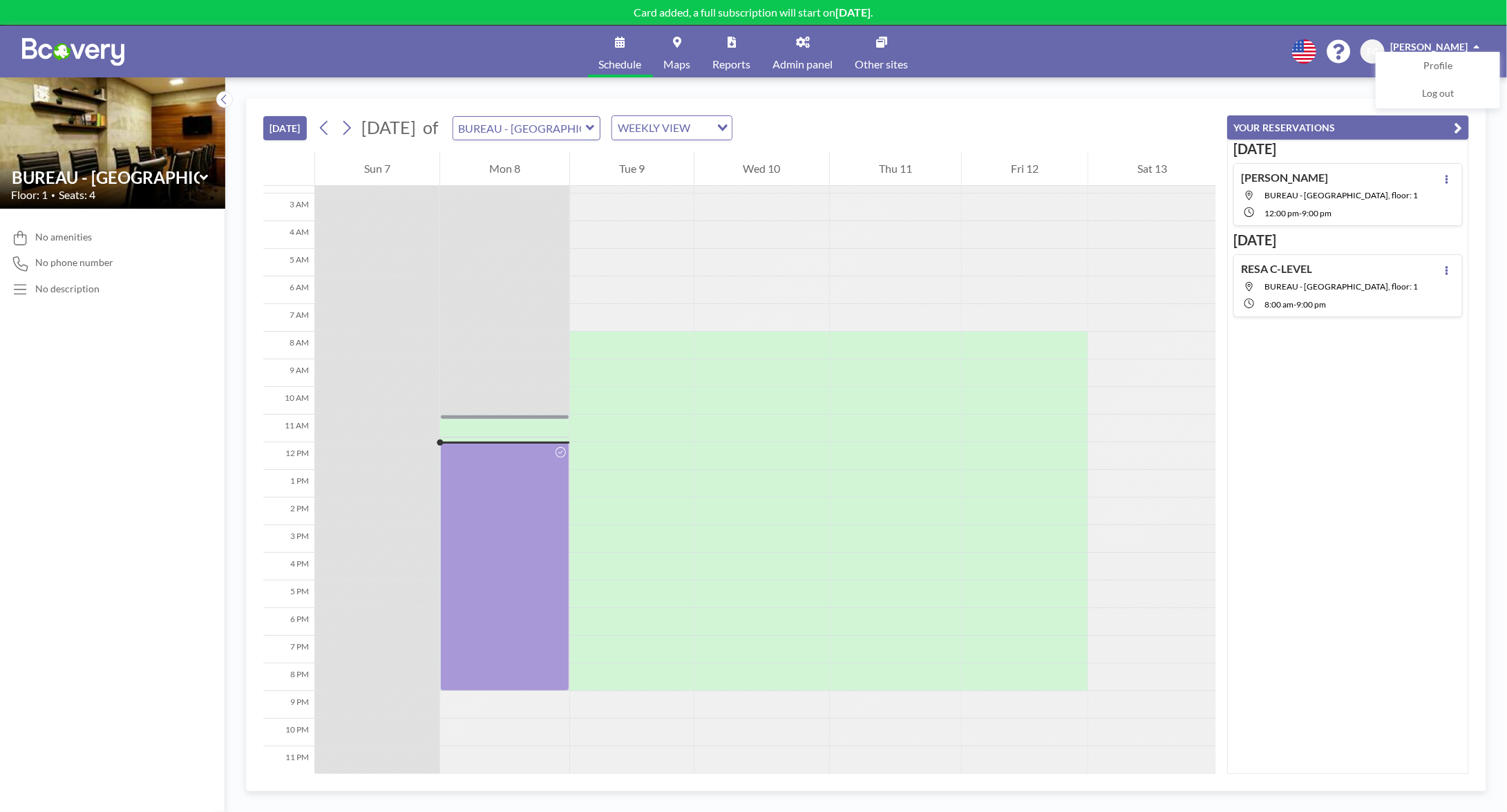
click at [1413, 42] on span "[PERSON_NAME]" at bounding box center [1429, 46] width 78 height 11
click at [792, 45] on link "Admin panel" at bounding box center [803, 51] width 82 height 52
